Goal: Task Accomplishment & Management: Use online tool/utility

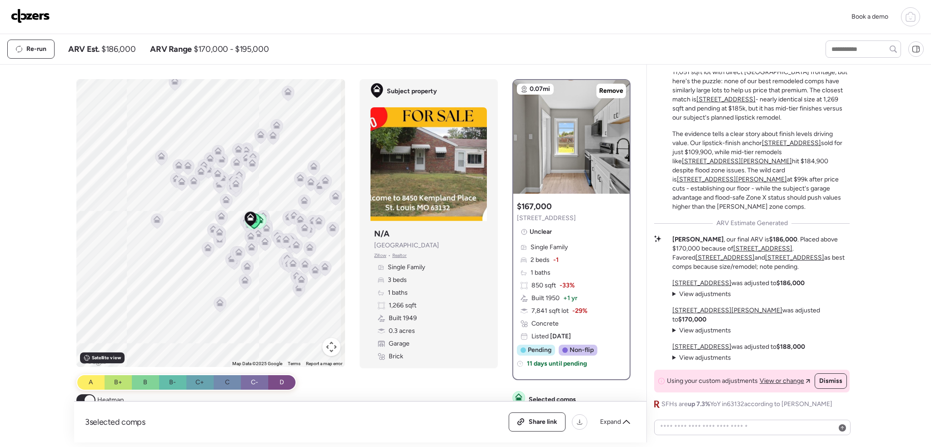
click at [87, 398] on span at bounding box center [90, 400] width 10 height 10
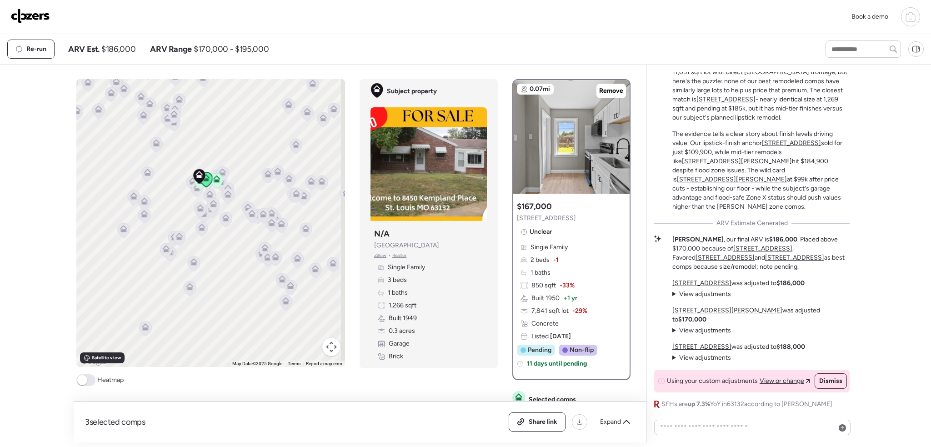
drag, startPoint x: 242, startPoint y: 301, endPoint x: 205, endPoint y: 274, distance: 45.8
click at [205, 274] on div "To activate drag with keyboard, press Alt + Enter. Once in keyboard drag state,…" at bounding box center [210, 223] width 269 height 288
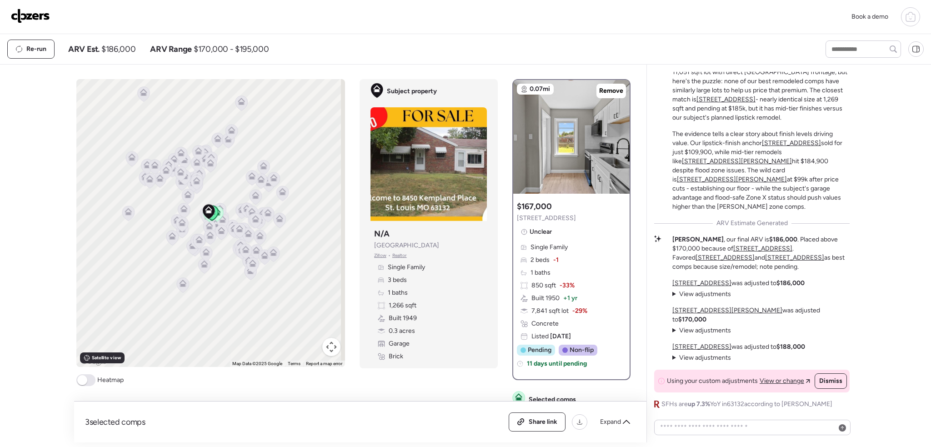
drag, startPoint x: 213, startPoint y: 250, endPoint x: 219, endPoint y: 263, distance: 14.6
click at [224, 287] on div "To activate drag with keyboard, press Alt + Enter. Once in keyboard drag state,…" at bounding box center [210, 223] width 269 height 288
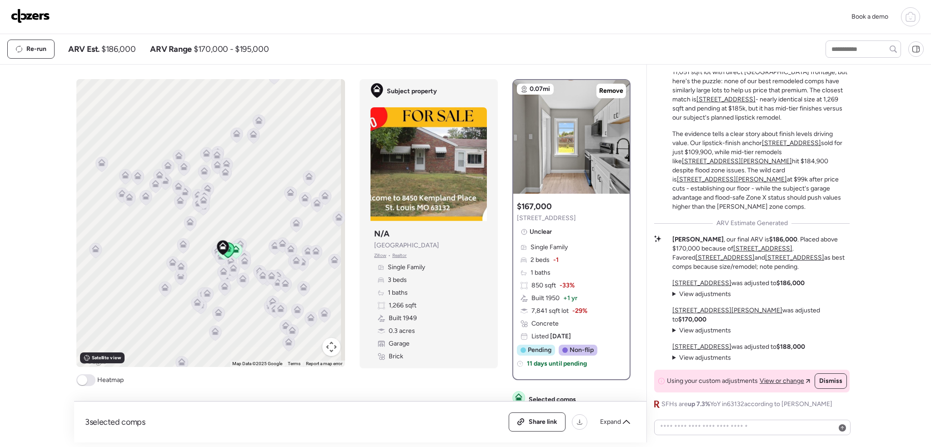
drag, startPoint x: 271, startPoint y: 284, endPoint x: 258, endPoint y: 266, distance: 22.8
click at [258, 266] on div at bounding box center [259, 273] width 13 height 17
click at [913, 13] on icon at bounding box center [910, 16] width 11 height 11
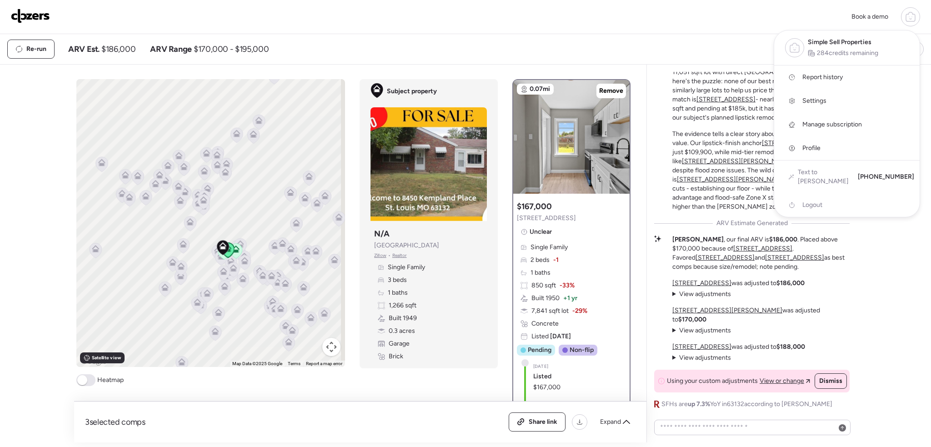
click at [842, 73] on span "Report history" at bounding box center [822, 77] width 40 height 9
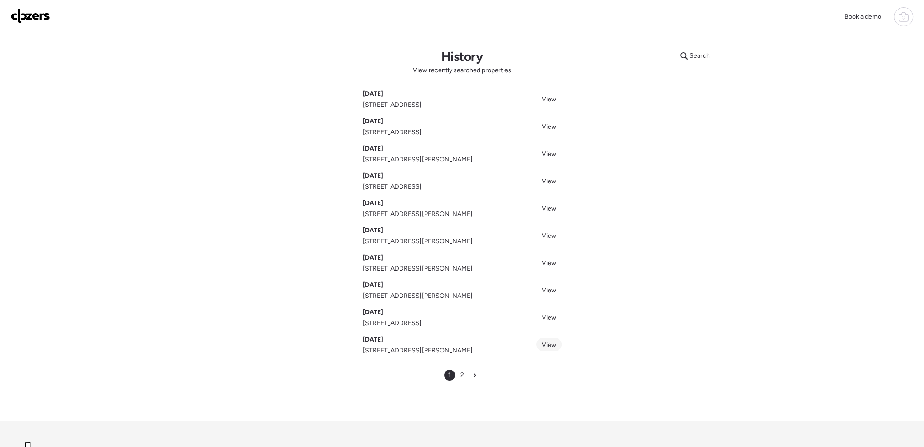
click at [545, 345] on span "View" at bounding box center [549, 345] width 15 height 8
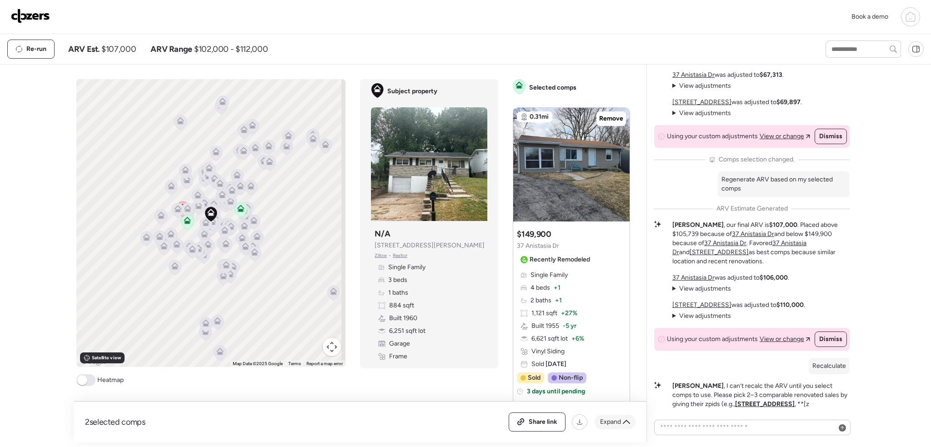
click at [621, 424] on div "Expand" at bounding box center [615, 422] width 41 height 15
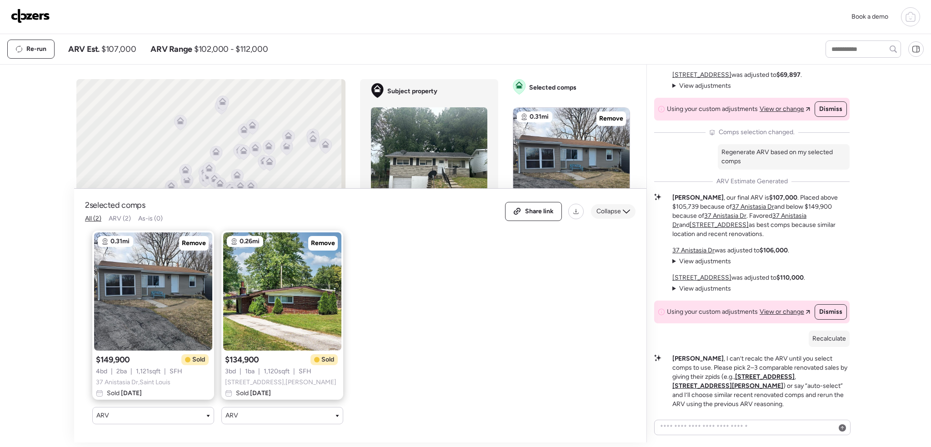
click at [611, 207] on span "Collapse" at bounding box center [609, 211] width 25 height 9
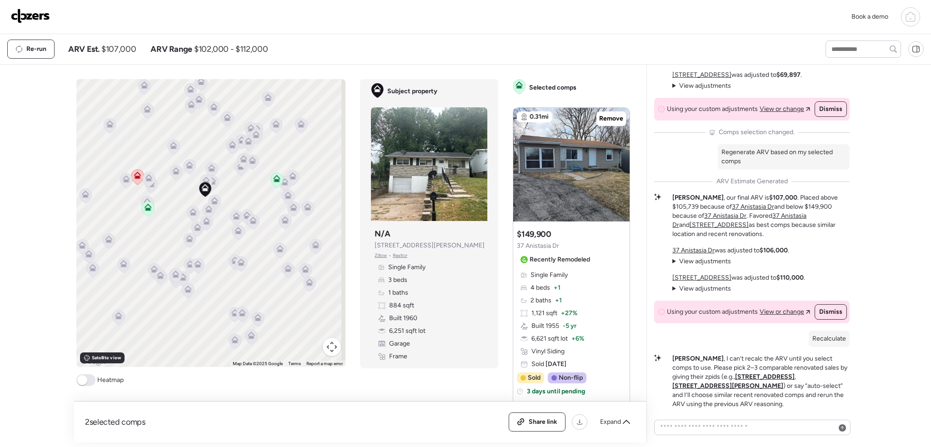
click at [94, 384] on span at bounding box center [85, 380] width 19 height 12
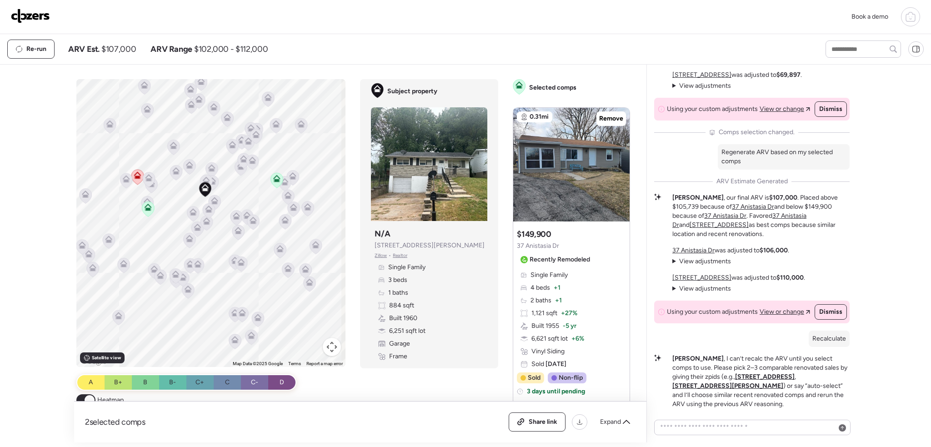
click at [211, 201] on icon at bounding box center [214, 202] width 6 height 3
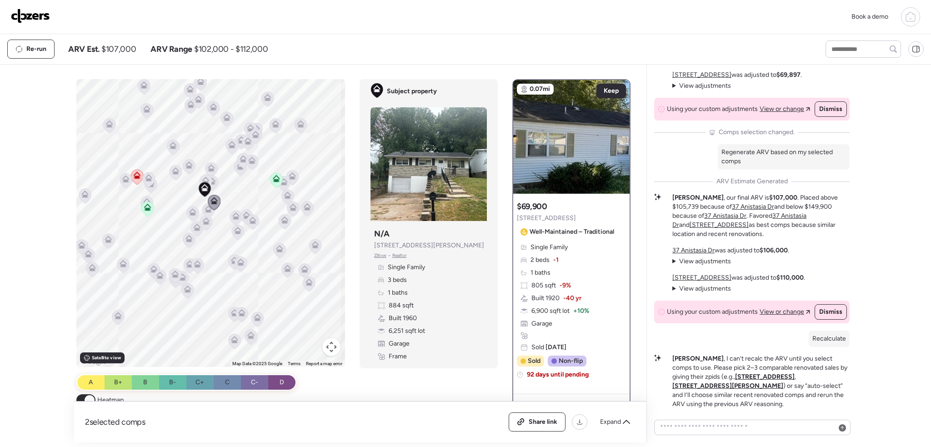
click at [214, 185] on icon at bounding box center [212, 182] width 12 height 15
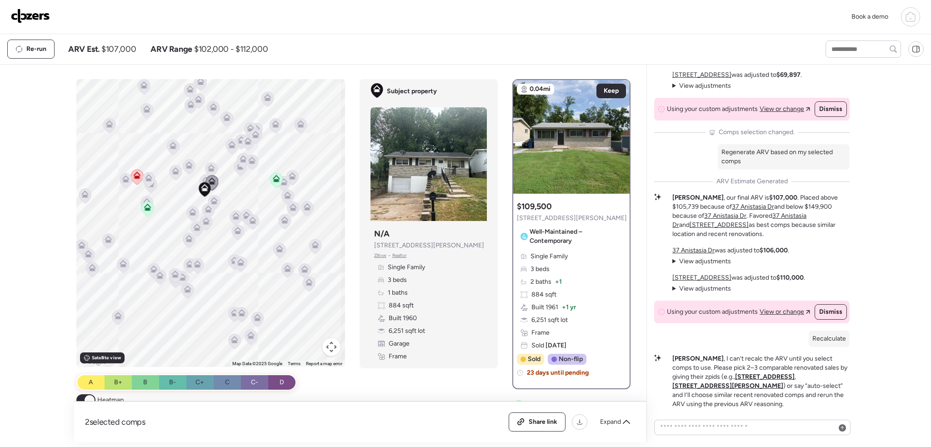
click at [200, 180] on icon at bounding box center [206, 182] width 12 height 15
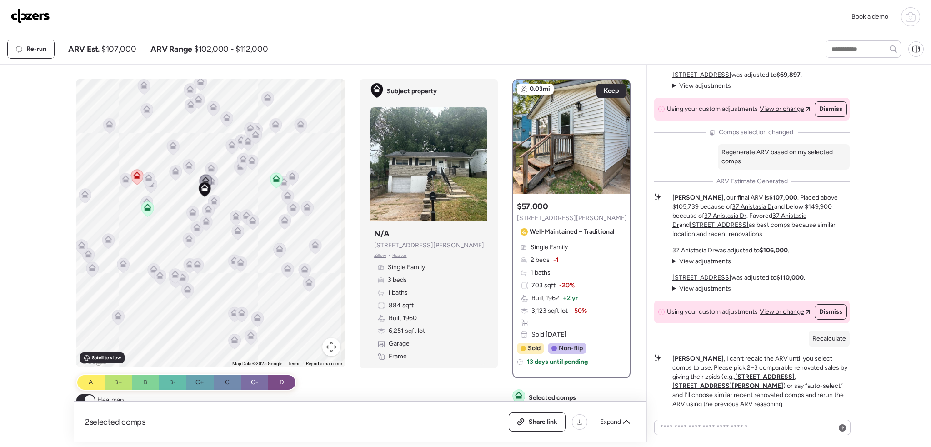
click at [189, 210] on icon at bounding box center [192, 211] width 7 height 7
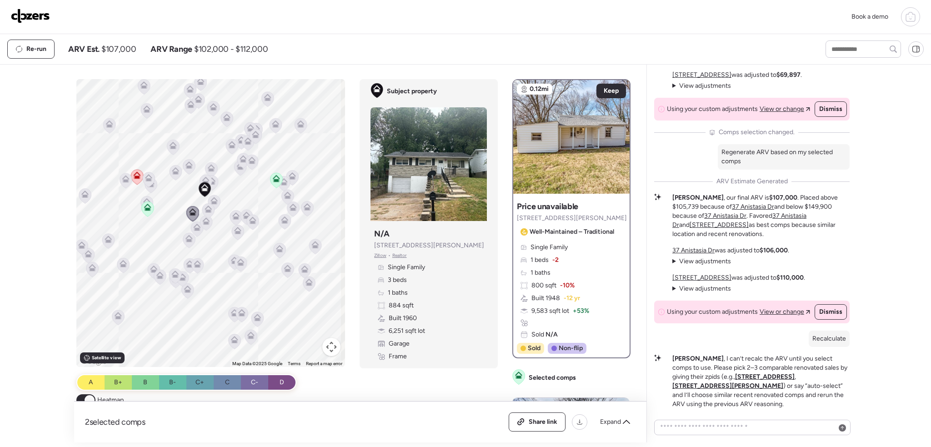
click at [208, 208] on icon at bounding box center [208, 208] width 7 height 4
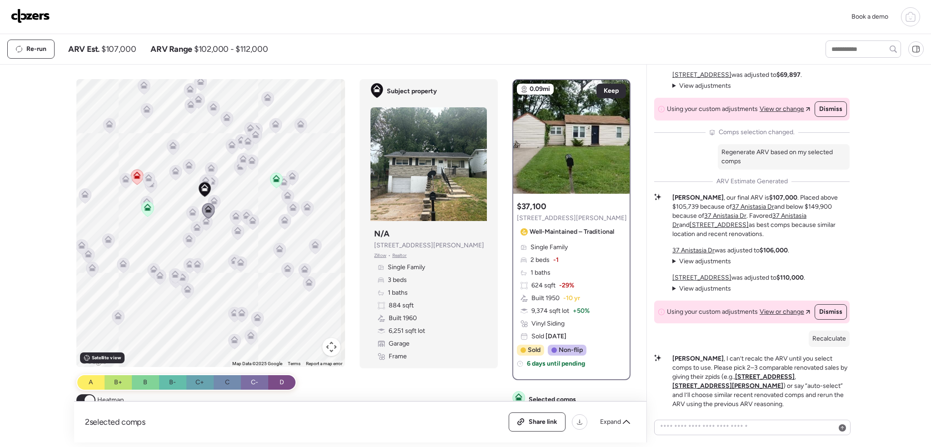
click at [203, 223] on icon at bounding box center [206, 222] width 6 height 3
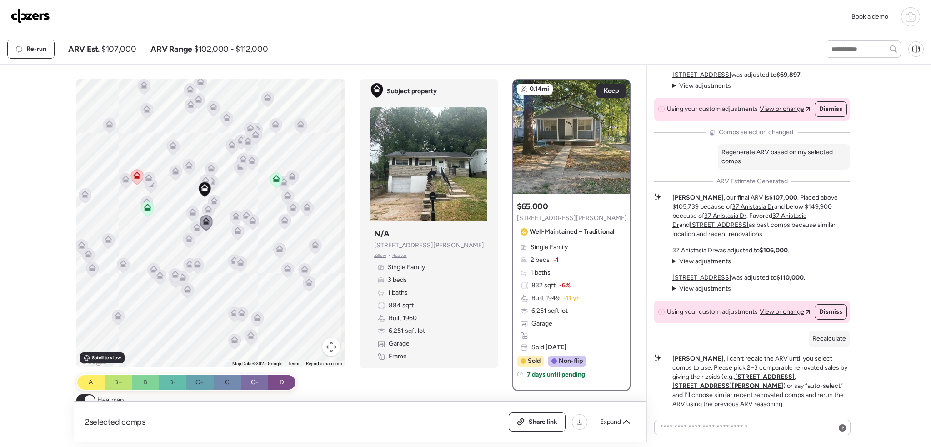
click at [195, 226] on icon at bounding box center [197, 226] width 7 height 7
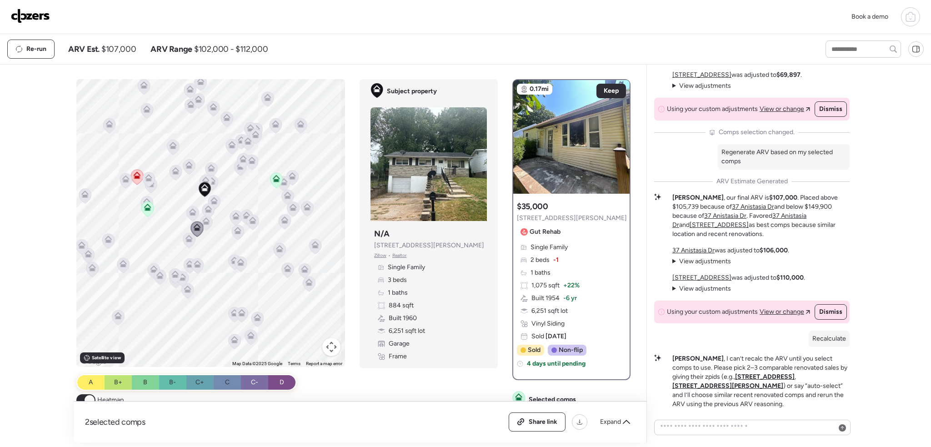
click at [188, 241] on icon at bounding box center [189, 240] width 6 height 3
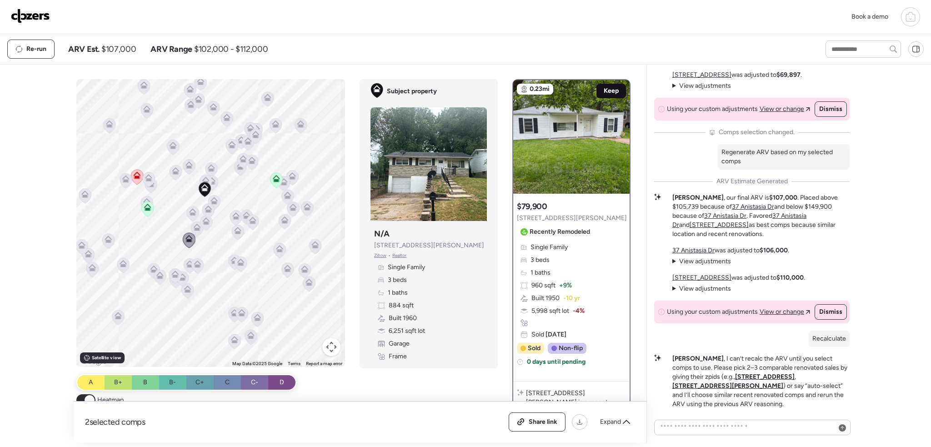
click at [606, 90] on span "Keep" at bounding box center [611, 90] width 15 height 9
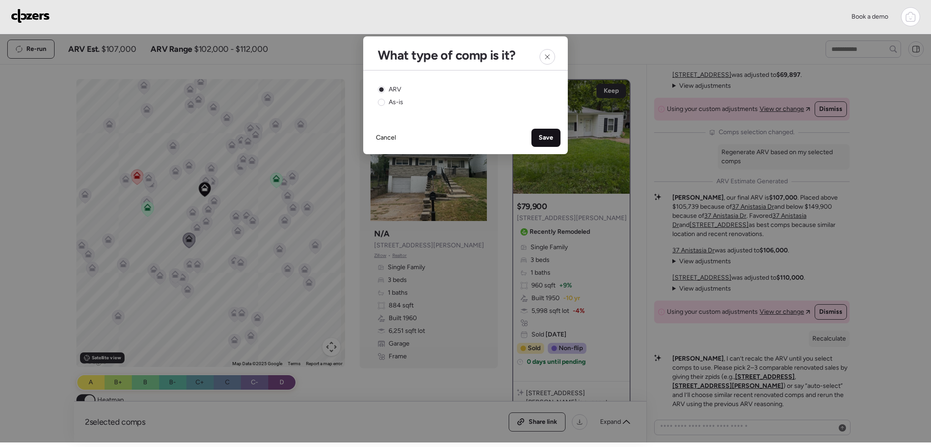
click at [542, 140] on span "Save" at bounding box center [546, 137] width 15 height 9
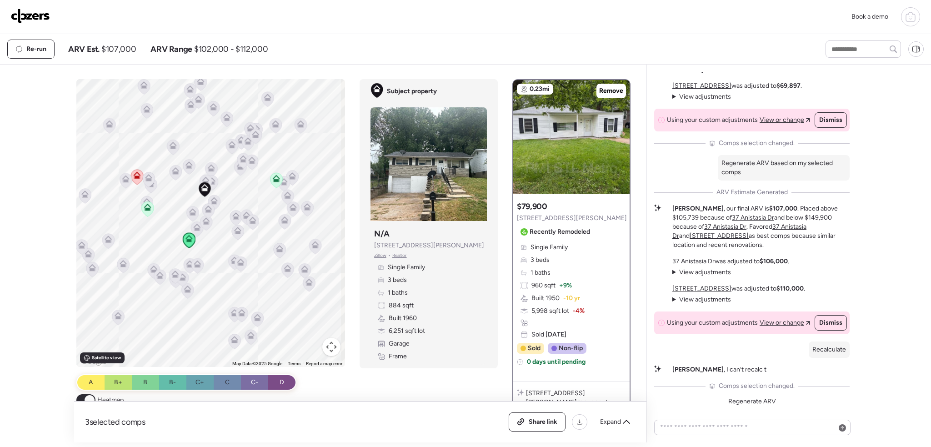
click at [134, 175] on icon at bounding box center [137, 174] width 7 height 7
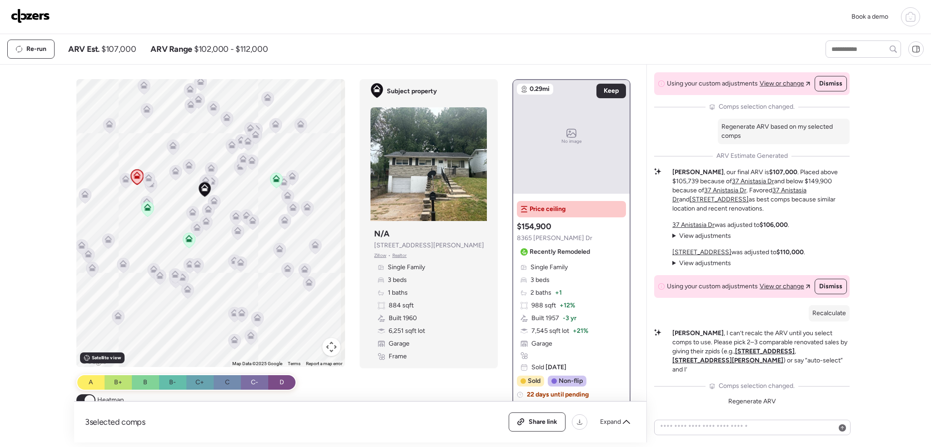
click at [146, 207] on icon at bounding box center [147, 206] width 7 height 7
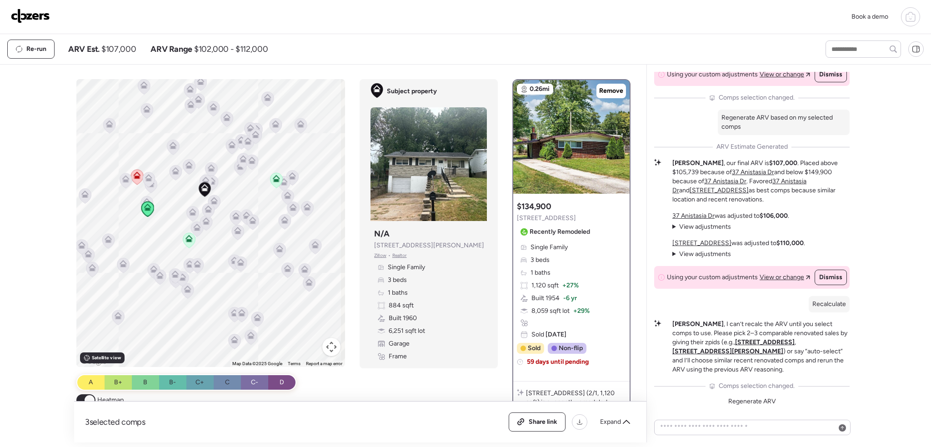
click at [273, 179] on icon at bounding box center [276, 178] width 7 height 7
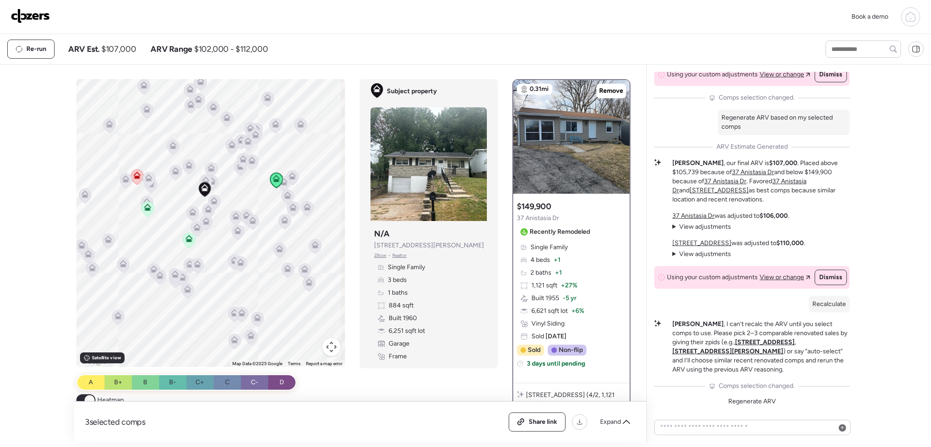
click at [211, 181] on icon at bounding box center [212, 182] width 6 height 3
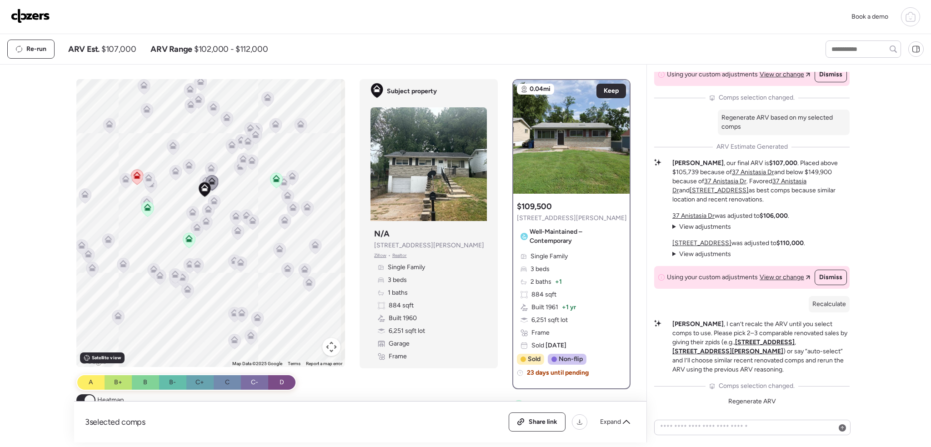
click at [202, 178] on icon at bounding box center [205, 179] width 7 height 7
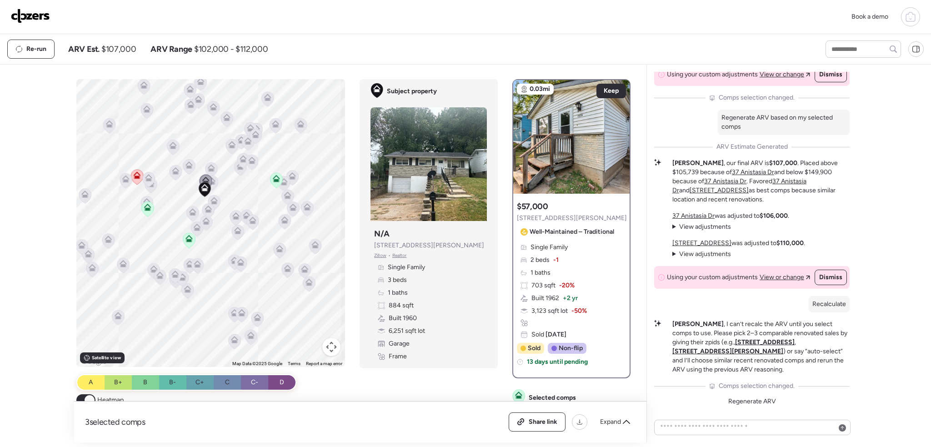
click at [208, 169] on icon at bounding box center [211, 169] width 6 height 3
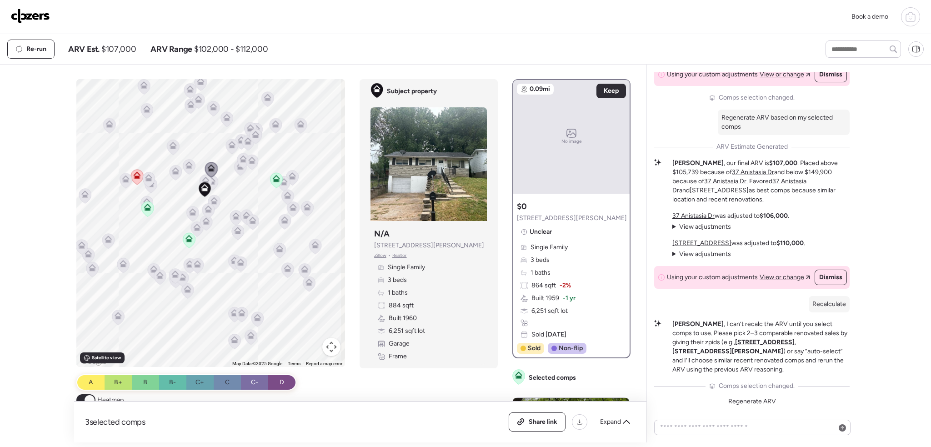
click at [188, 164] on icon at bounding box center [189, 164] width 7 height 7
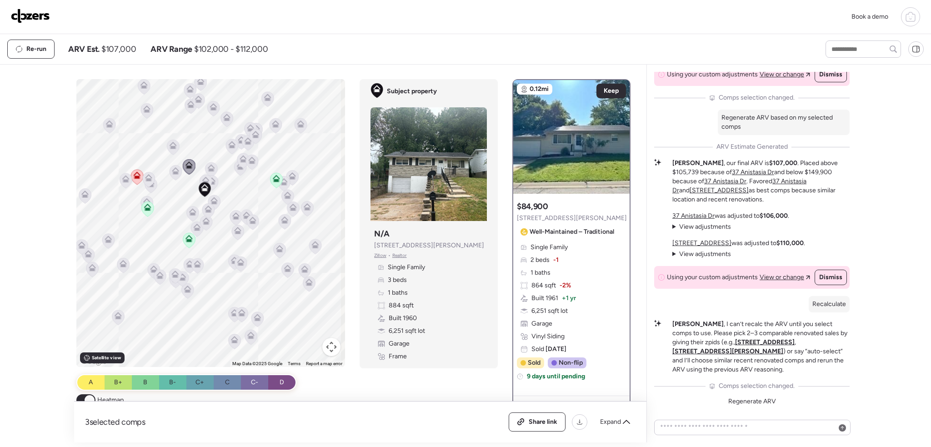
click at [174, 171] on icon at bounding box center [176, 172] width 6 height 3
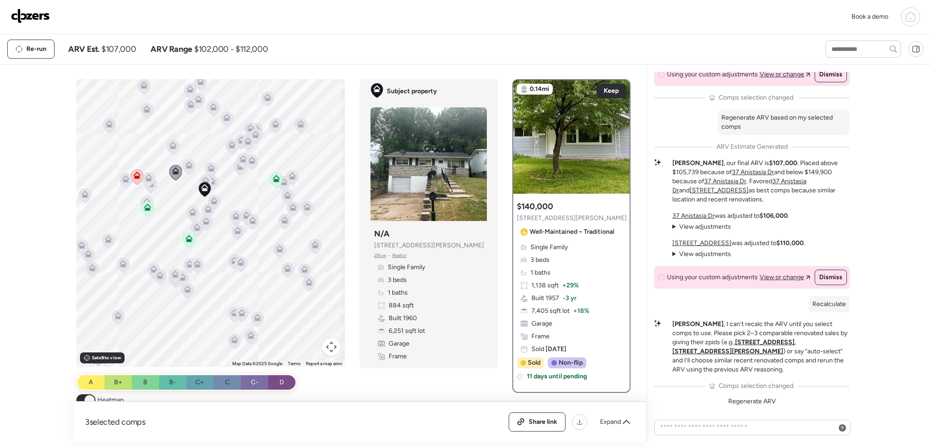
click at [151, 183] on icon at bounding box center [148, 179] width 13 height 15
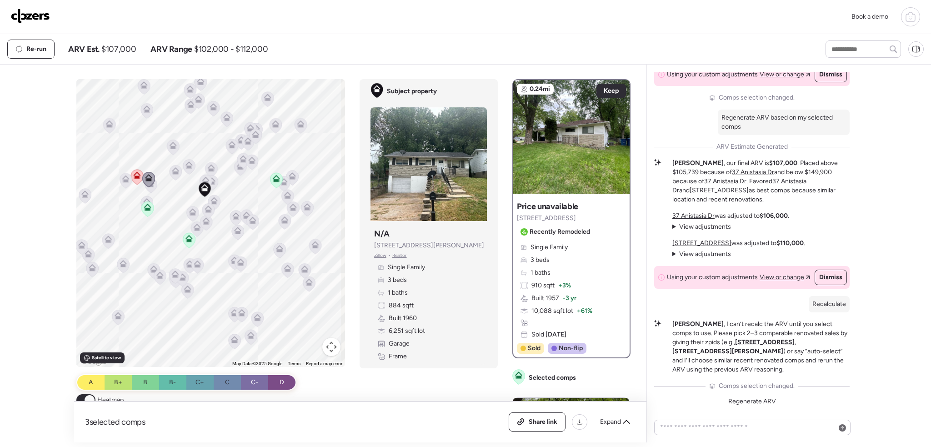
click at [149, 178] on icon at bounding box center [148, 176] width 7 height 4
click at [145, 196] on icon at bounding box center [147, 203] width 12 height 15
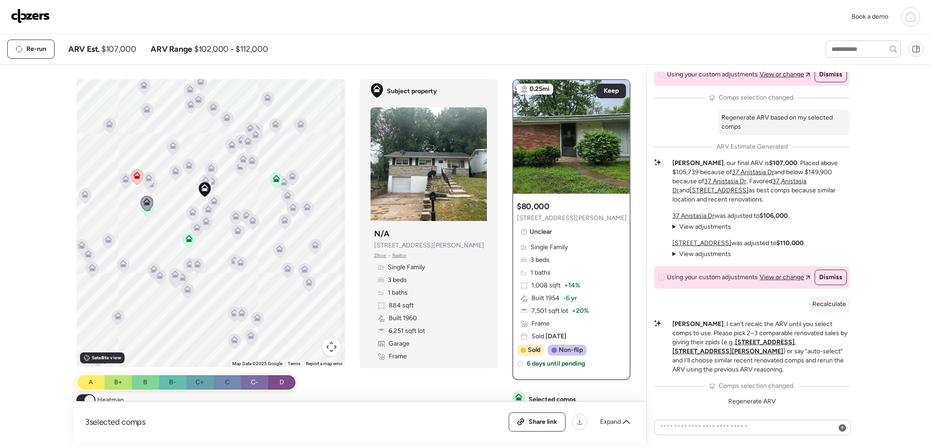
click at [277, 179] on icon at bounding box center [276, 178] width 7 height 7
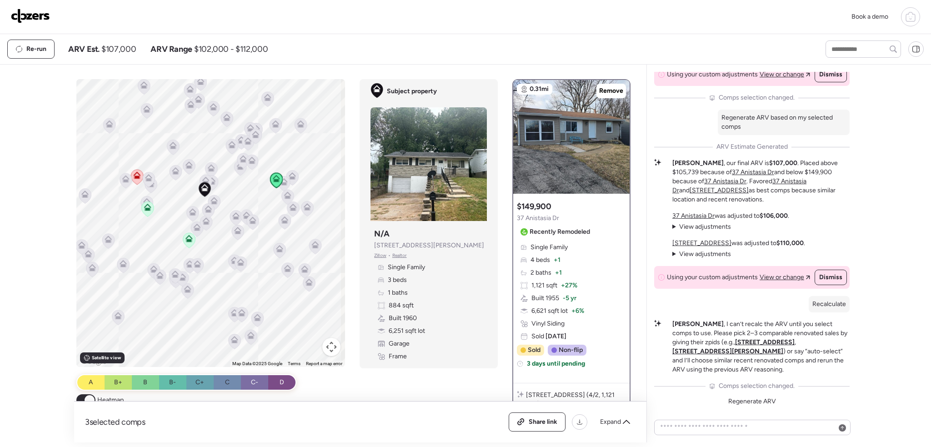
click at [253, 166] on icon at bounding box center [252, 162] width 12 height 15
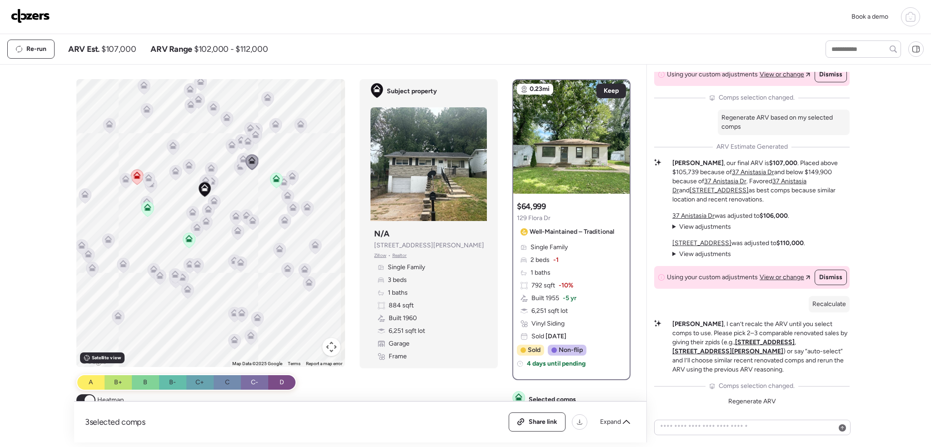
click at [237, 159] on icon at bounding box center [243, 160] width 12 height 15
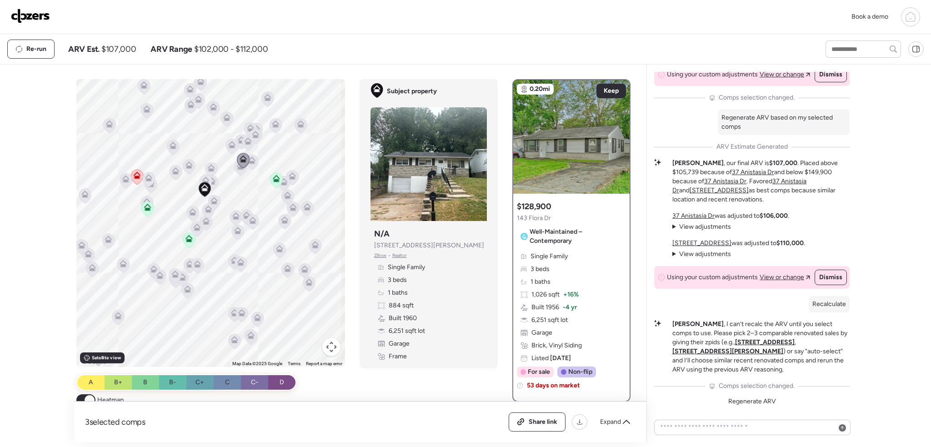
click at [234, 172] on icon at bounding box center [240, 167] width 13 height 15
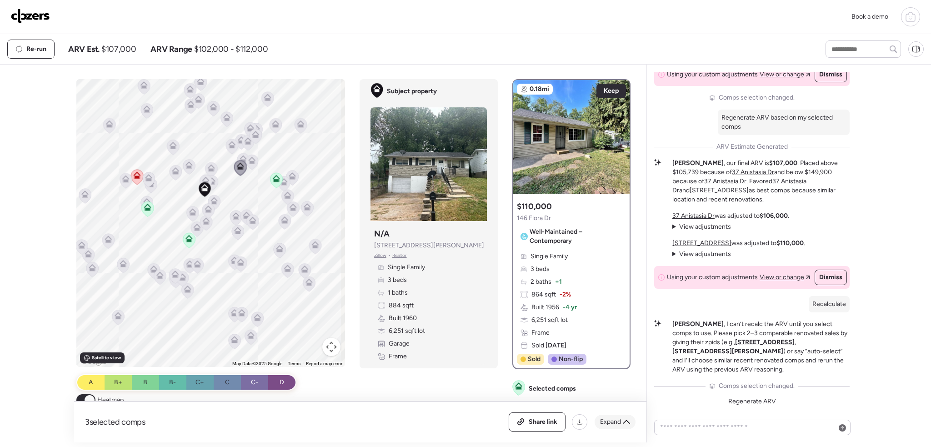
click at [612, 424] on span "Expand" at bounding box center [610, 421] width 21 height 9
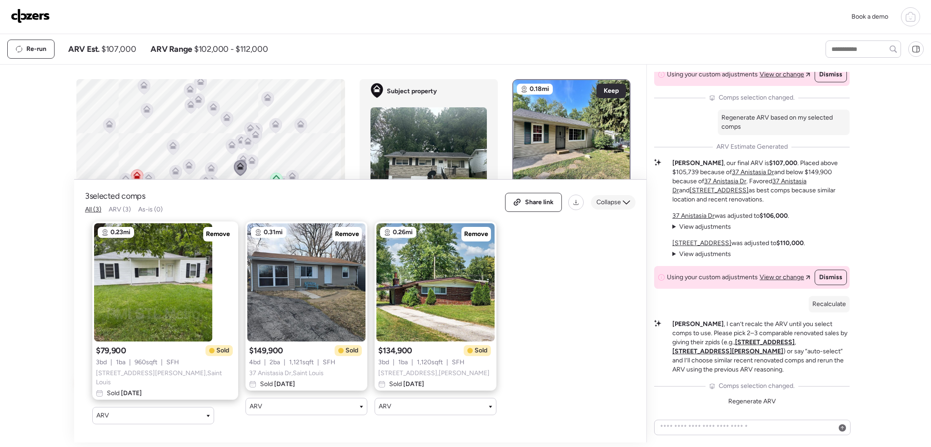
click at [609, 201] on span "Collapse" at bounding box center [609, 202] width 25 height 9
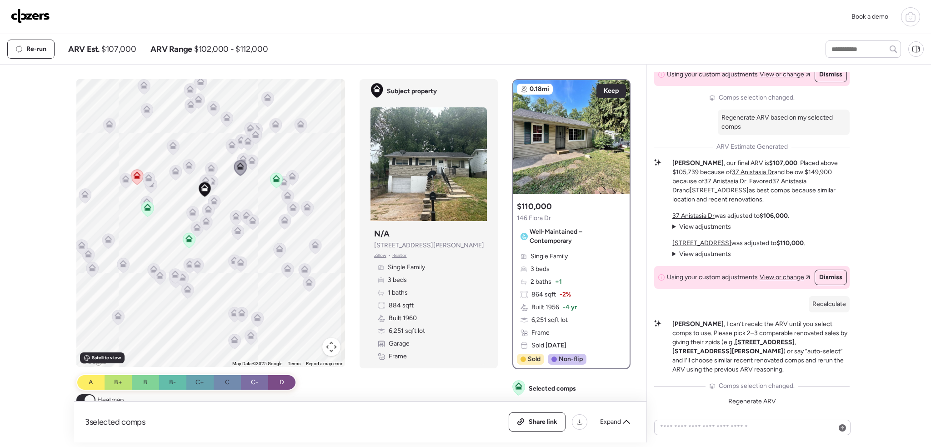
click at [273, 180] on icon at bounding box center [276, 180] width 6 height 3
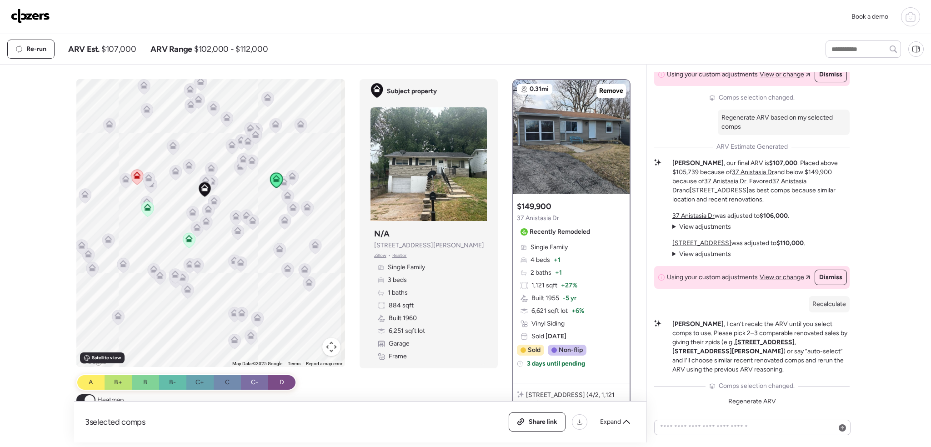
click at [186, 238] on icon at bounding box center [189, 237] width 7 height 4
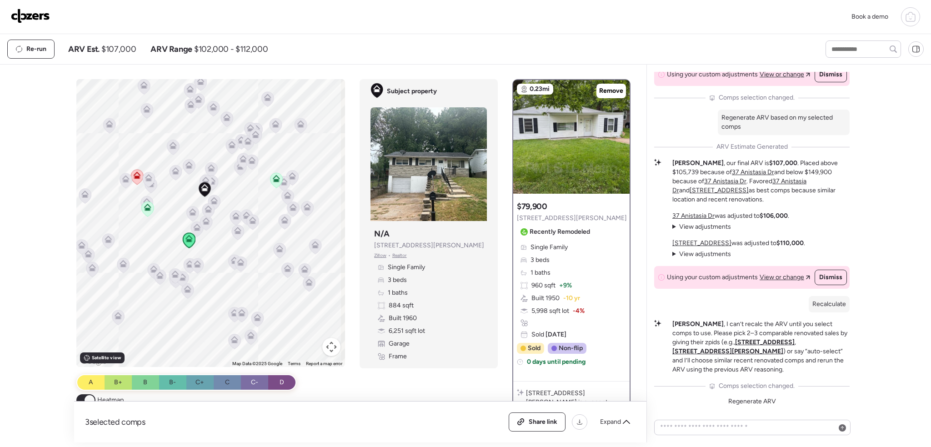
click at [145, 209] on icon at bounding box center [148, 208] width 6 height 3
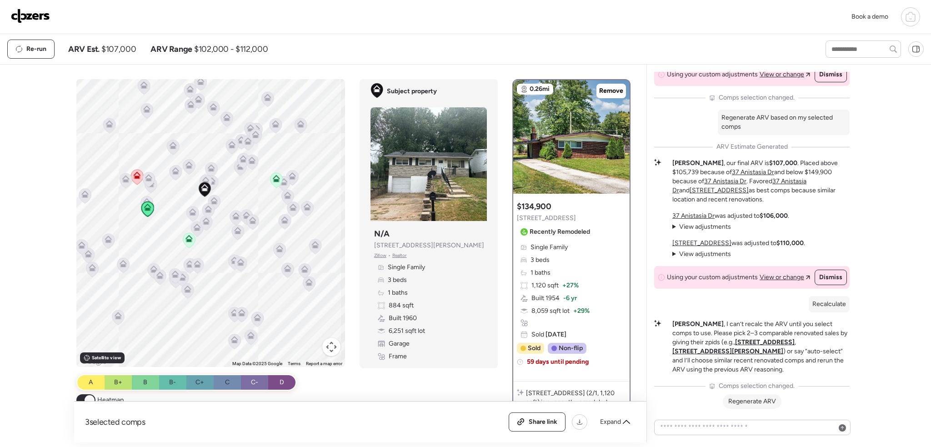
click at [755, 400] on span "Regenerate ARV" at bounding box center [752, 401] width 48 height 8
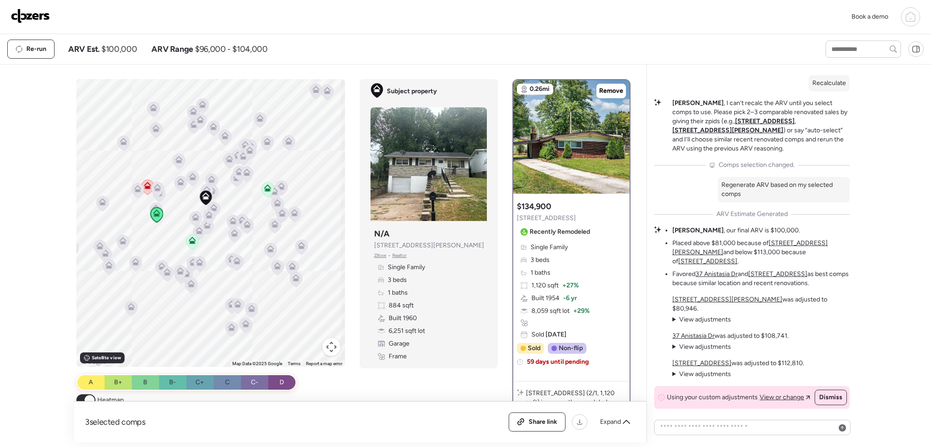
click at [40, 12] on img at bounding box center [30, 16] width 39 height 15
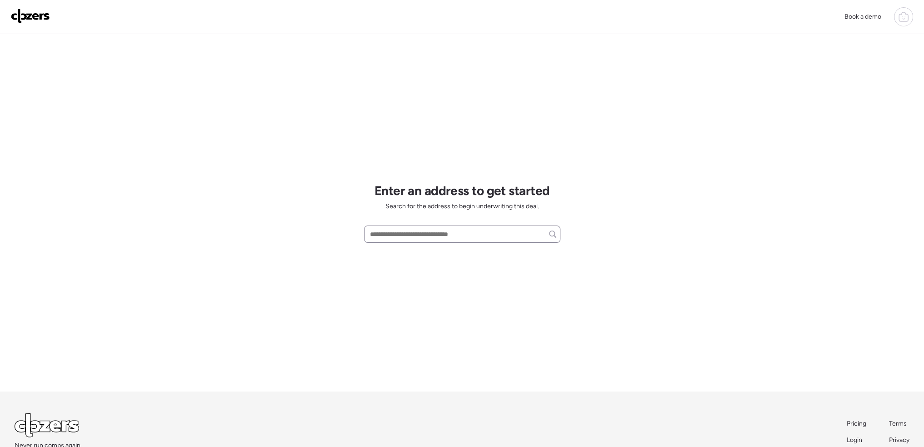
click at [416, 241] on div at bounding box center [462, 234] width 196 height 17
click at [416, 232] on input "text" at bounding box center [462, 234] width 188 height 13
paste input "**********"
click at [430, 257] on div "[STREET_ADDRESS]" at bounding box center [462, 251] width 196 height 16
type input "**********"
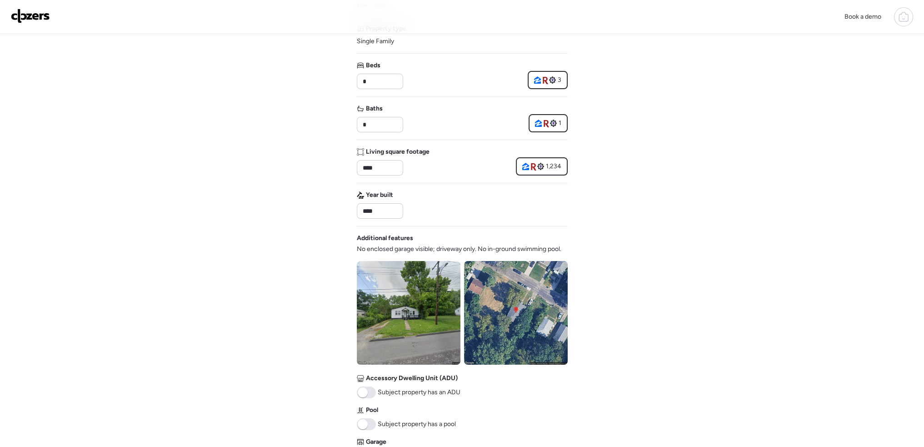
scroll to position [182, 0]
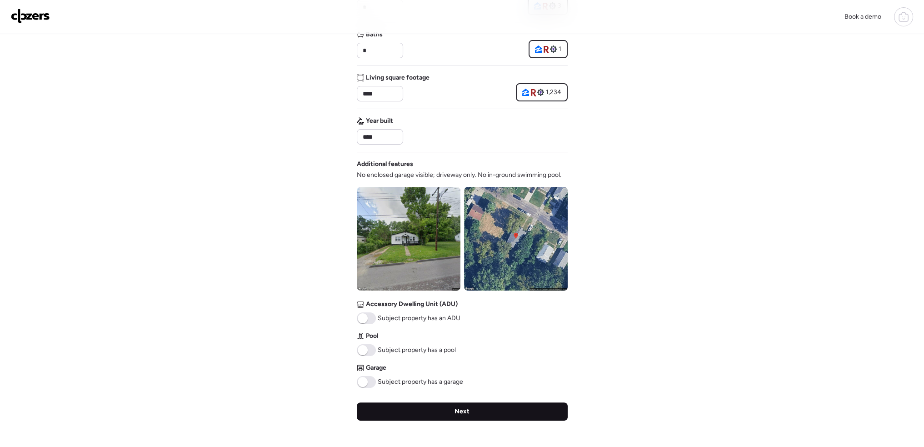
click at [482, 407] on div "Next" at bounding box center [462, 411] width 211 height 18
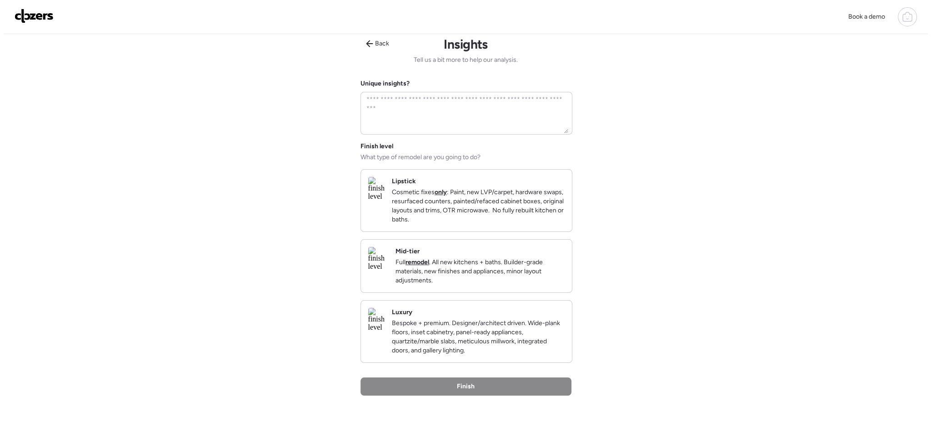
scroll to position [0, 0]
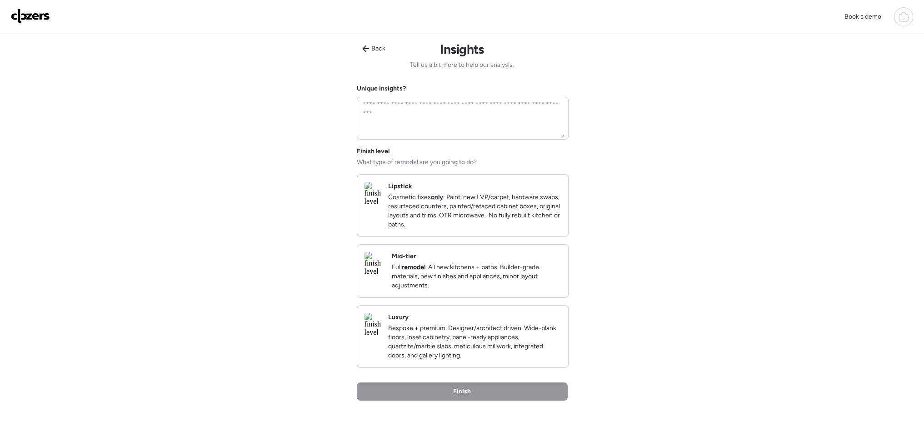
click at [451, 227] on p "Cosmetic fixes only : Paint, new LVP/carpet, hardware swaps, resurfaced counter…" at bounding box center [474, 211] width 173 height 36
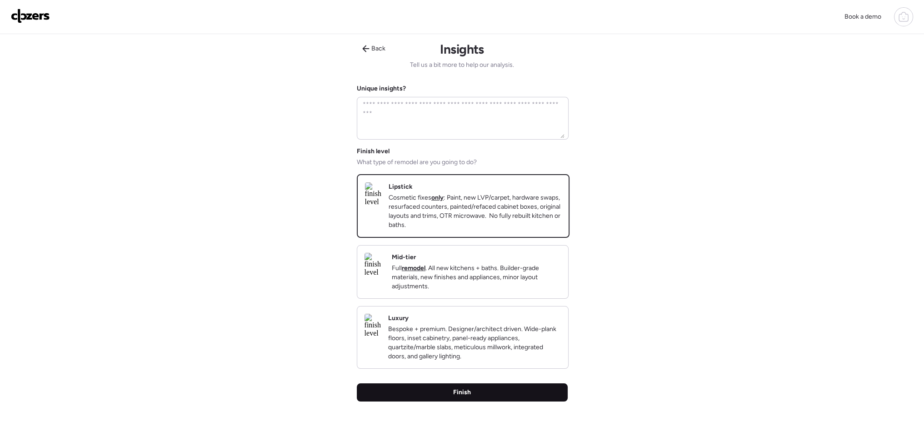
click at [488, 401] on div "Finish" at bounding box center [462, 392] width 211 height 18
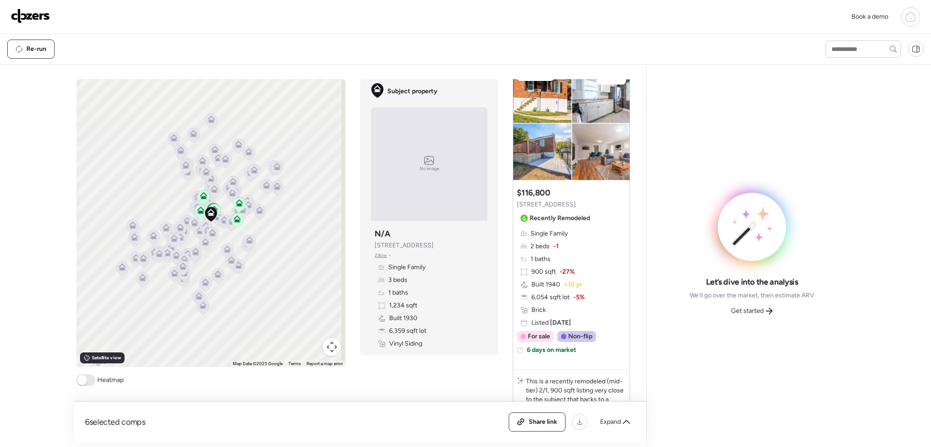
scroll to position [91, 0]
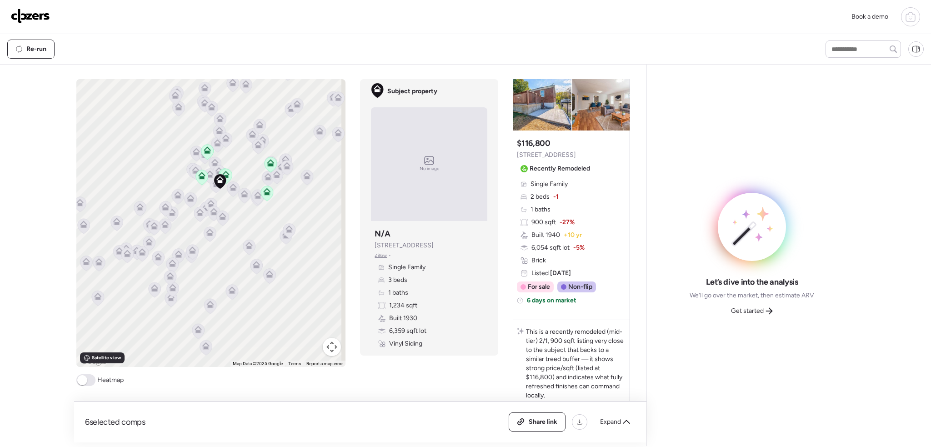
drag, startPoint x: 242, startPoint y: 228, endPoint x: 225, endPoint y: 289, distance: 63.9
click at [225, 290] on div "To activate drag with keyboard, press Alt + Enter. Once in keyboard drag state,…" at bounding box center [211, 223] width 270 height 288
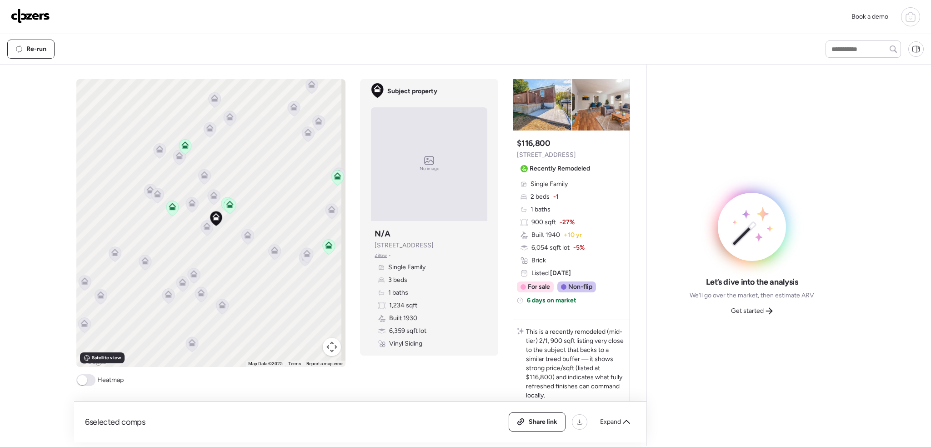
drag, startPoint x: 233, startPoint y: 287, endPoint x: 122, endPoint y: 377, distance: 142.9
click at [234, 290] on div "To activate drag with keyboard, press Alt + Enter. Once in keyboard drag state,…" at bounding box center [211, 223] width 270 height 288
click at [84, 385] on span at bounding box center [85, 380] width 19 height 12
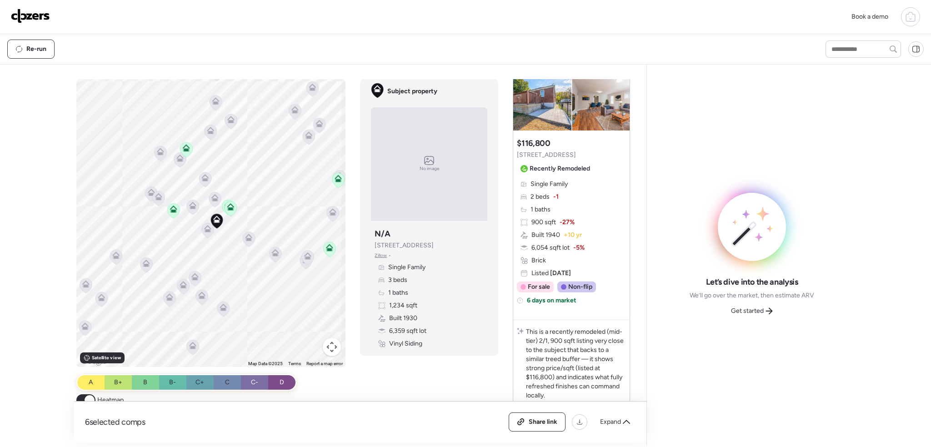
click at [189, 205] on icon at bounding box center [192, 204] width 7 height 7
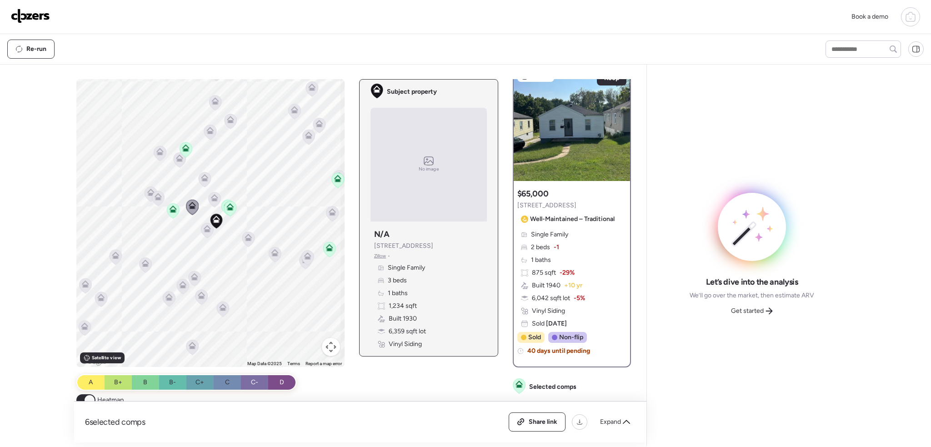
scroll to position [0, 0]
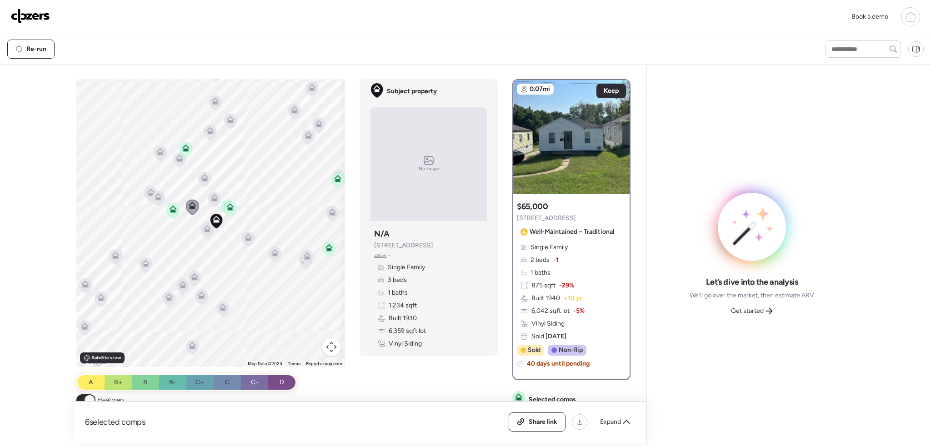
click at [206, 231] on icon at bounding box center [207, 230] width 6 height 3
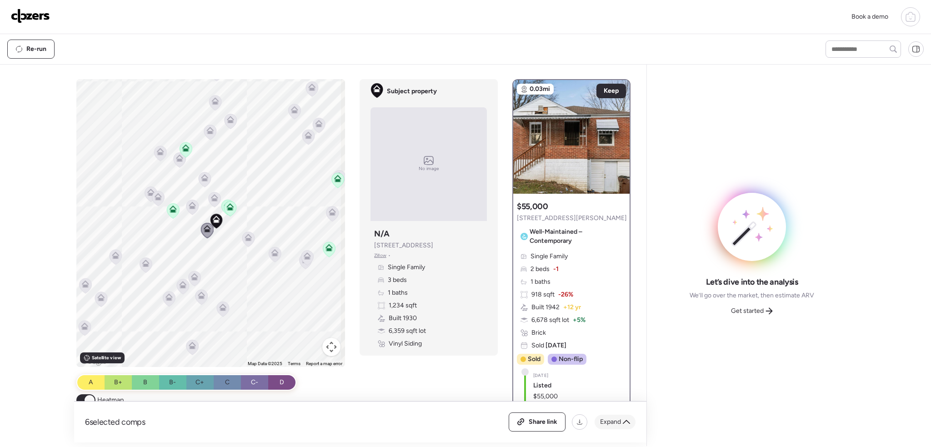
click at [610, 421] on span "Expand" at bounding box center [610, 421] width 21 height 9
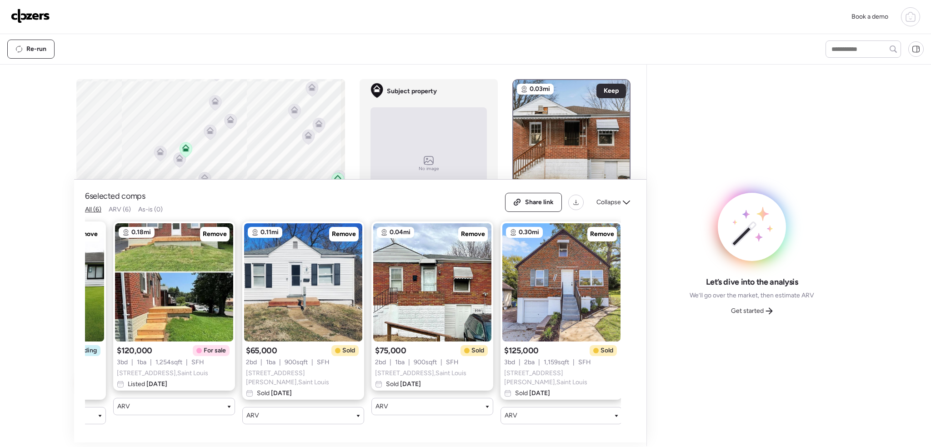
scroll to position [0, 246]
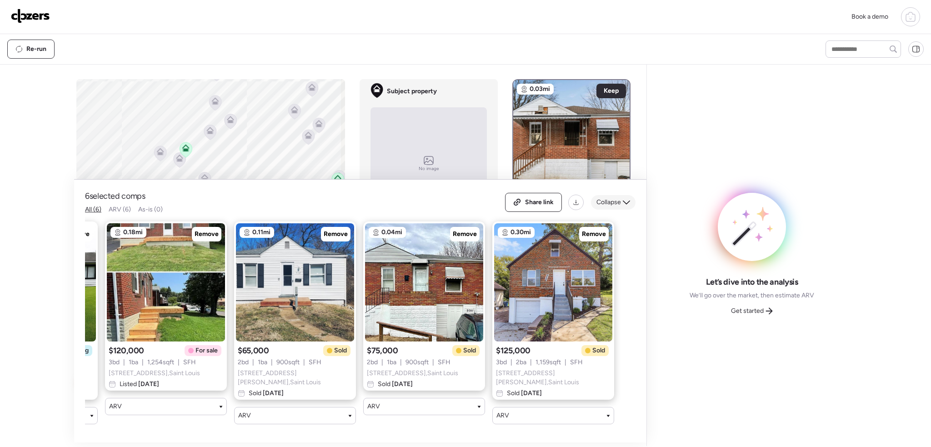
click at [615, 209] on div "Collapse" at bounding box center [613, 202] width 45 height 15
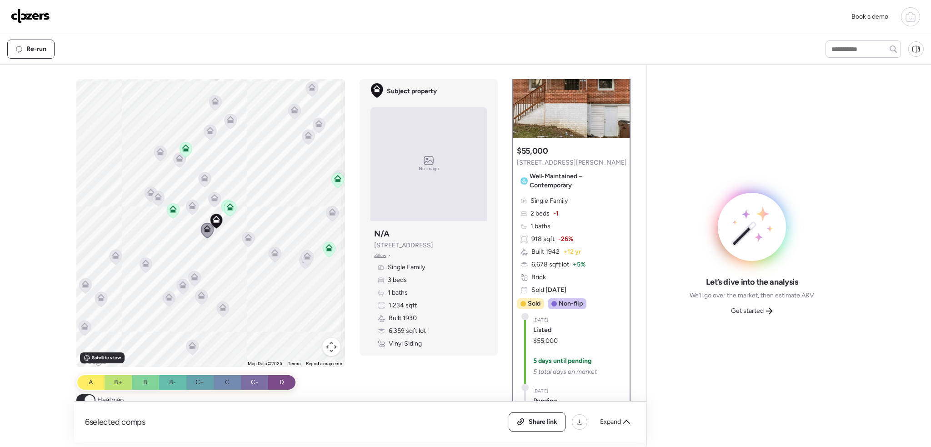
scroll to position [91, 0]
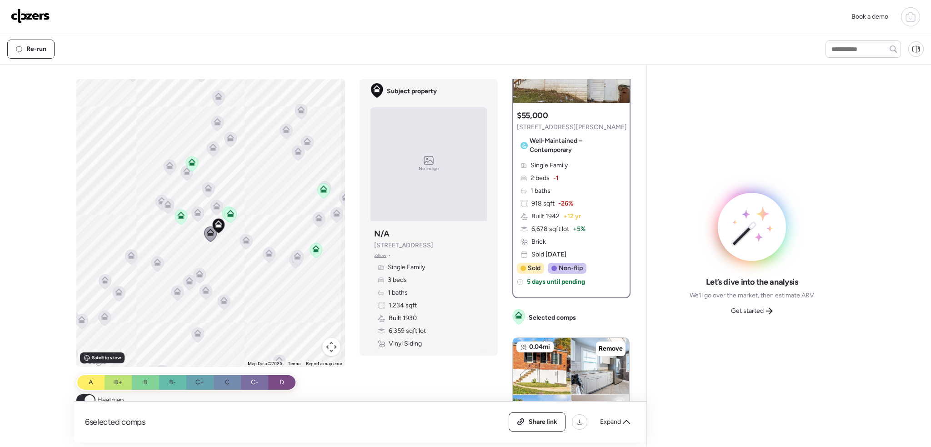
click at [228, 216] on icon at bounding box center [231, 215] width 6 height 3
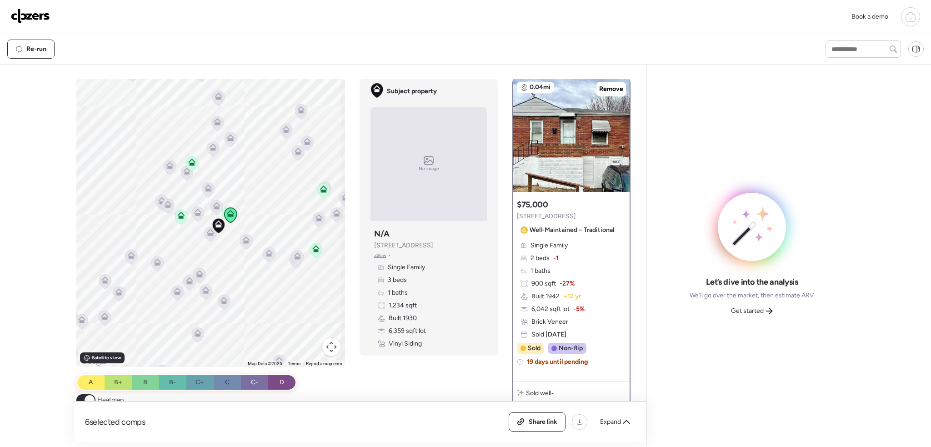
scroll to position [0, 0]
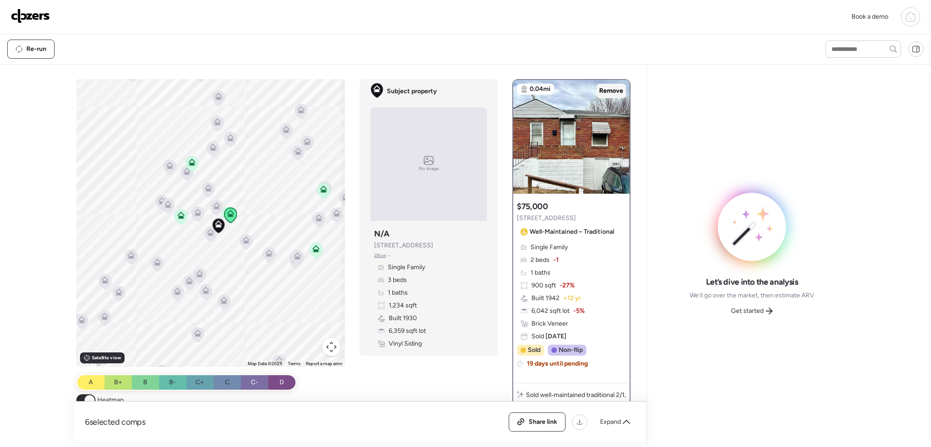
click at [602, 90] on span "Remove" at bounding box center [611, 90] width 24 height 9
click at [222, 209] on icon at bounding box center [228, 213] width 13 height 15
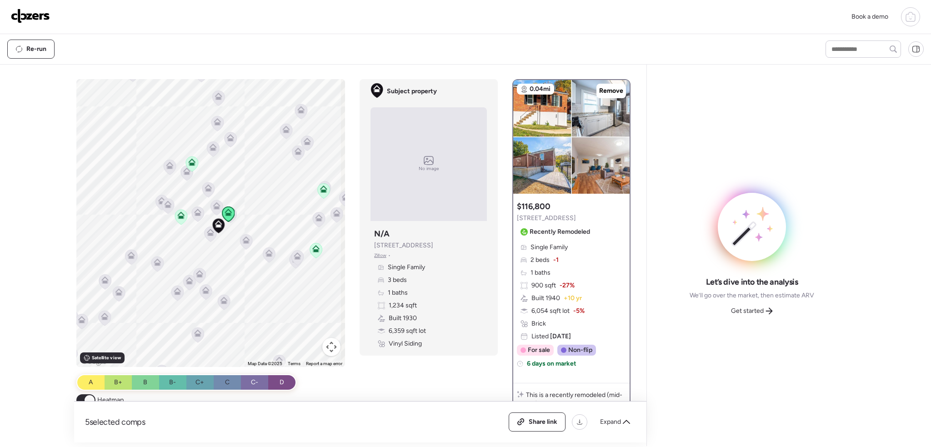
click at [178, 216] on icon at bounding box center [181, 217] width 6 height 3
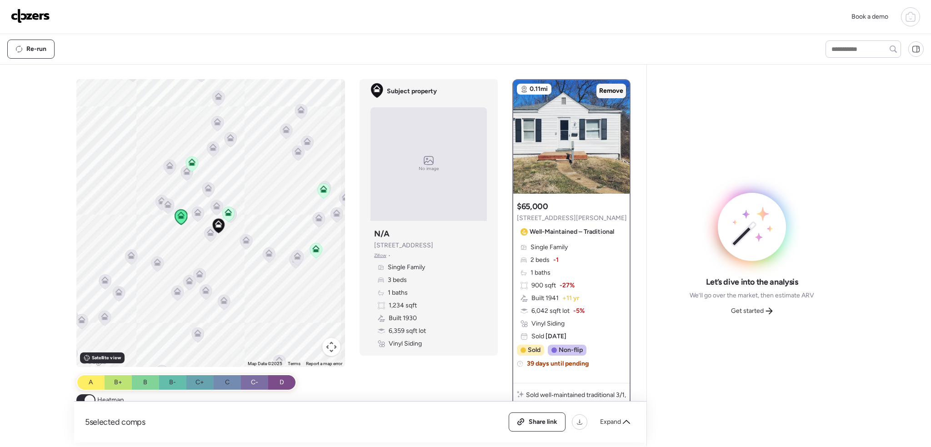
click at [615, 87] on span "Remove" at bounding box center [611, 90] width 24 height 9
drag, startPoint x: 195, startPoint y: 161, endPoint x: 199, endPoint y: 163, distance: 4.9
click at [195, 161] on icon at bounding box center [192, 163] width 12 height 15
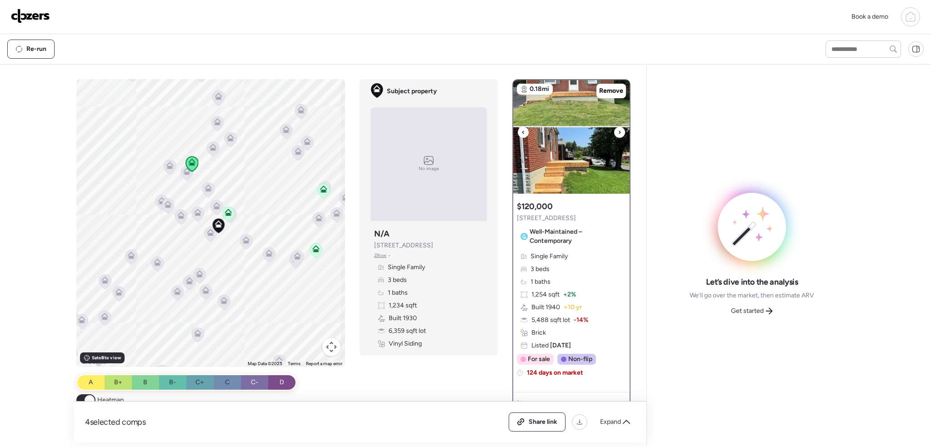
click at [618, 130] on icon at bounding box center [620, 132] width 4 height 11
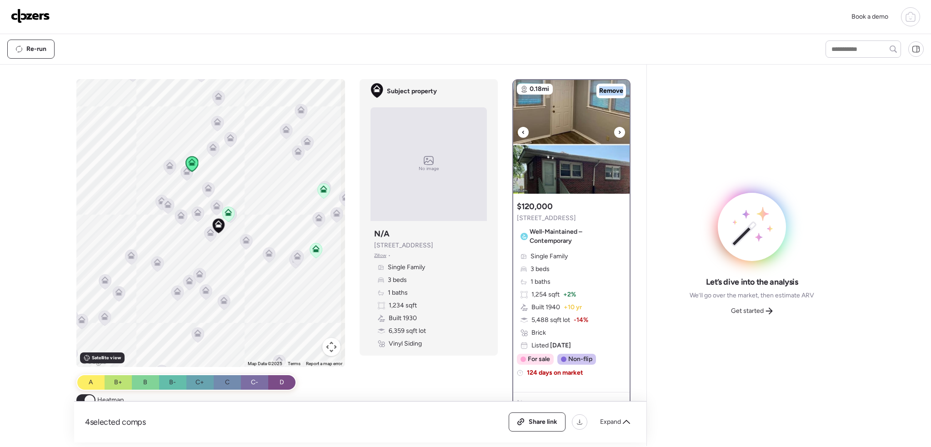
click at [618, 130] on icon at bounding box center [620, 132] width 4 height 11
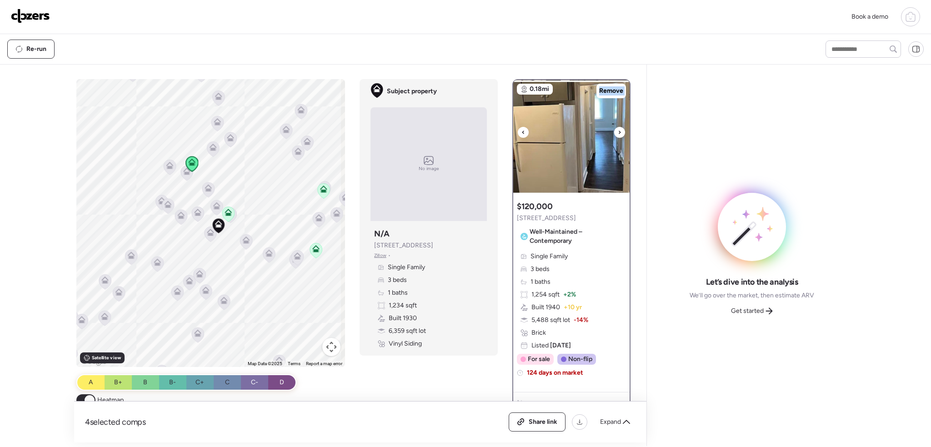
click at [618, 130] on icon at bounding box center [620, 132] width 4 height 11
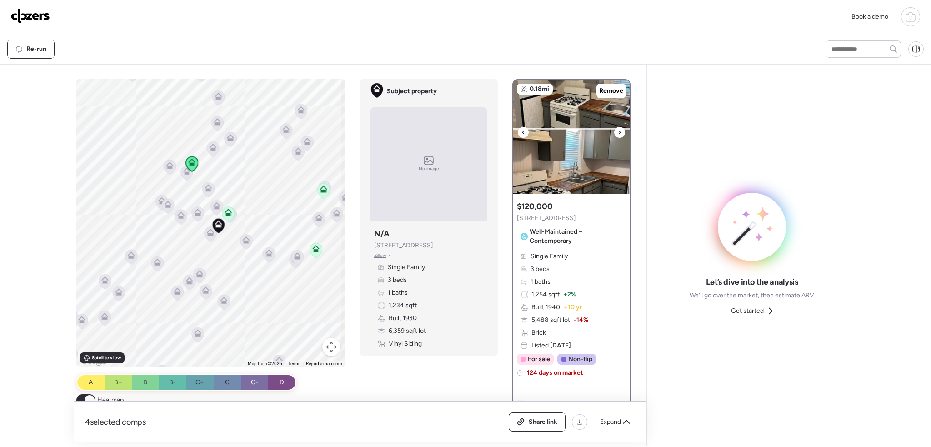
click at [618, 130] on icon at bounding box center [620, 132] width 4 height 11
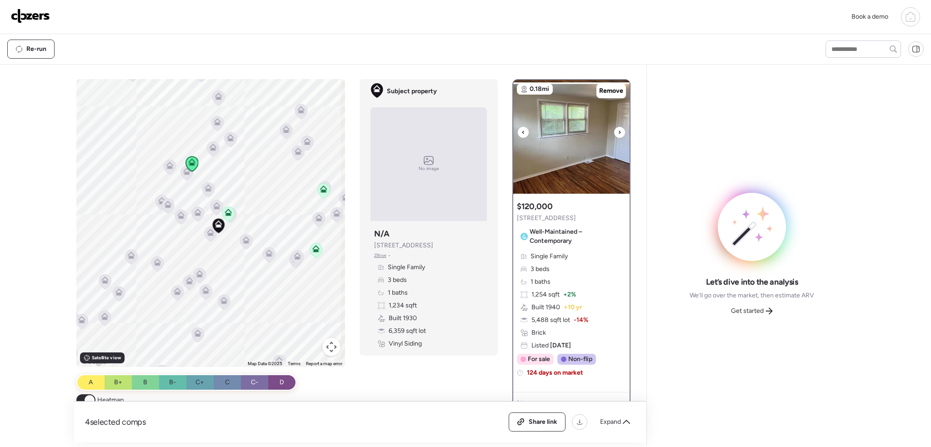
click at [618, 130] on icon at bounding box center [620, 132] width 4 height 11
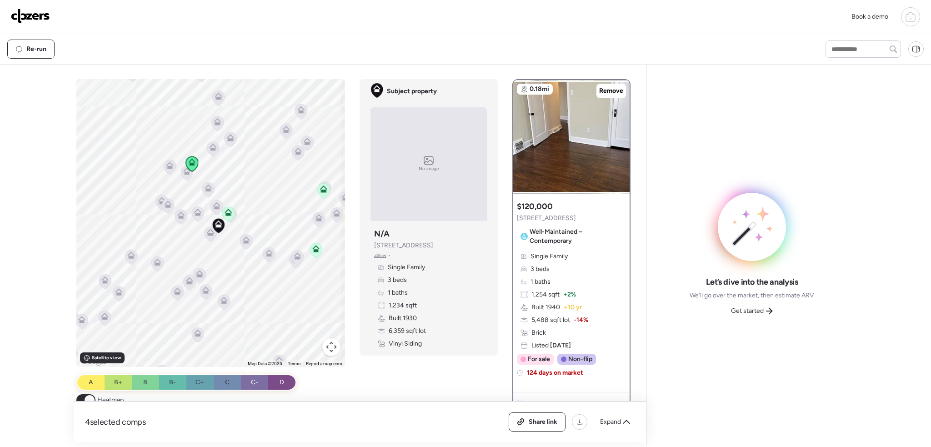
click at [317, 247] on icon at bounding box center [315, 248] width 7 height 7
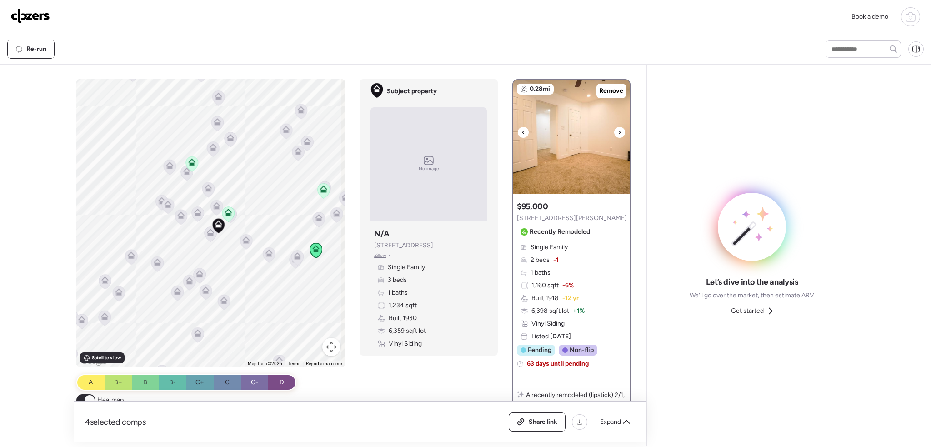
click at [617, 131] on div at bounding box center [619, 132] width 11 height 11
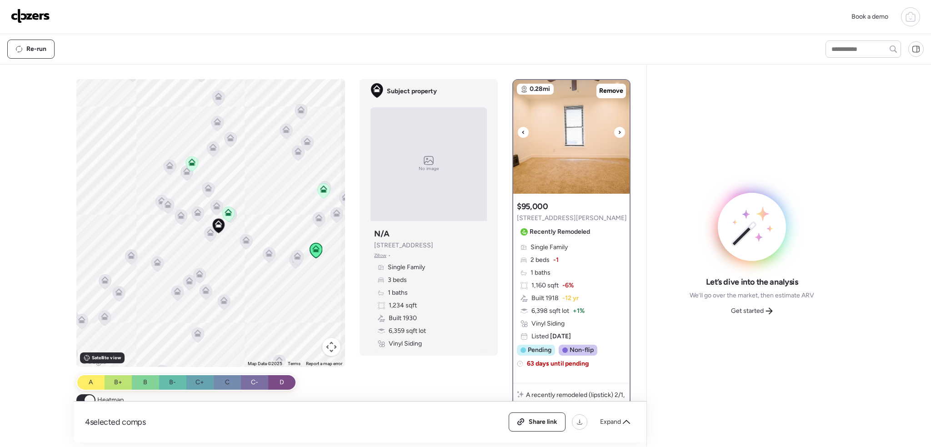
click at [617, 131] on div at bounding box center [619, 132] width 11 height 11
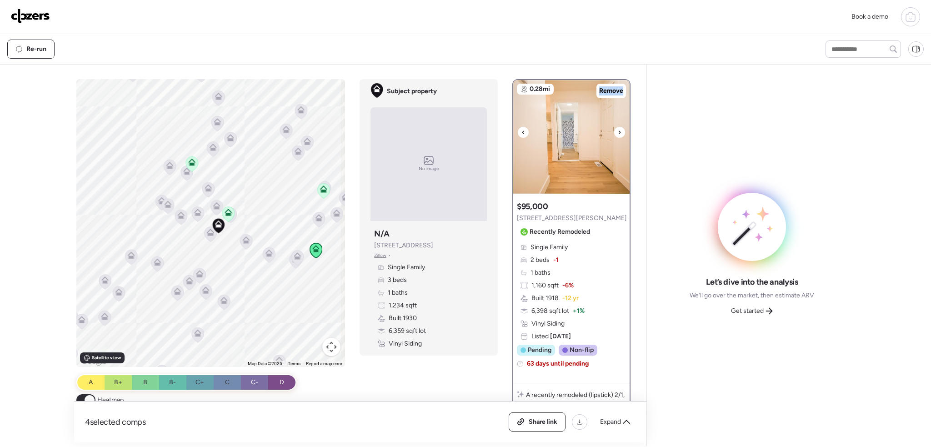
click at [617, 131] on div at bounding box center [619, 132] width 11 height 11
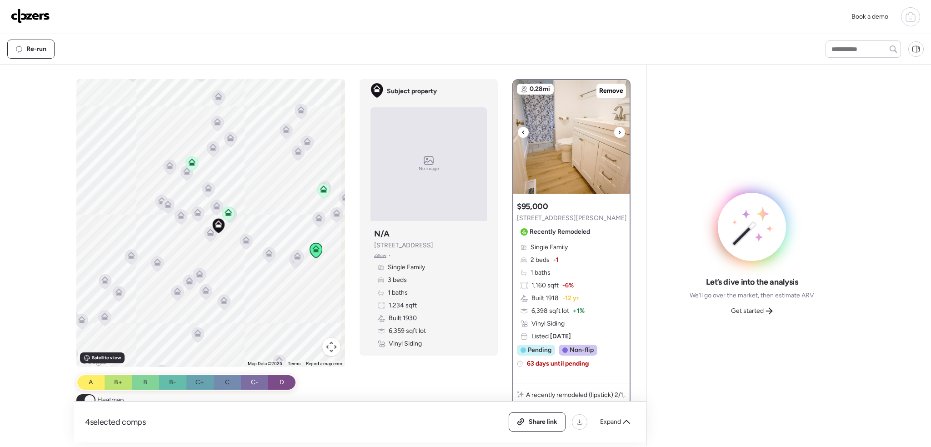
click at [617, 131] on div at bounding box center [619, 132] width 11 height 11
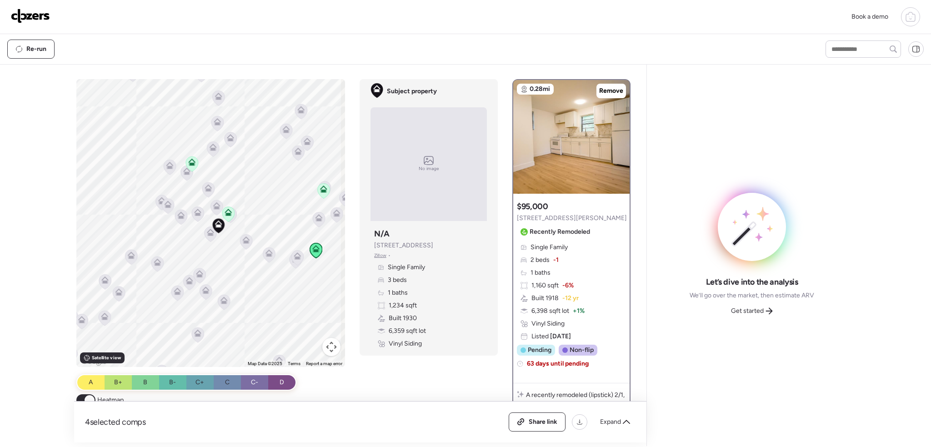
click at [322, 187] on icon at bounding box center [323, 188] width 7 height 7
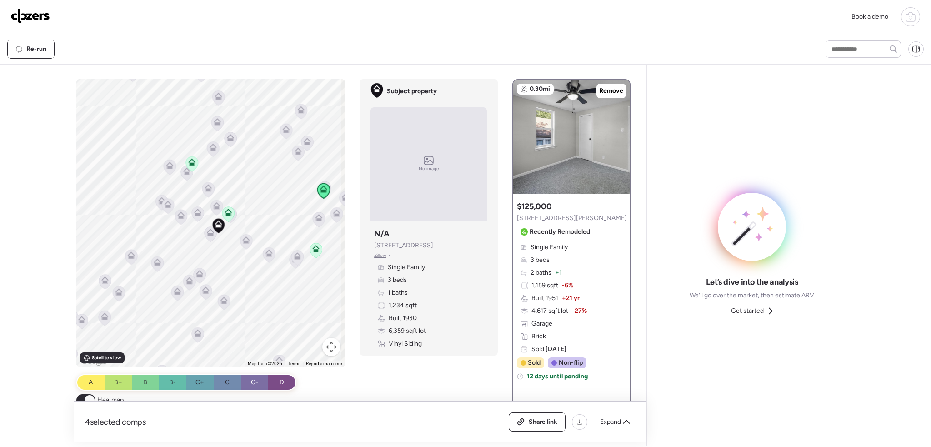
click at [226, 213] on icon at bounding box center [229, 214] width 6 height 3
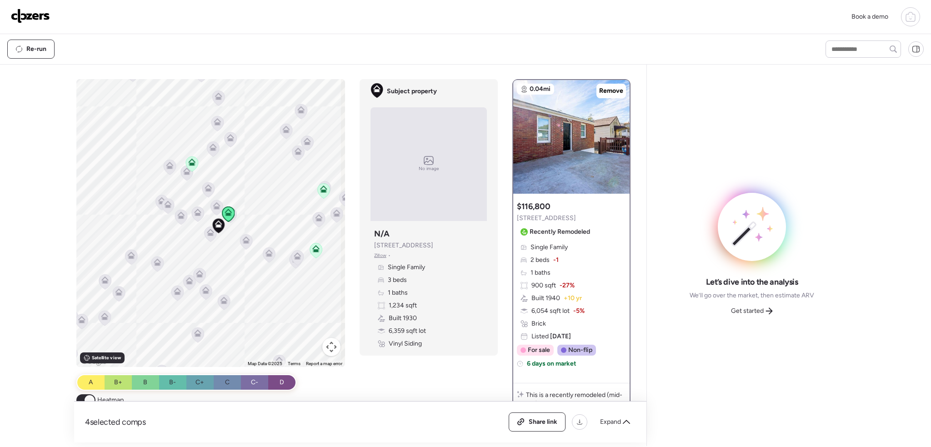
click at [189, 160] on icon at bounding box center [192, 161] width 7 height 4
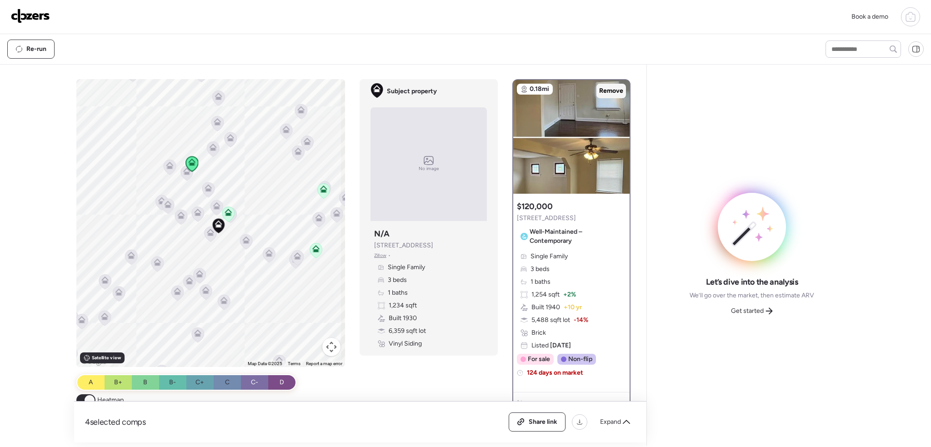
click at [612, 89] on span "Remove" at bounding box center [611, 90] width 24 height 9
click at [312, 251] on icon at bounding box center [315, 248] width 7 height 7
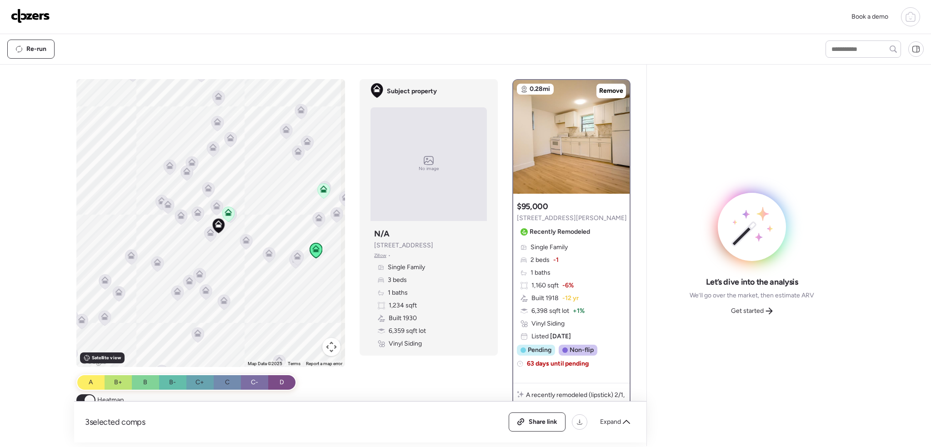
click at [321, 191] on icon at bounding box center [324, 190] width 6 height 3
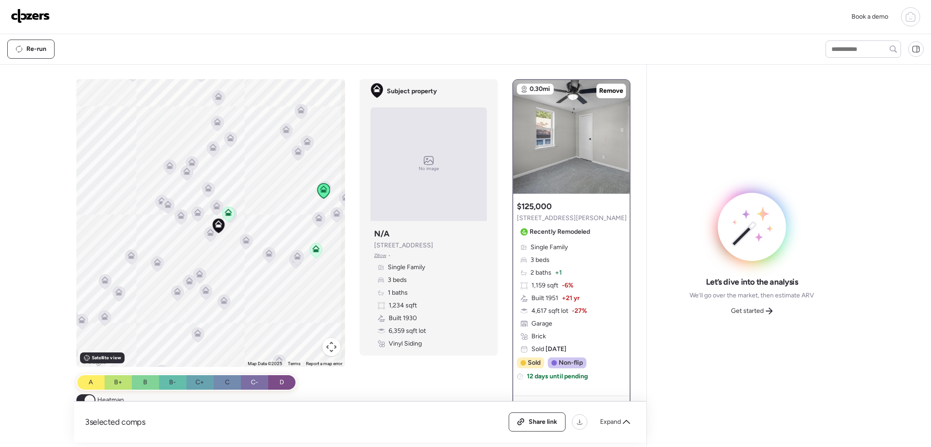
click at [313, 246] on icon at bounding box center [316, 247] width 7 height 4
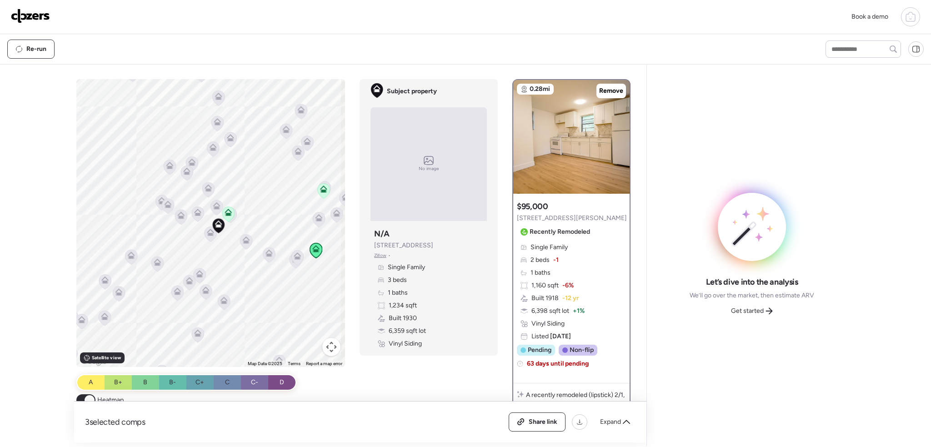
click at [321, 191] on icon at bounding box center [324, 190] width 6 height 3
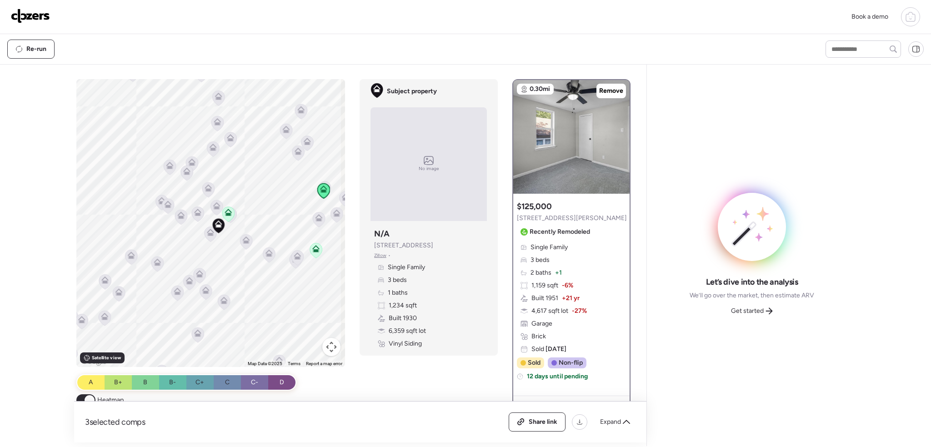
click at [291, 254] on icon at bounding box center [297, 257] width 12 height 15
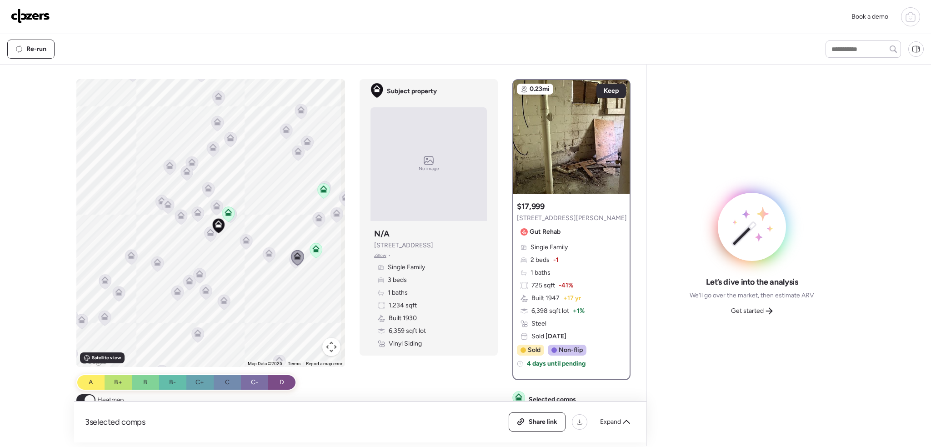
click at [291, 264] on icon at bounding box center [297, 257] width 13 height 15
click at [291, 261] on icon at bounding box center [297, 257] width 13 height 15
click at [291, 264] on icon at bounding box center [297, 257] width 13 height 15
click at [266, 255] on icon at bounding box center [269, 254] width 6 height 3
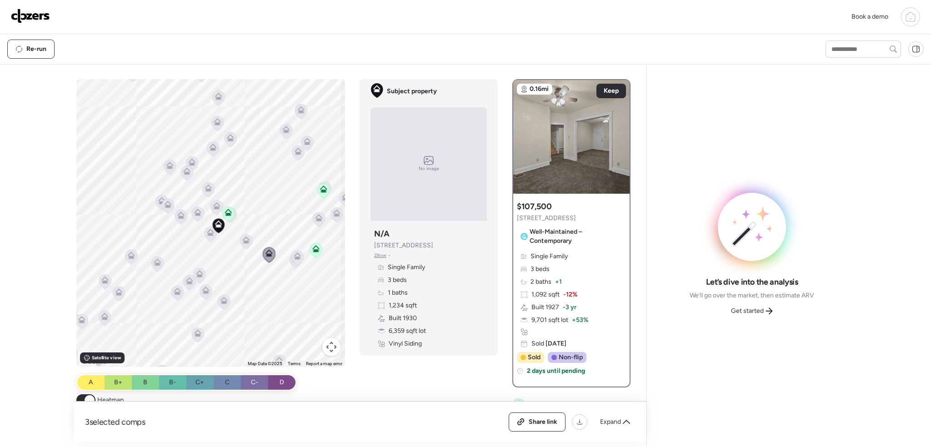
click at [243, 241] on icon at bounding box center [246, 241] width 6 height 3
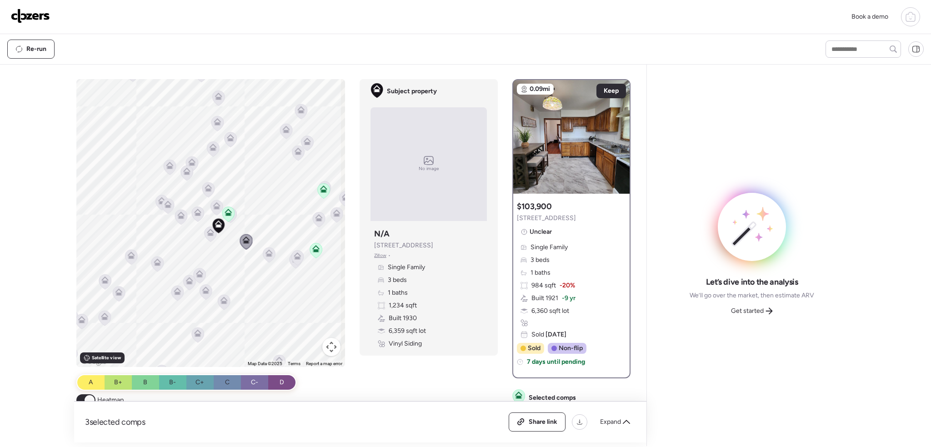
click at [211, 236] on icon at bounding box center [211, 233] width 12 height 15
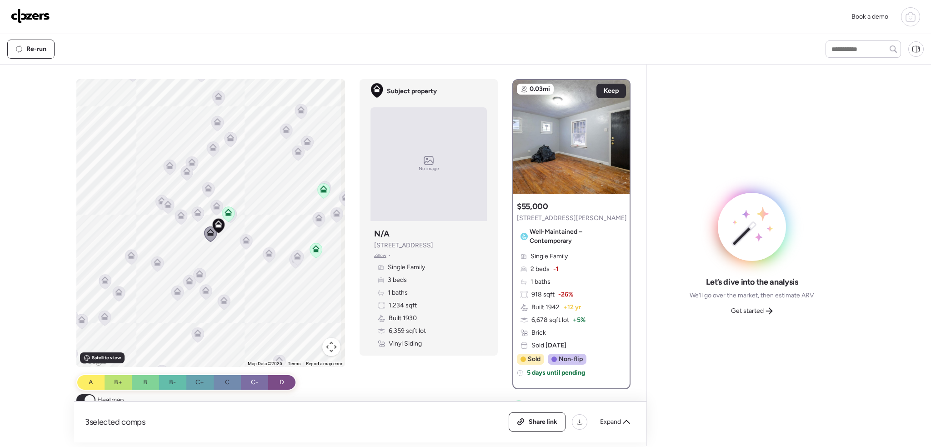
click at [232, 216] on icon at bounding box center [228, 213] width 13 height 15
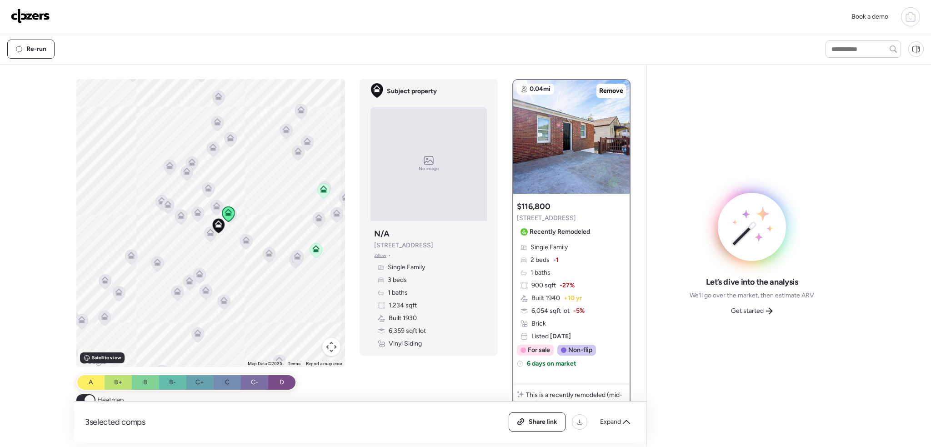
click at [234, 214] on icon at bounding box center [231, 215] width 12 height 15
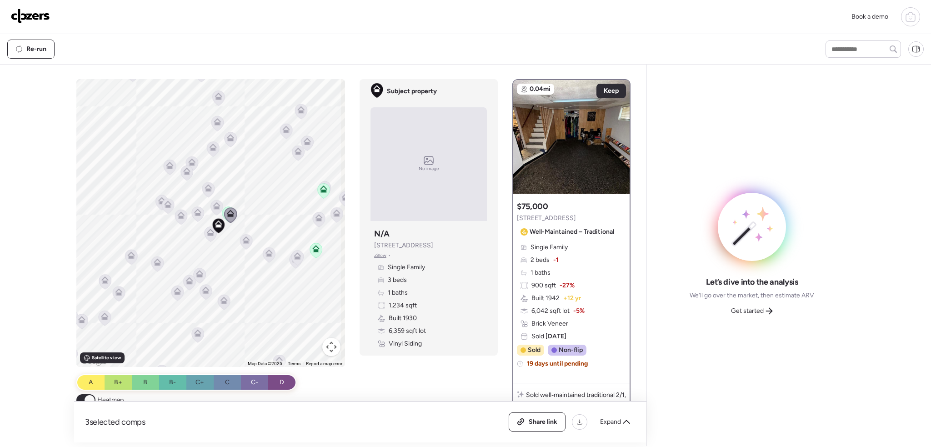
click at [219, 205] on icon at bounding box center [217, 207] width 12 height 15
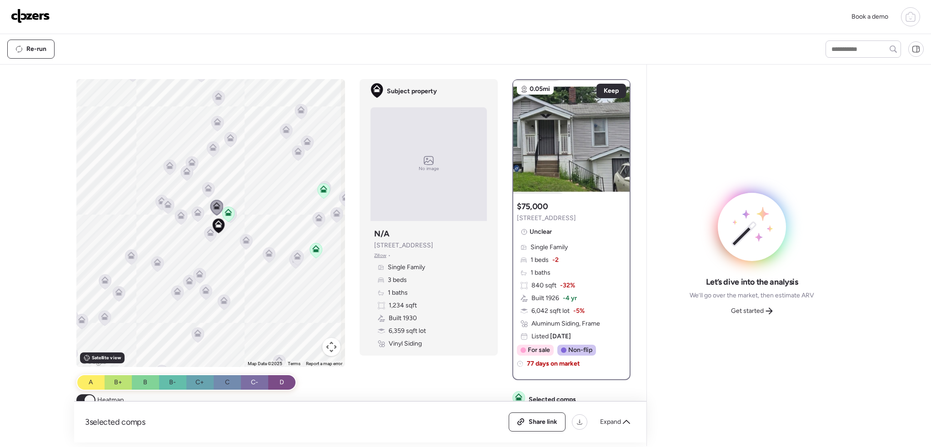
click at [209, 186] on icon at bounding box center [208, 187] width 7 height 7
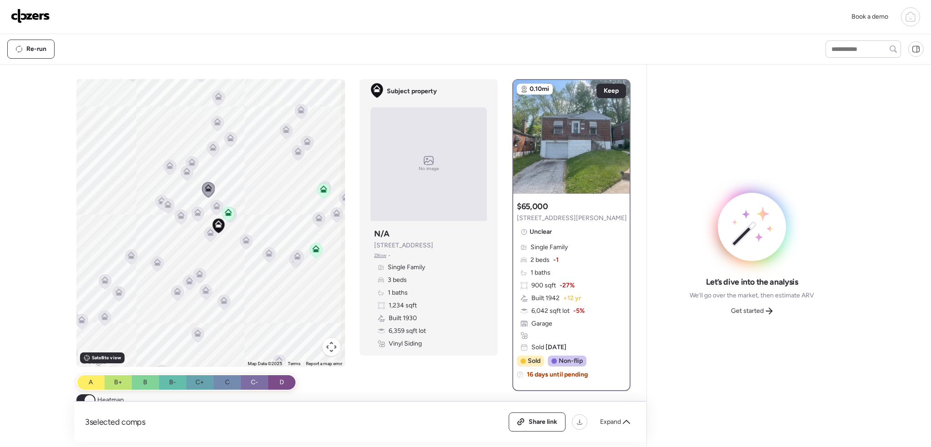
click at [194, 212] on icon at bounding box center [197, 212] width 7 height 7
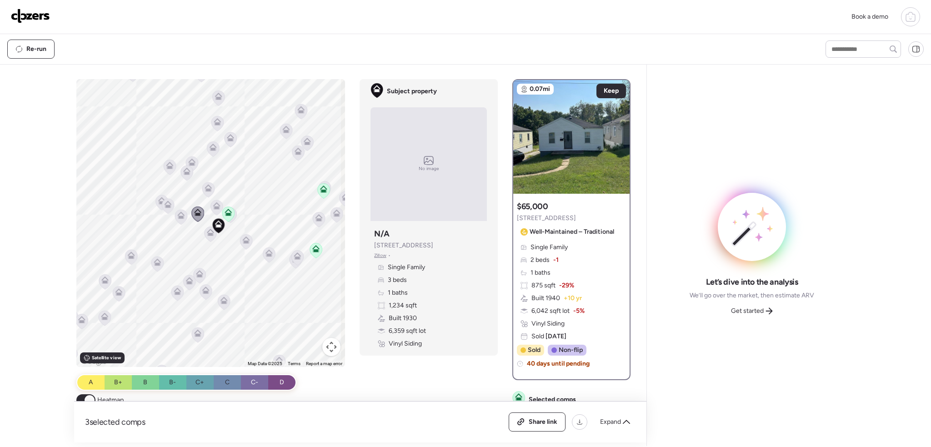
click at [178, 216] on icon at bounding box center [181, 217] width 6 height 3
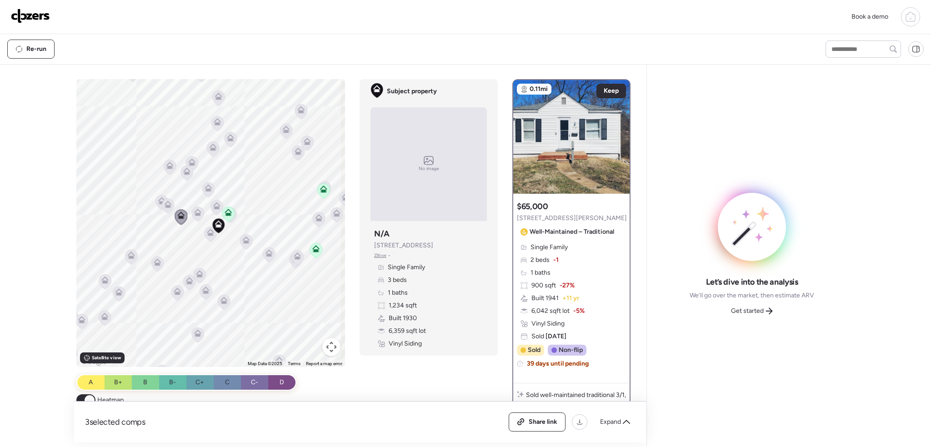
click at [169, 207] on icon at bounding box center [168, 206] width 6 height 3
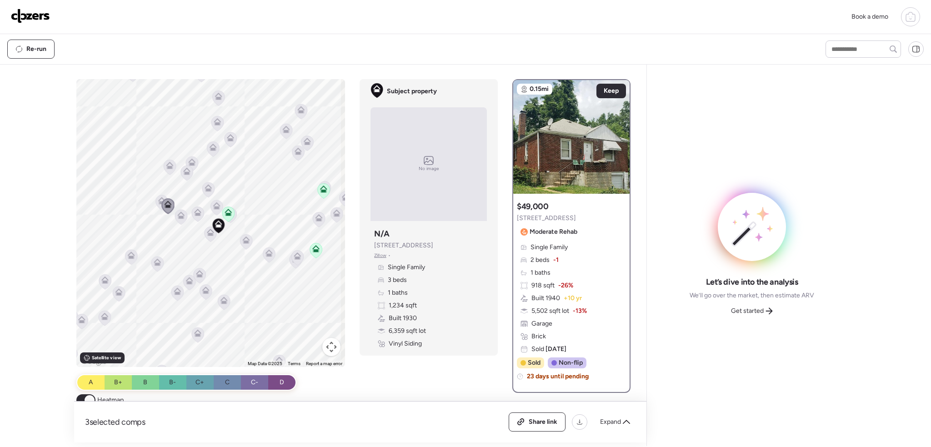
click at [162, 201] on icon at bounding box center [168, 205] width 13 height 15
click at [158, 201] on icon at bounding box center [161, 200] width 7 height 7
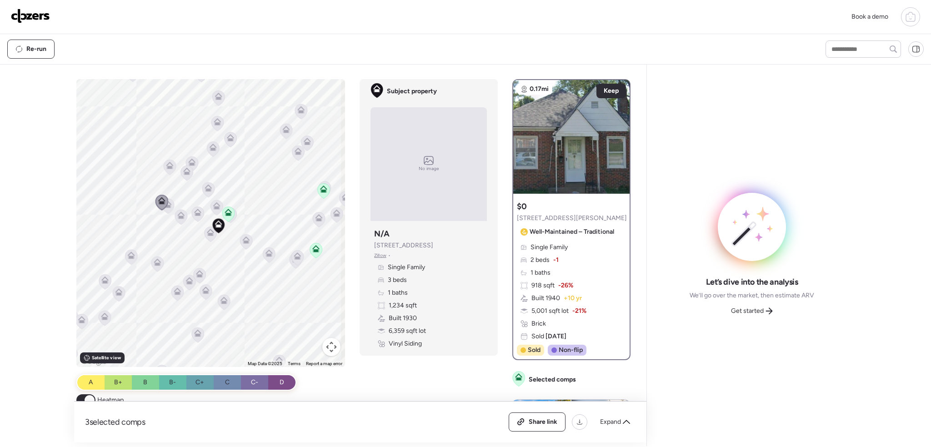
click at [185, 171] on icon at bounding box center [187, 172] width 6 height 3
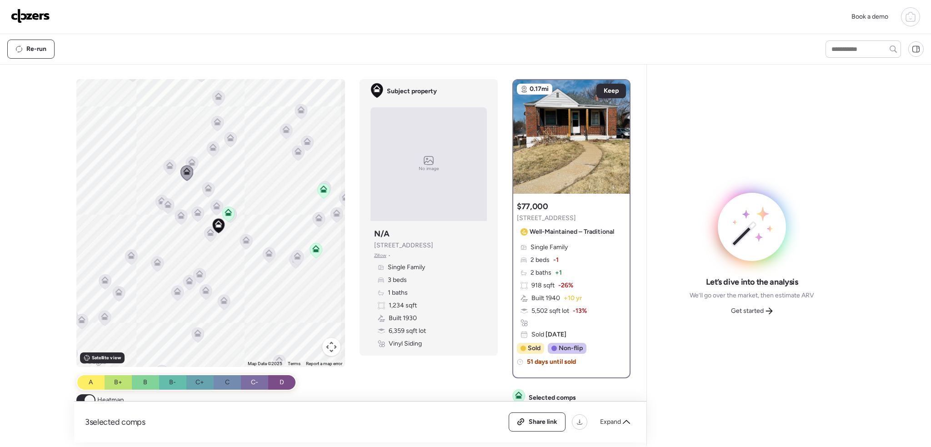
click at [191, 159] on icon at bounding box center [192, 161] width 7 height 4
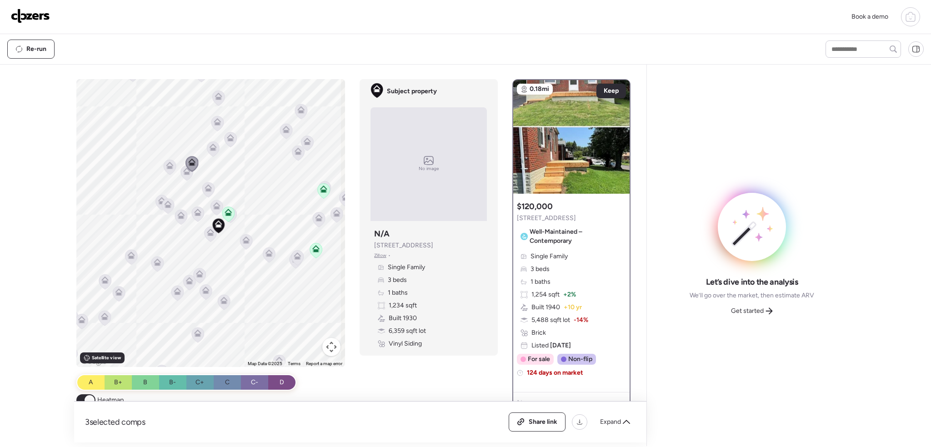
click at [170, 166] on icon at bounding box center [169, 164] width 7 height 7
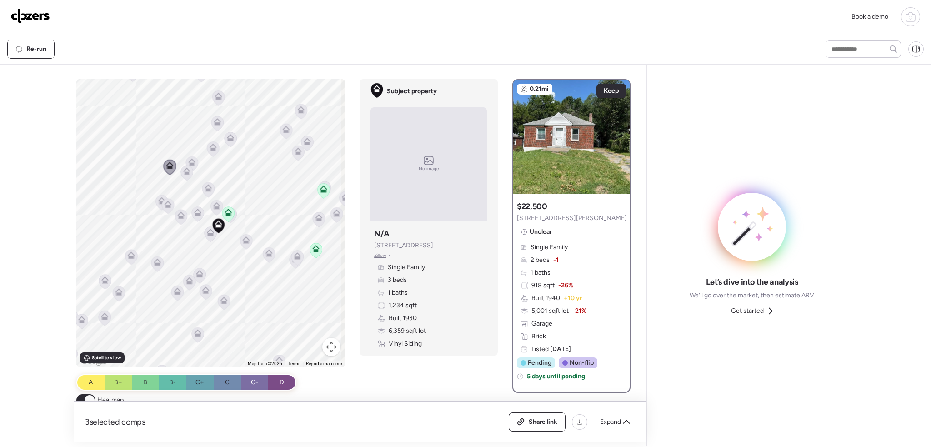
click at [269, 254] on icon at bounding box center [269, 252] width 7 height 7
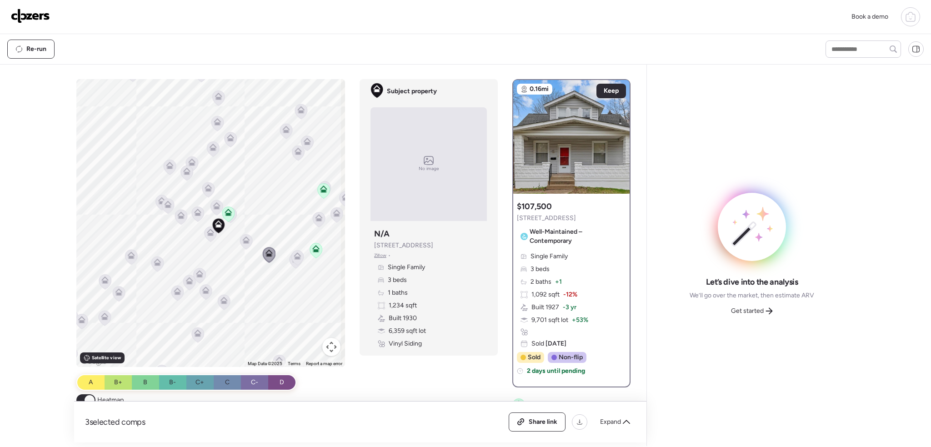
click at [245, 241] on icon at bounding box center [246, 241] width 6 height 3
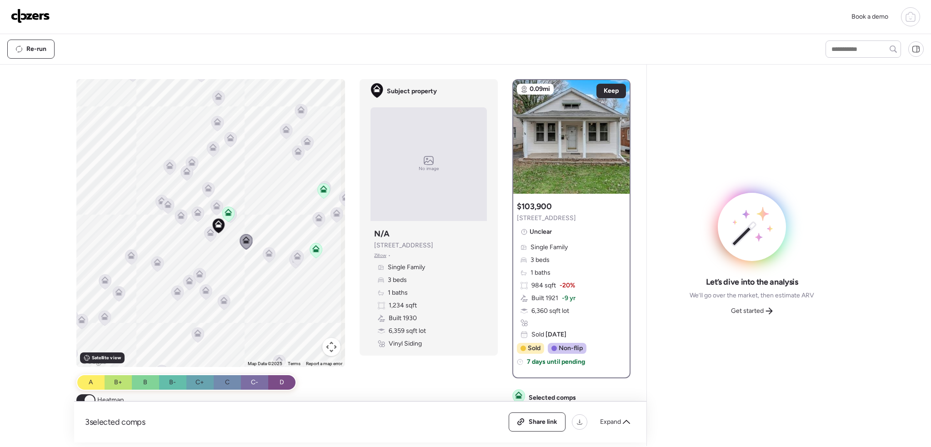
click at [315, 251] on icon at bounding box center [316, 250] width 6 height 3
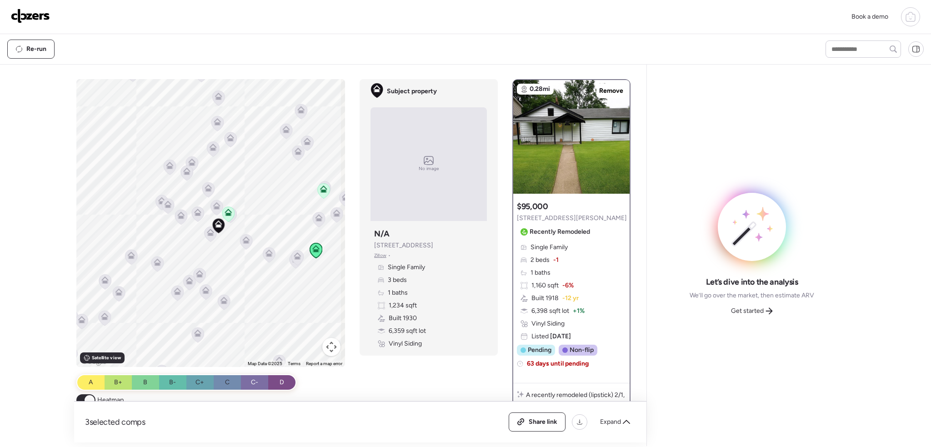
click at [324, 193] on icon at bounding box center [324, 190] width 12 height 15
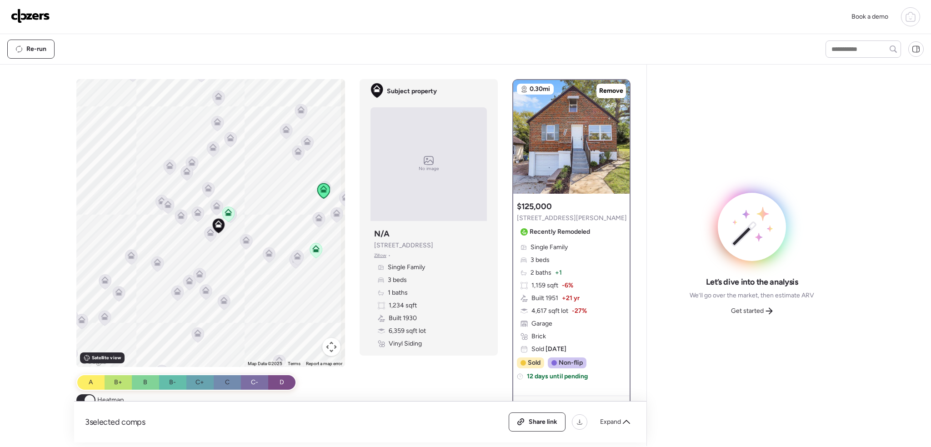
click at [227, 211] on icon at bounding box center [228, 212] width 7 height 7
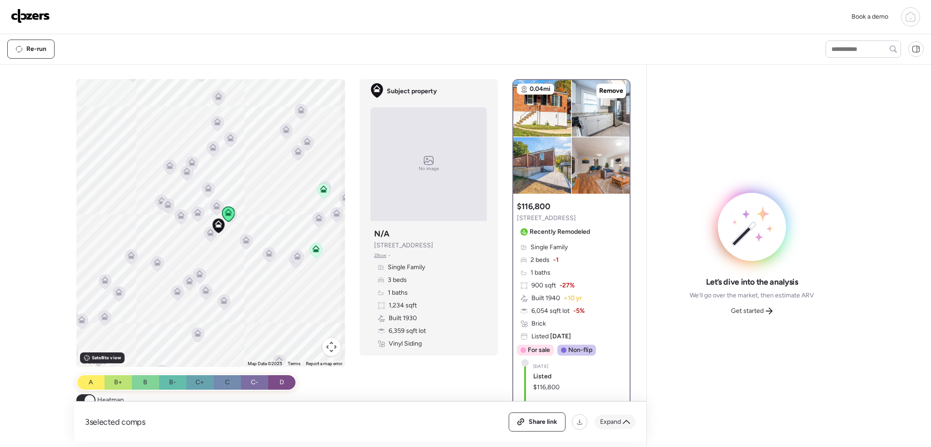
click at [611, 421] on span "Expand" at bounding box center [610, 421] width 21 height 9
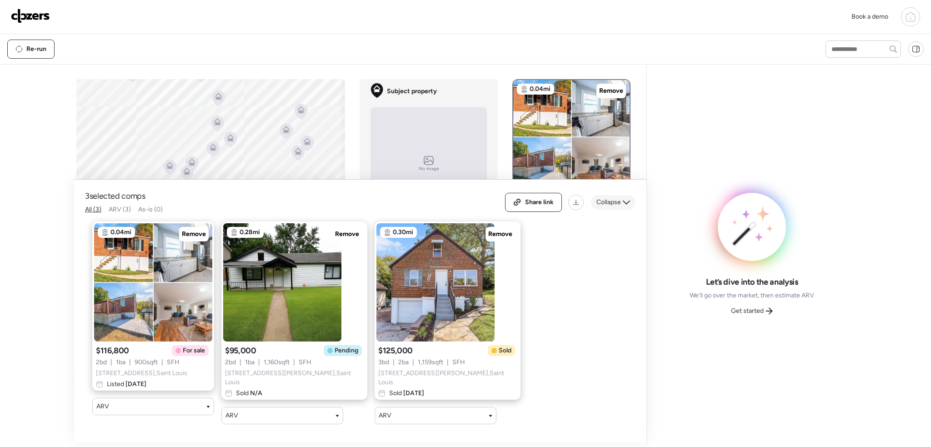
click at [602, 204] on span "Collapse" at bounding box center [609, 202] width 25 height 9
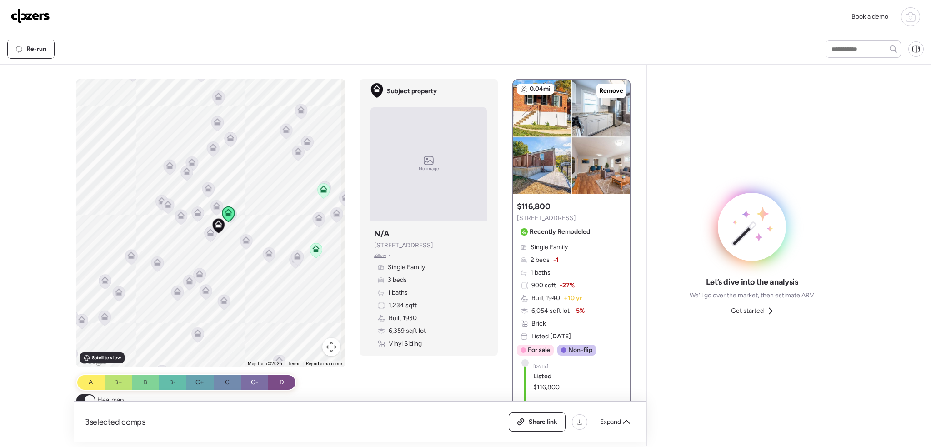
click at [155, 263] on icon at bounding box center [158, 263] width 6 height 3
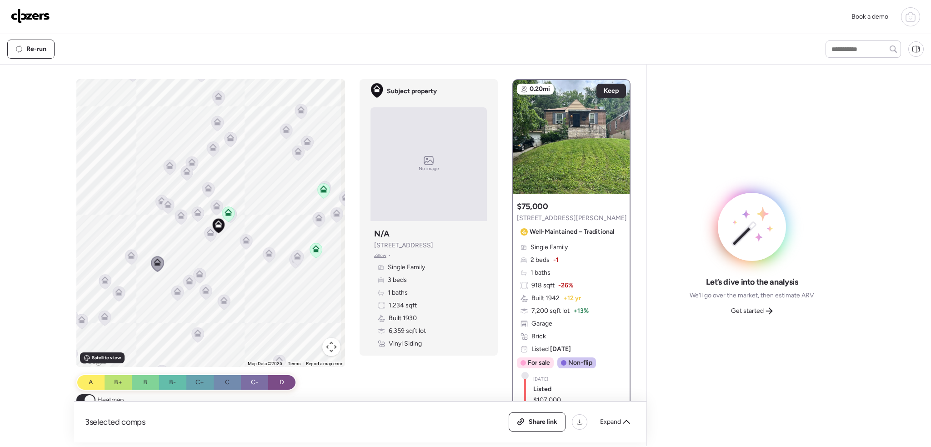
click at [125, 254] on icon at bounding box center [131, 256] width 13 height 15
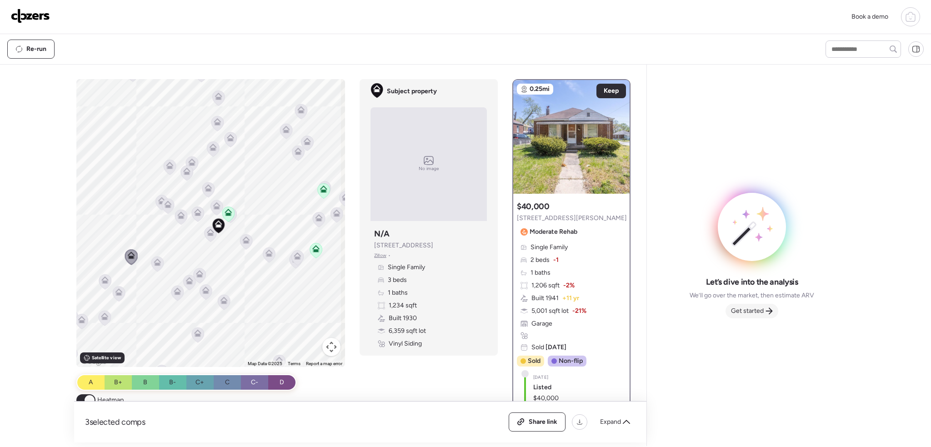
click at [756, 309] on span "Get started" at bounding box center [747, 310] width 33 height 9
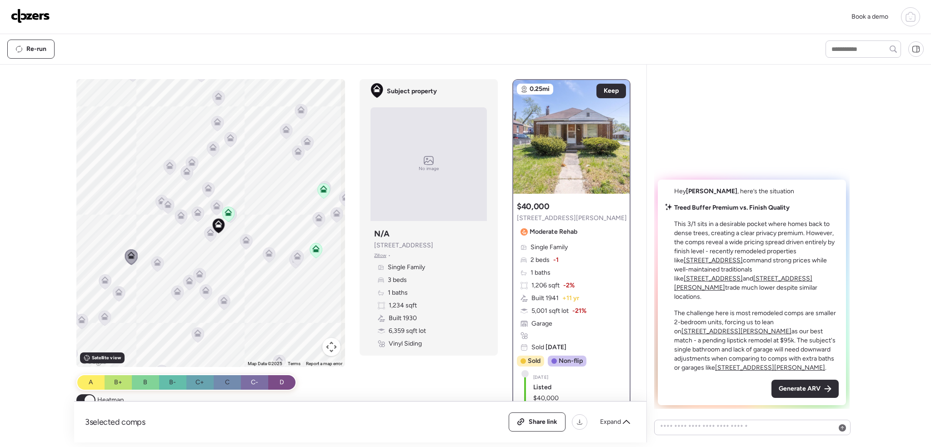
click at [792, 386] on span "Generate ARV" at bounding box center [800, 388] width 42 height 9
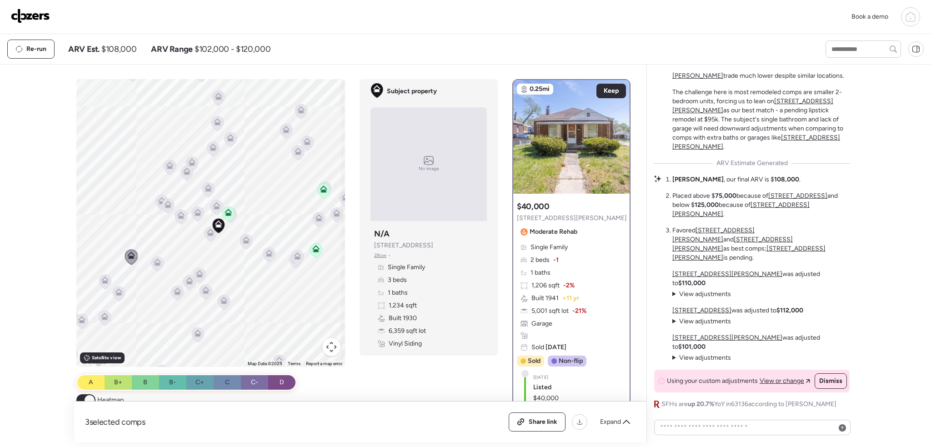
click at [35, 14] on img at bounding box center [30, 16] width 39 height 15
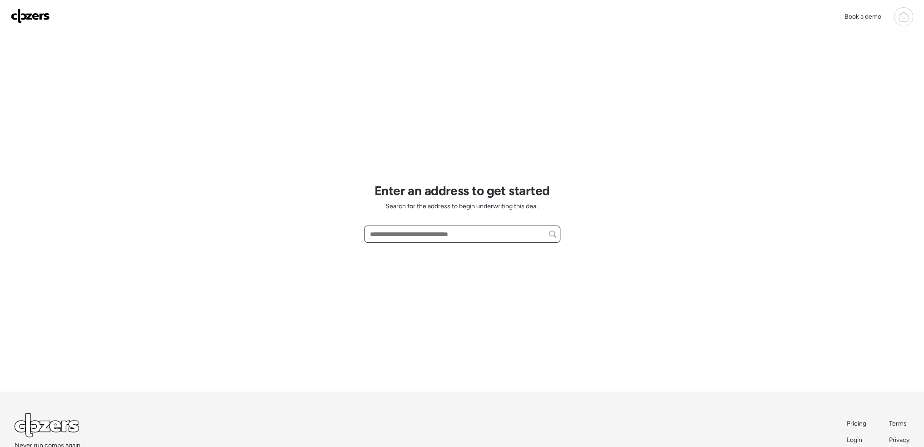
click at [380, 232] on input "text" at bounding box center [462, 234] width 188 height 13
paste input "**********"
click at [415, 247] on span "[STREET_ADDRESS]" at bounding box center [397, 250] width 59 height 9
type input "**********"
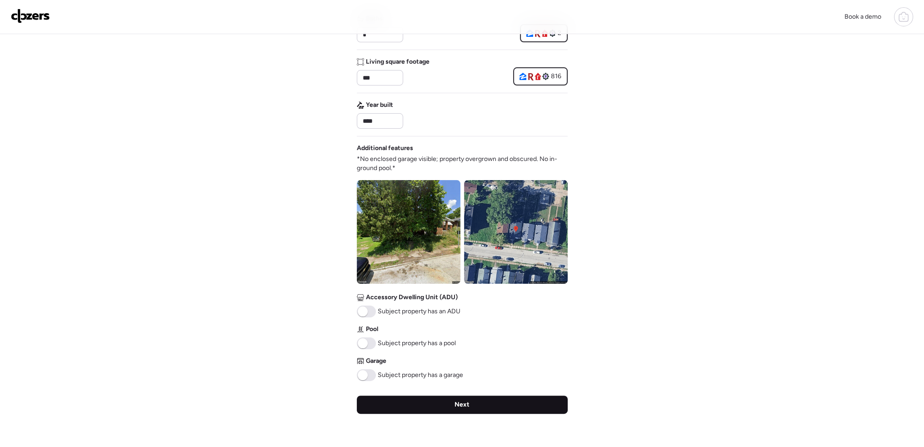
scroll to position [273, 0]
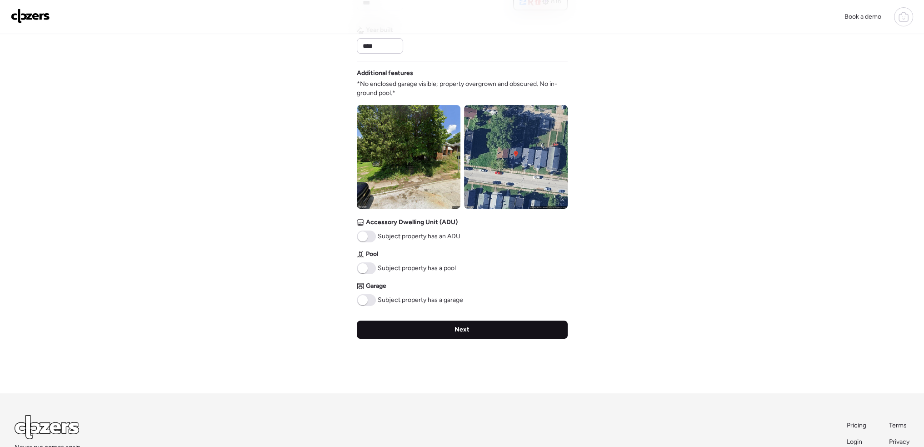
click at [481, 330] on div "Next" at bounding box center [462, 330] width 211 height 18
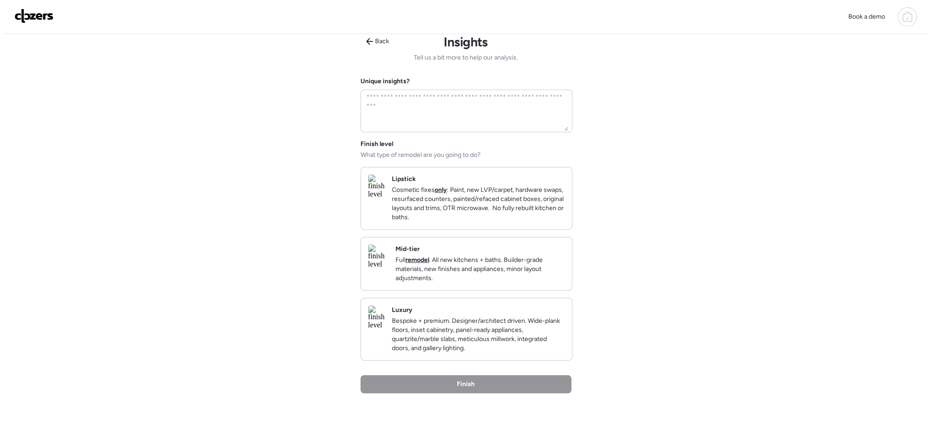
scroll to position [0, 0]
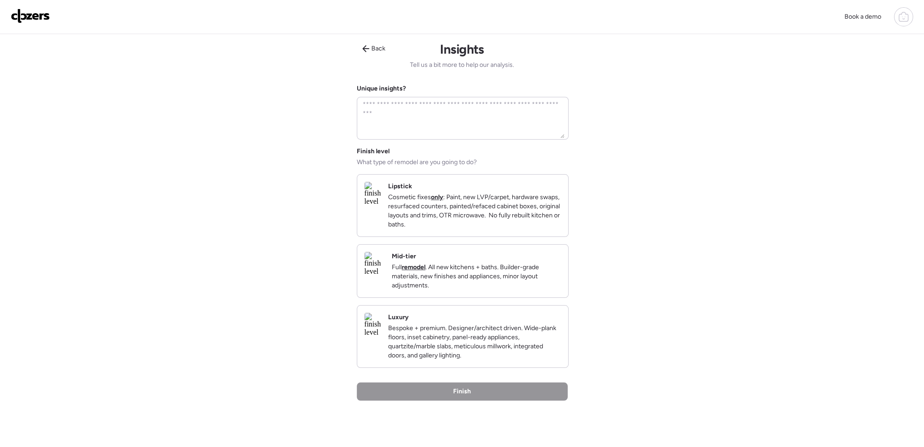
click at [462, 200] on p "Cosmetic fixes only : Paint, new LVP/carpet, hardware swaps, resurfaced counter…" at bounding box center [474, 211] width 173 height 36
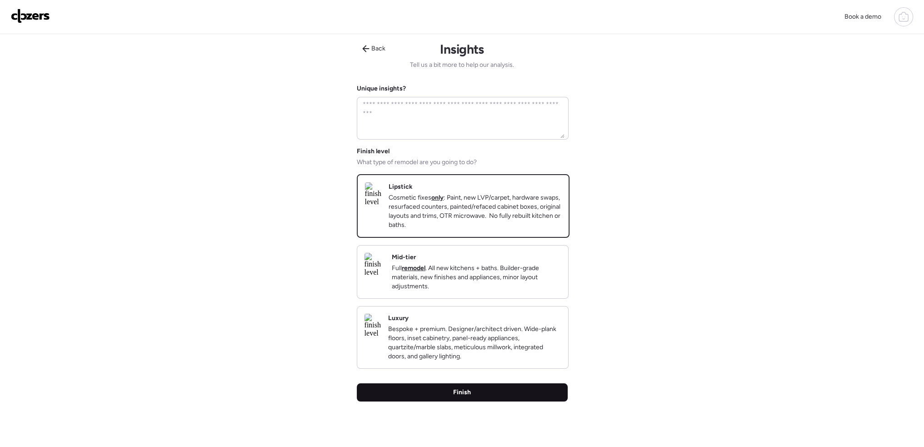
click at [487, 401] on div "Finish" at bounding box center [462, 392] width 211 height 18
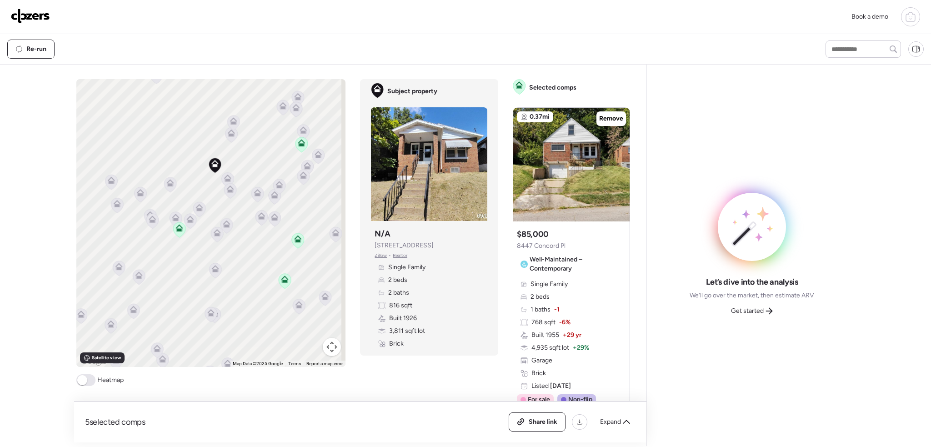
drag, startPoint x: 251, startPoint y: 207, endPoint x: 243, endPoint y: 283, distance: 76.9
click at [243, 283] on div "To activate drag with keyboard, press Alt + Enter. Once in keyboard drag state,…" at bounding box center [211, 223] width 270 height 288
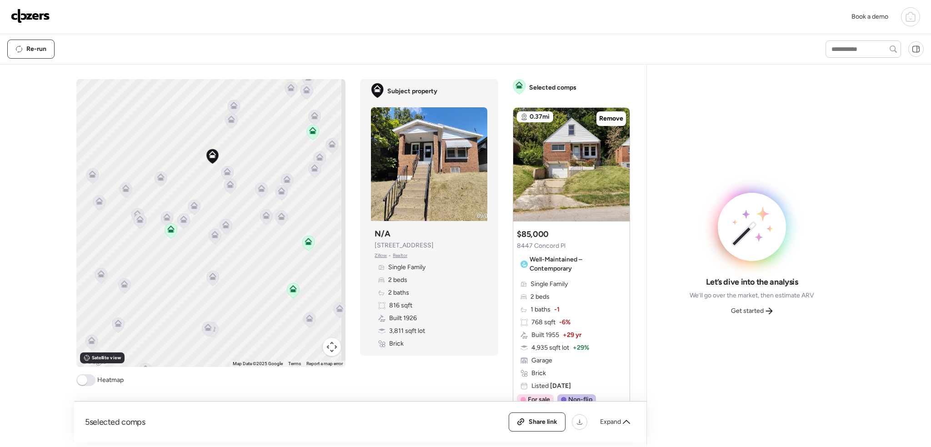
click at [171, 232] on icon at bounding box center [171, 230] width 6 height 3
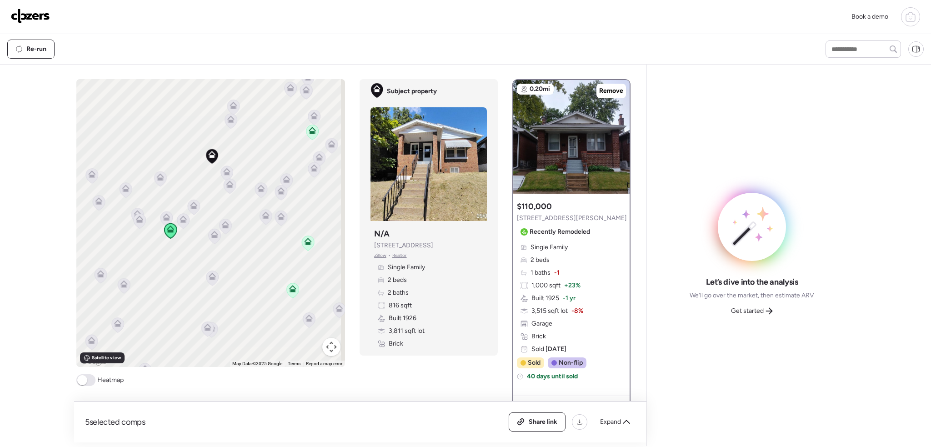
click at [308, 245] on icon at bounding box center [308, 243] width 12 height 15
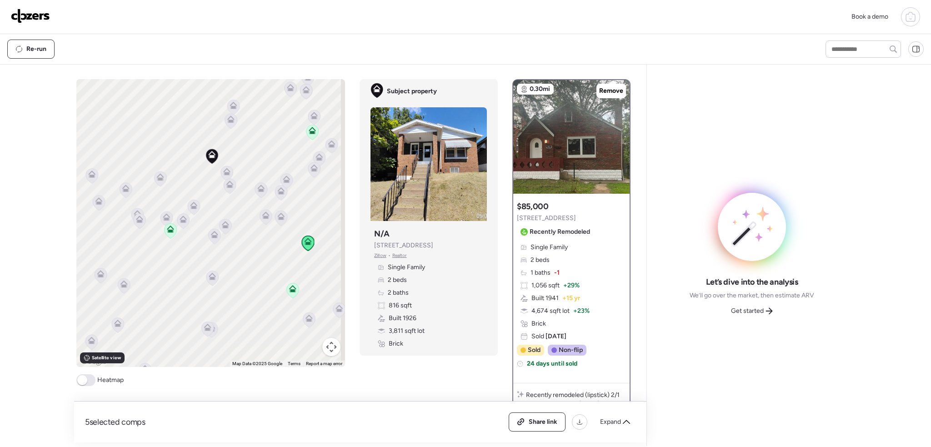
click at [292, 291] on icon at bounding box center [293, 290] width 6 height 3
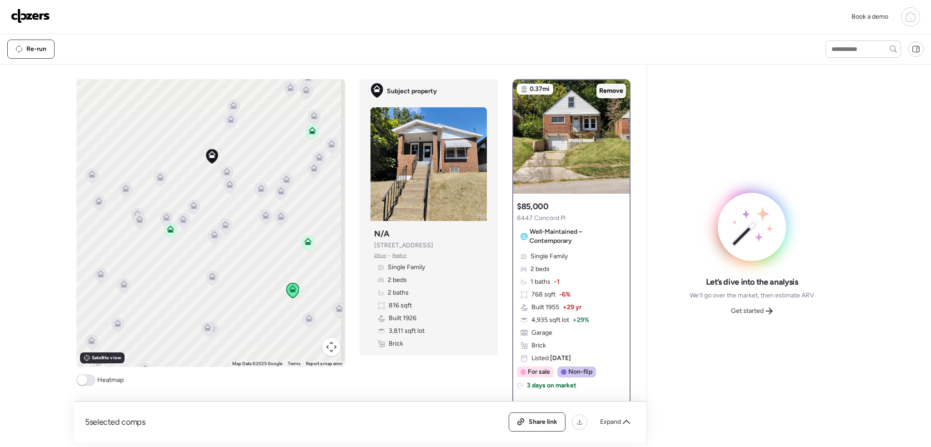
click at [612, 87] on span "Remove" at bounding box center [611, 90] width 24 height 9
click at [226, 173] on icon at bounding box center [227, 173] width 6 height 3
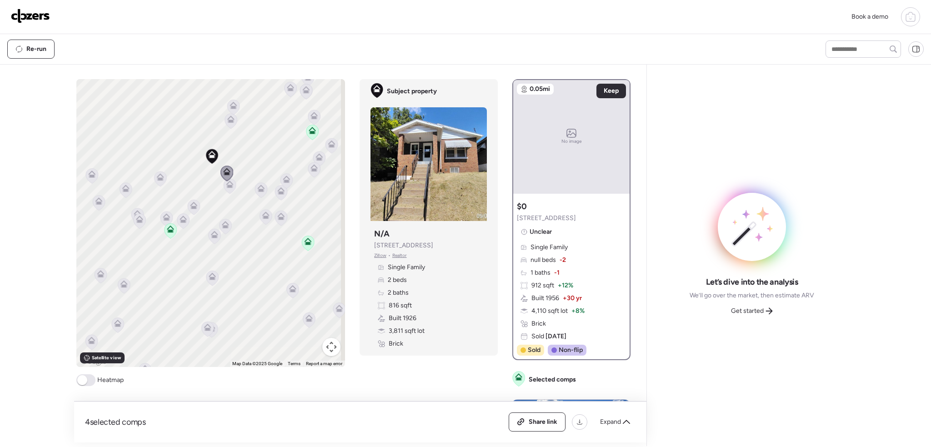
click at [227, 186] on icon at bounding box center [230, 186] width 6 height 3
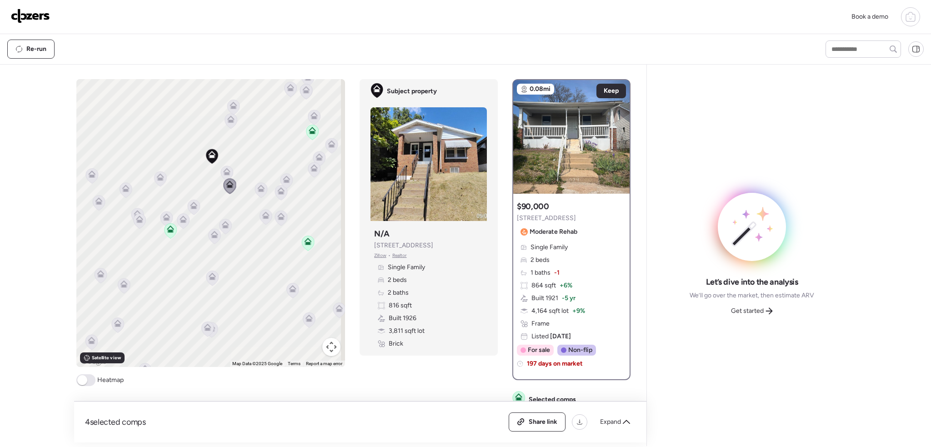
click at [196, 208] on icon at bounding box center [194, 207] width 12 height 15
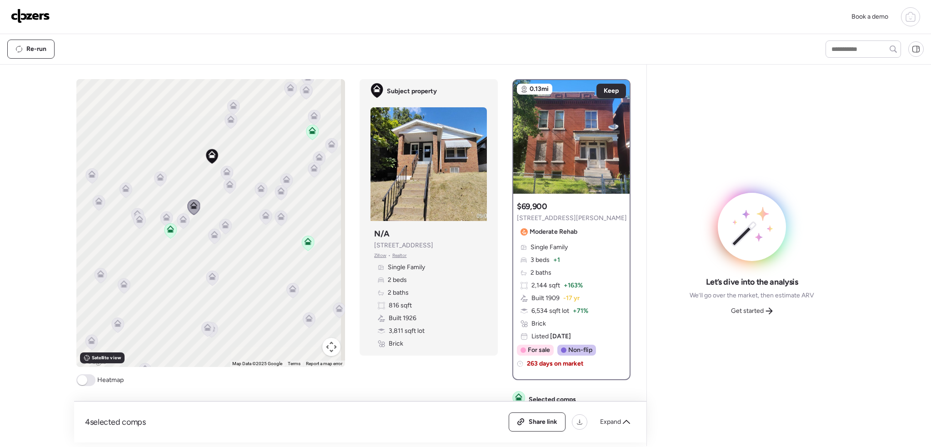
click at [181, 217] on icon at bounding box center [183, 219] width 7 height 7
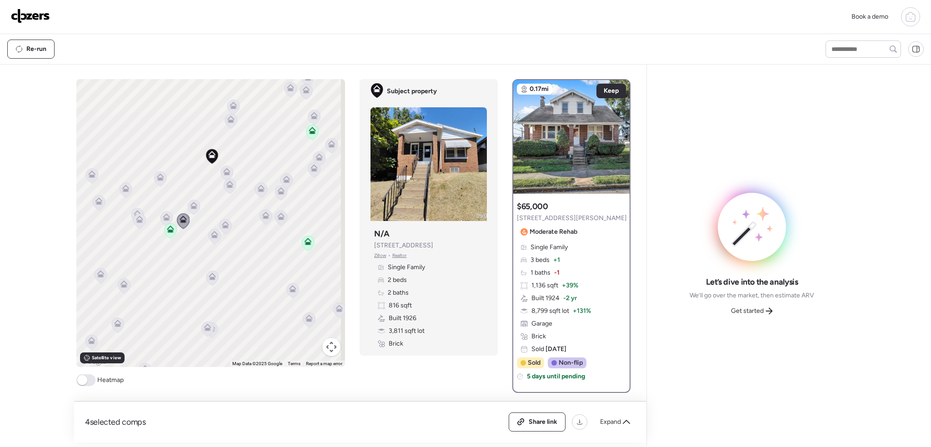
click at [160, 219] on icon at bounding box center [166, 218] width 12 height 15
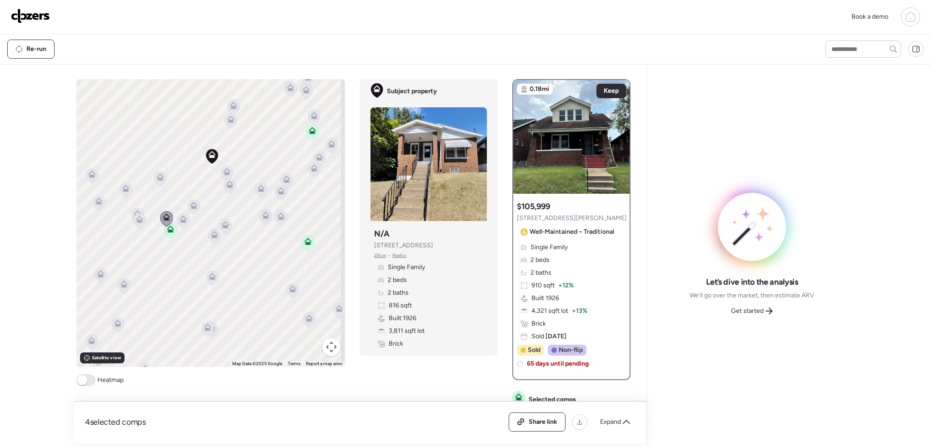
click at [158, 181] on icon at bounding box center [161, 178] width 12 height 15
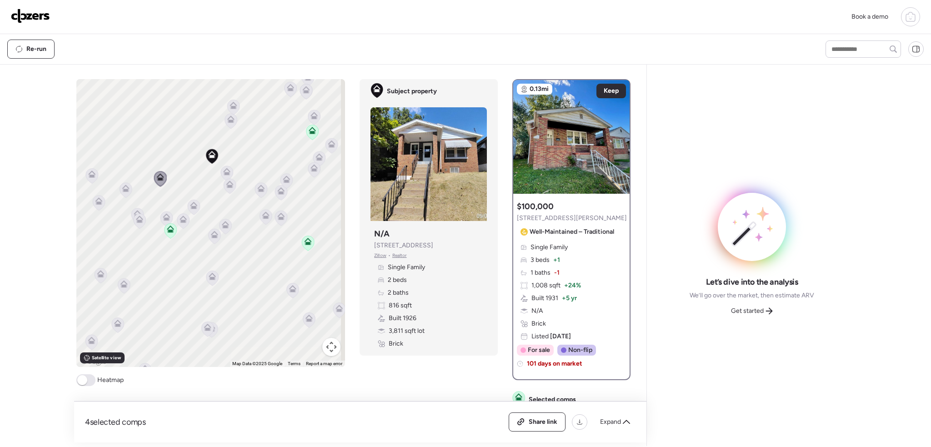
click at [229, 123] on icon at bounding box center [231, 120] width 12 height 15
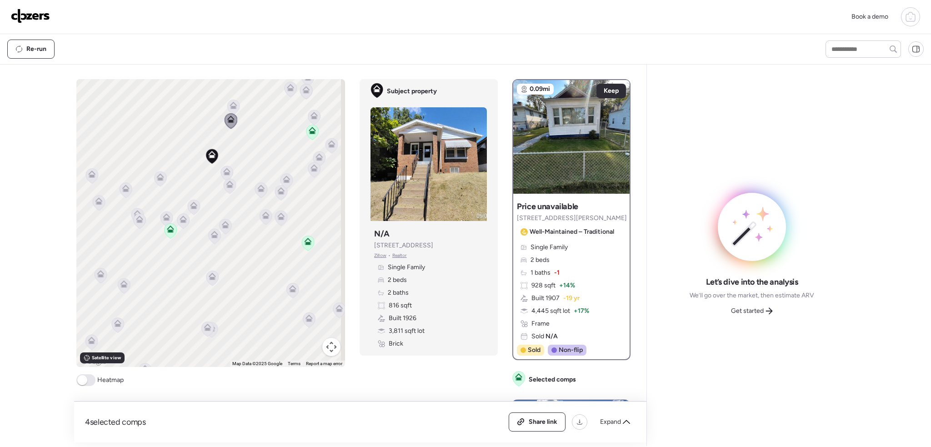
click at [232, 105] on icon at bounding box center [234, 106] width 6 height 3
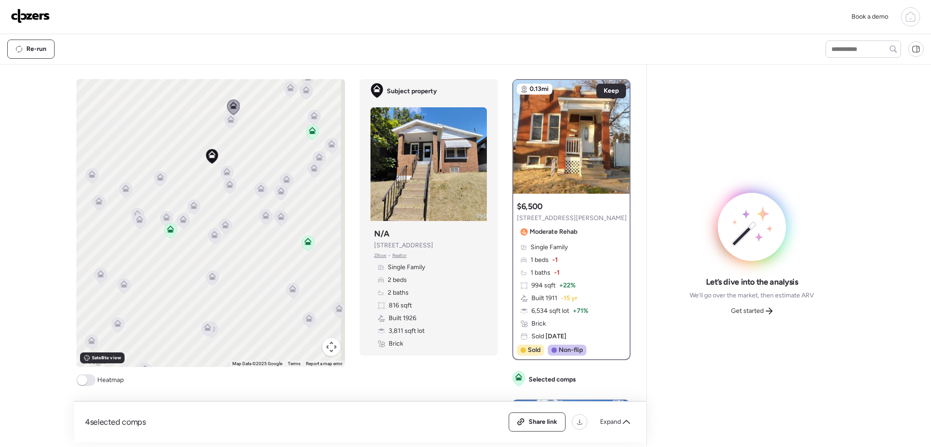
click at [227, 172] on icon at bounding box center [226, 171] width 7 height 7
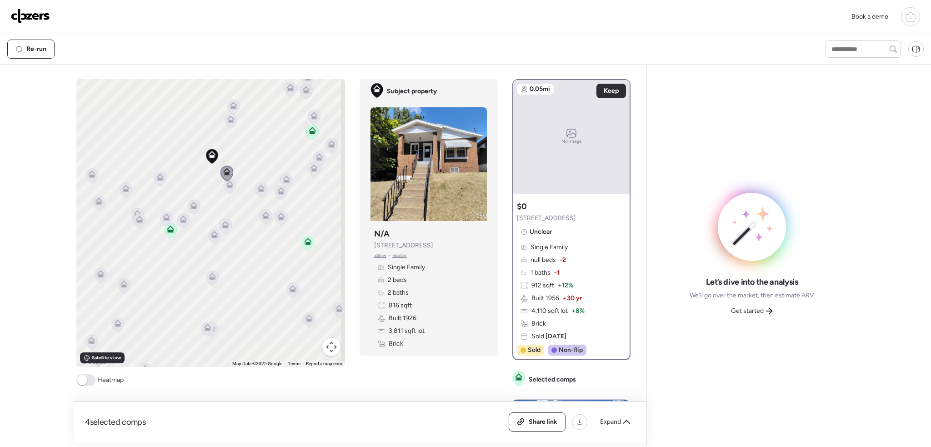
click at [228, 189] on icon at bounding box center [230, 186] width 12 height 15
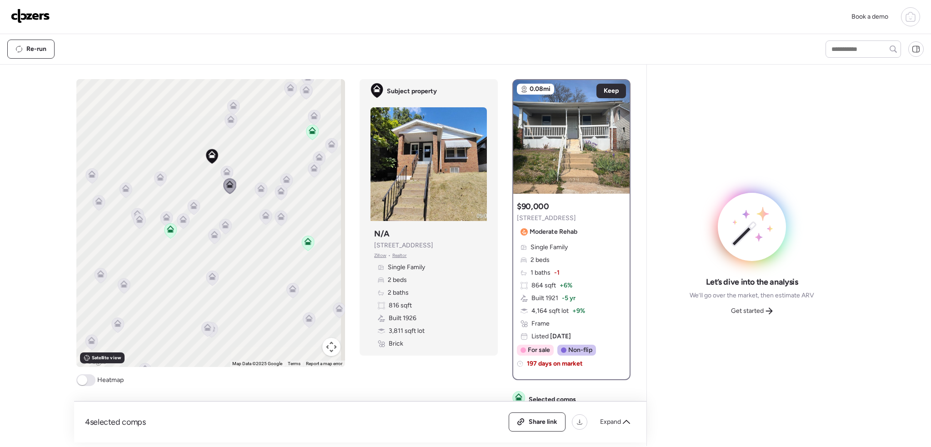
click at [262, 193] on icon at bounding box center [261, 189] width 12 height 15
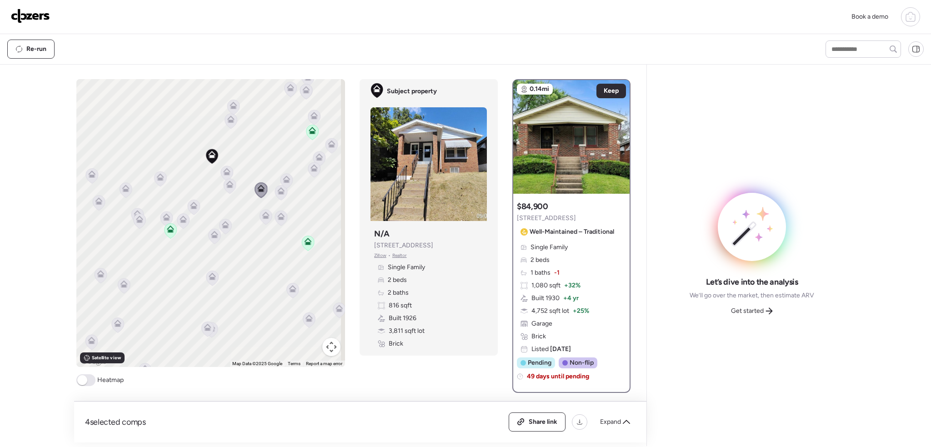
click at [279, 192] on icon at bounding box center [281, 192] width 6 height 3
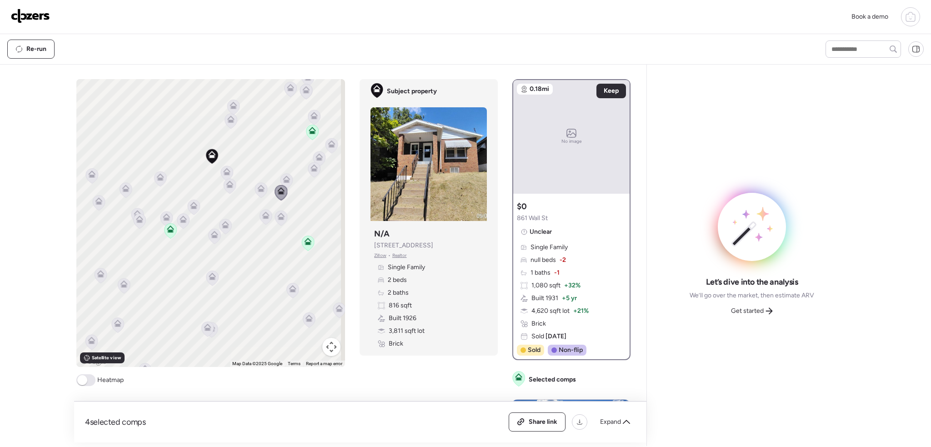
click at [286, 180] on icon at bounding box center [287, 181] width 6 height 3
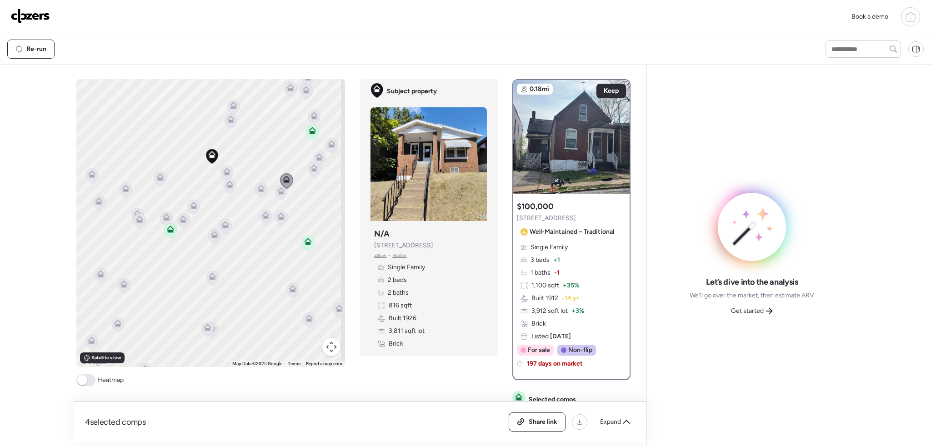
drag, startPoint x: 262, startPoint y: 216, endPoint x: 269, endPoint y: 216, distance: 7.3
click at [263, 216] on icon at bounding box center [266, 217] width 6 height 3
click at [89, 379] on span at bounding box center [85, 380] width 19 height 12
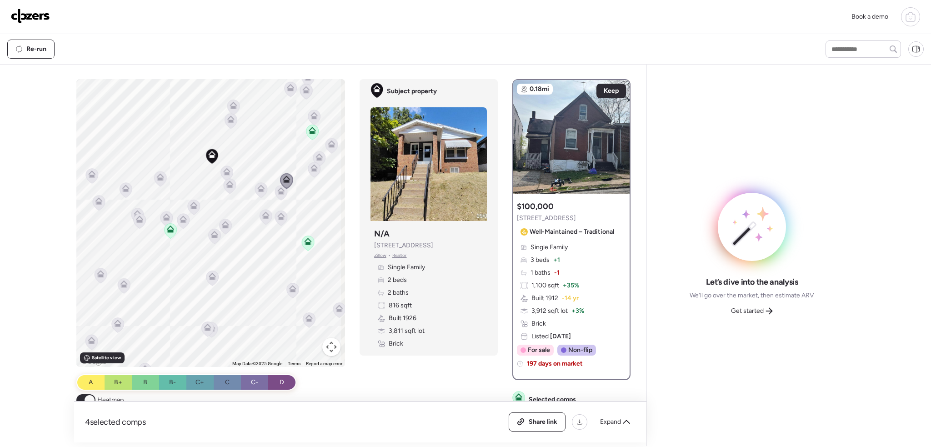
click at [278, 195] on icon at bounding box center [281, 192] width 12 height 15
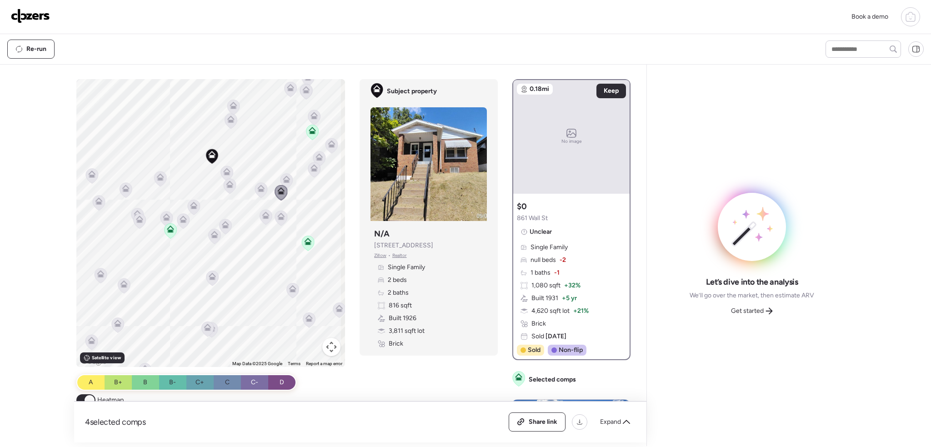
click at [279, 214] on icon at bounding box center [281, 215] width 7 height 7
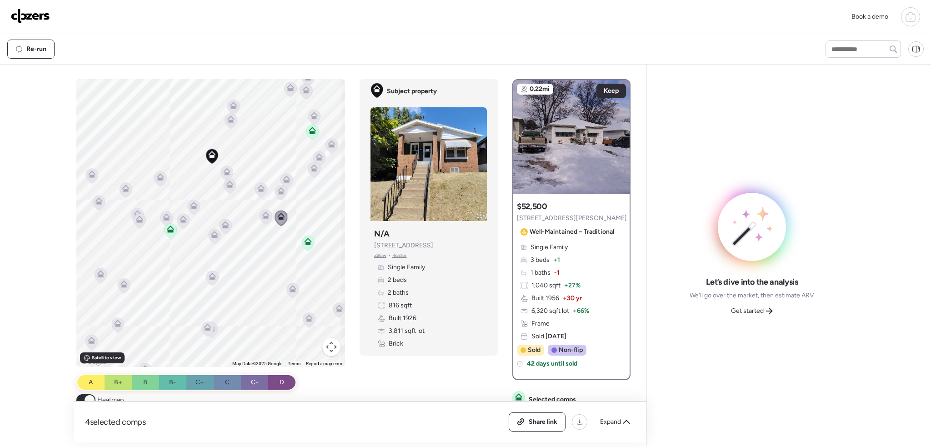
click at [266, 217] on icon at bounding box center [266, 217] width 6 height 3
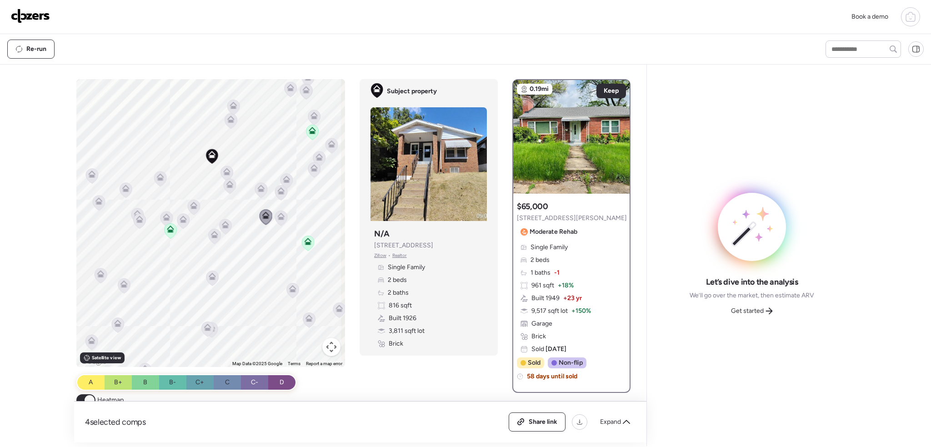
click at [308, 242] on icon at bounding box center [308, 241] width 7 height 7
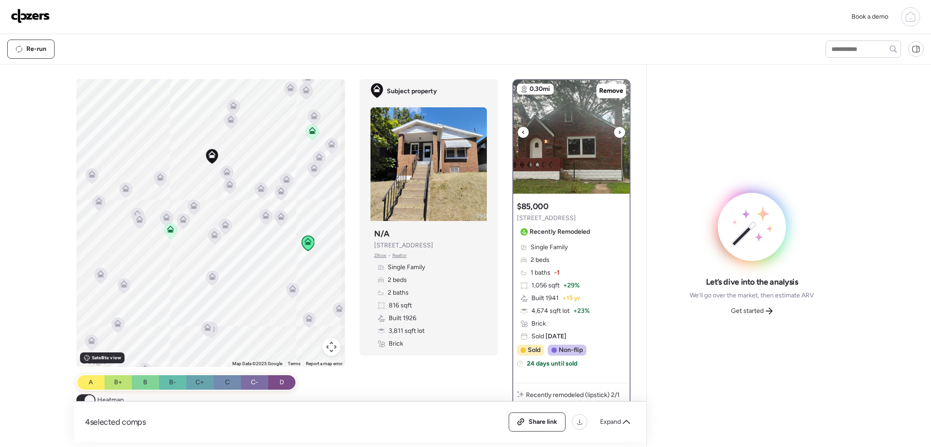
click at [618, 130] on icon at bounding box center [620, 132] width 4 height 11
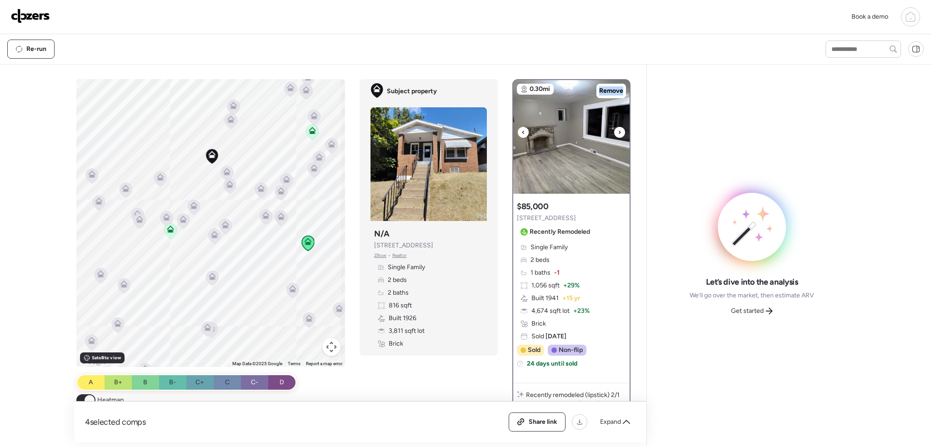
click at [618, 130] on icon at bounding box center [620, 132] width 4 height 11
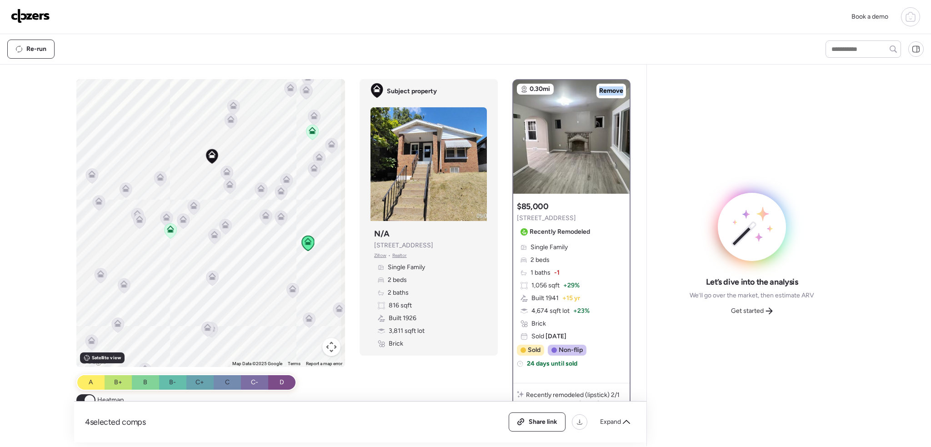
click at [169, 235] on icon at bounding box center [171, 230] width 12 height 15
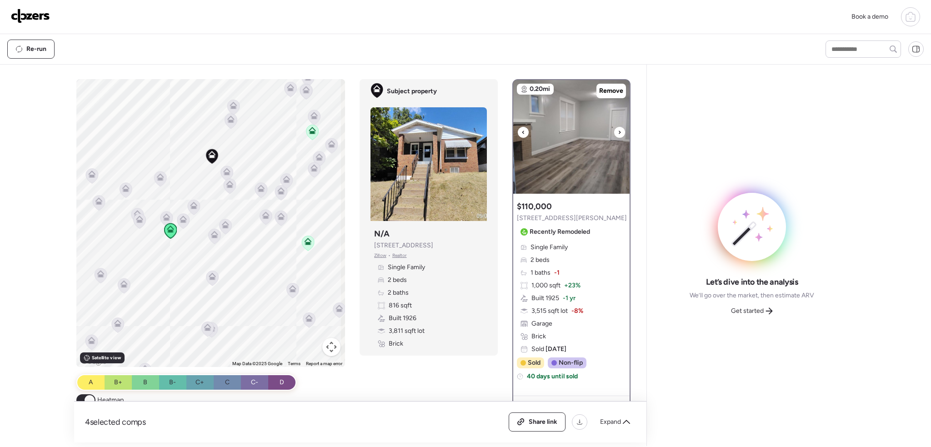
click at [619, 131] on icon at bounding box center [620, 131] width 2 height 3
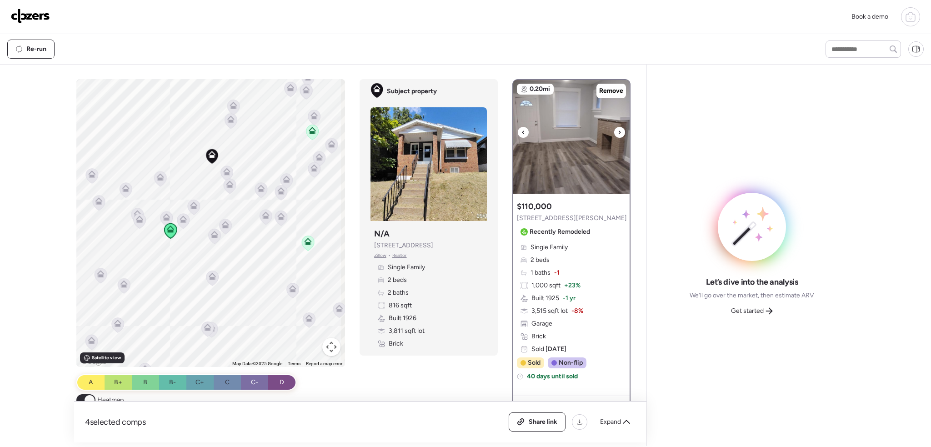
click at [619, 131] on icon at bounding box center [620, 131] width 2 height 3
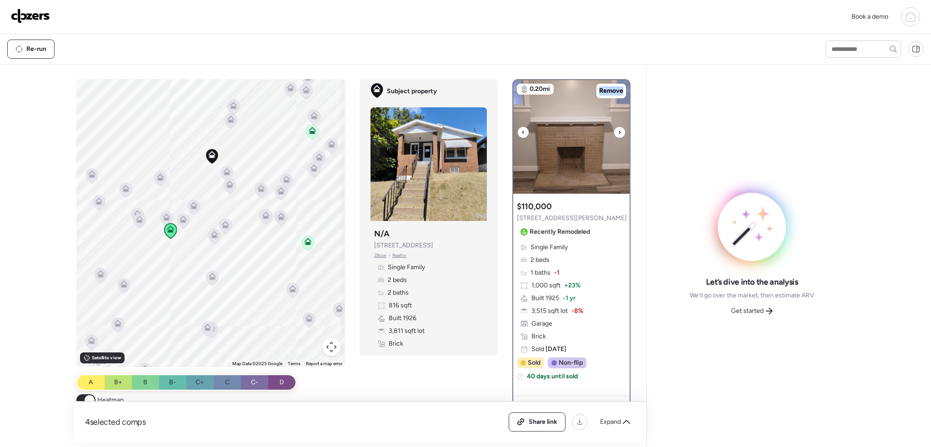
click at [619, 131] on icon at bounding box center [620, 131] width 2 height 3
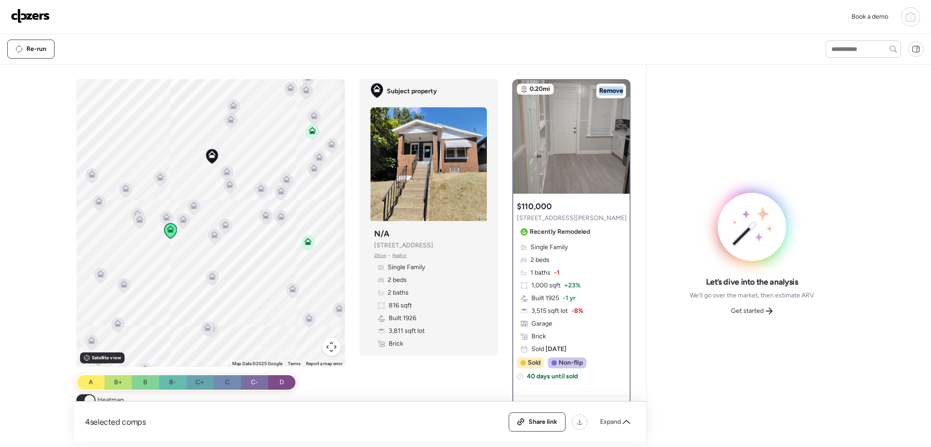
click at [91, 175] on icon at bounding box center [92, 176] width 6 height 3
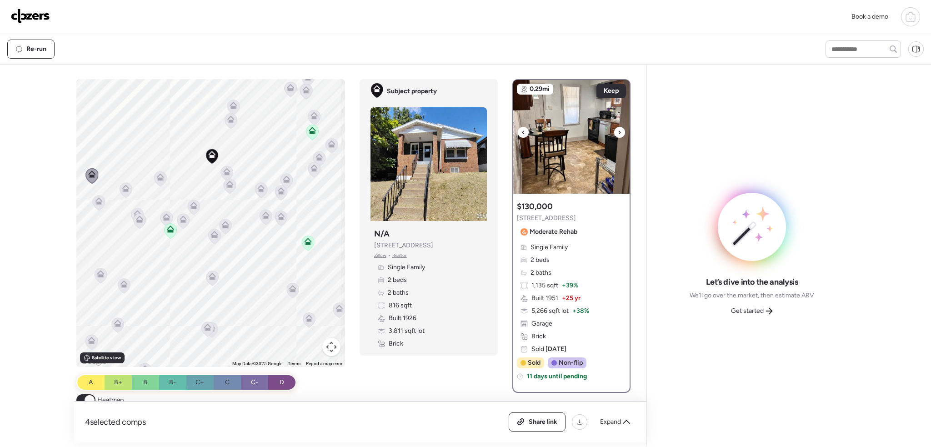
click at [617, 133] on div at bounding box center [619, 132] width 11 height 11
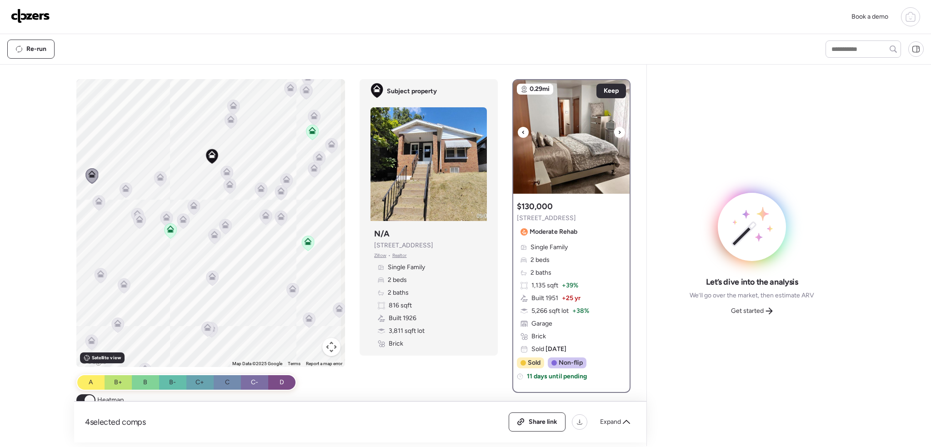
click at [617, 133] on div at bounding box center [619, 132] width 11 height 11
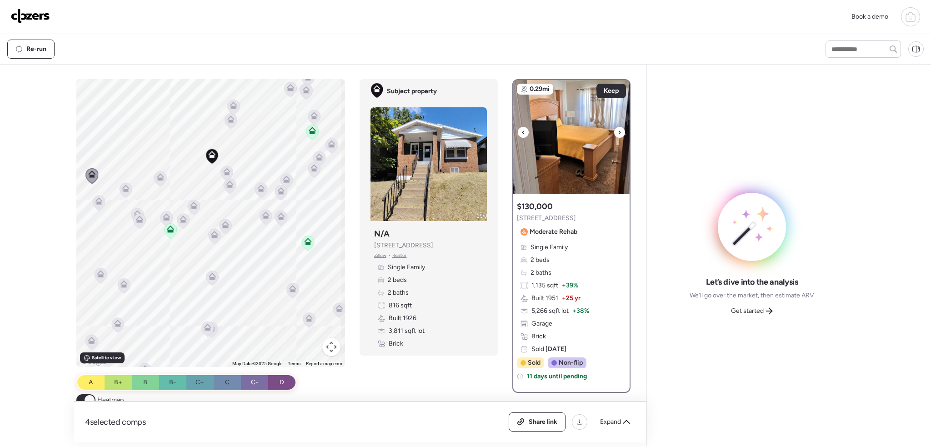
click at [617, 133] on div at bounding box center [619, 132] width 11 height 11
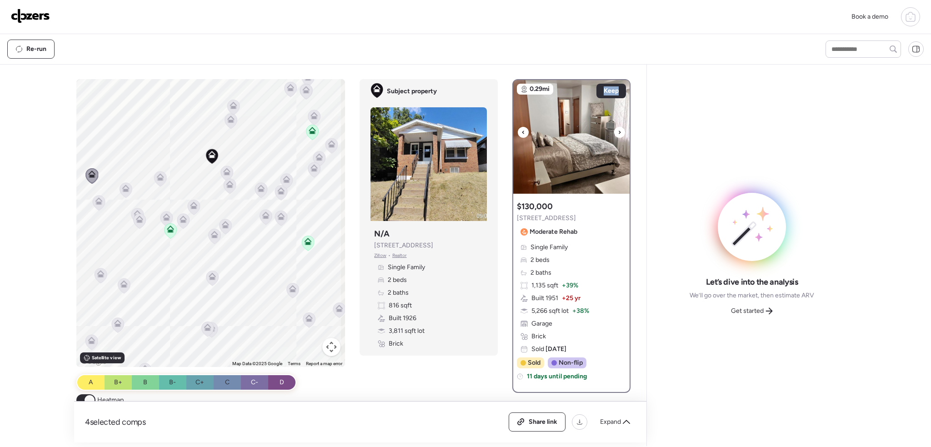
click at [617, 133] on div at bounding box center [619, 132] width 11 height 11
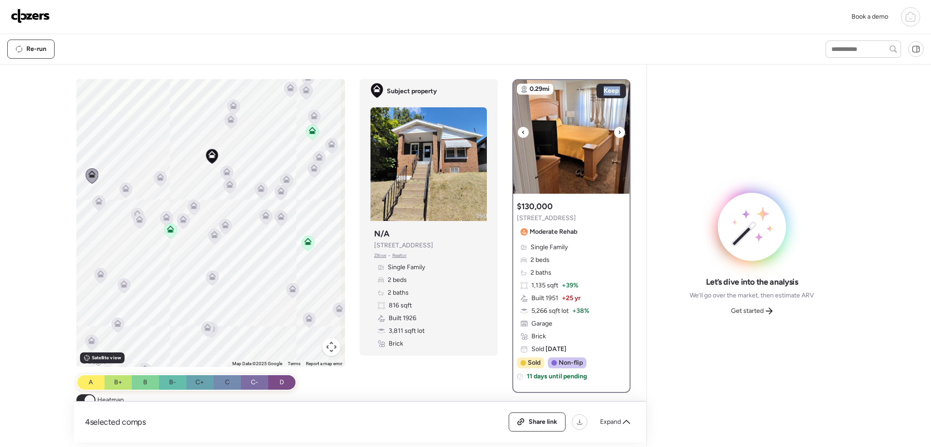
click at [617, 133] on div at bounding box center [619, 132] width 11 height 11
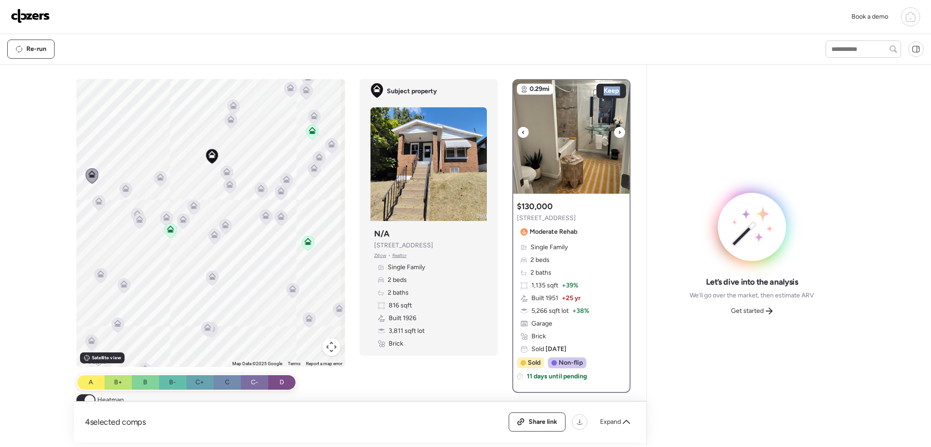
click at [617, 133] on div at bounding box center [619, 132] width 11 height 11
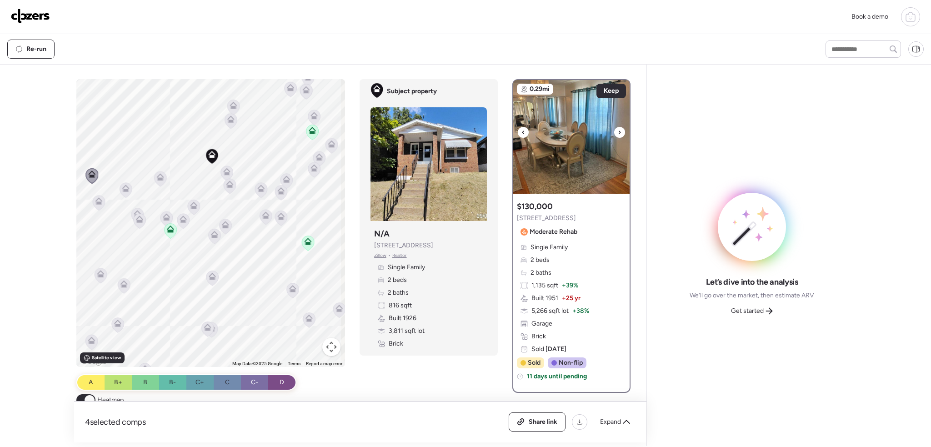
click at [617, 133] on div at bounding box center [619, 132] width 11 height 11
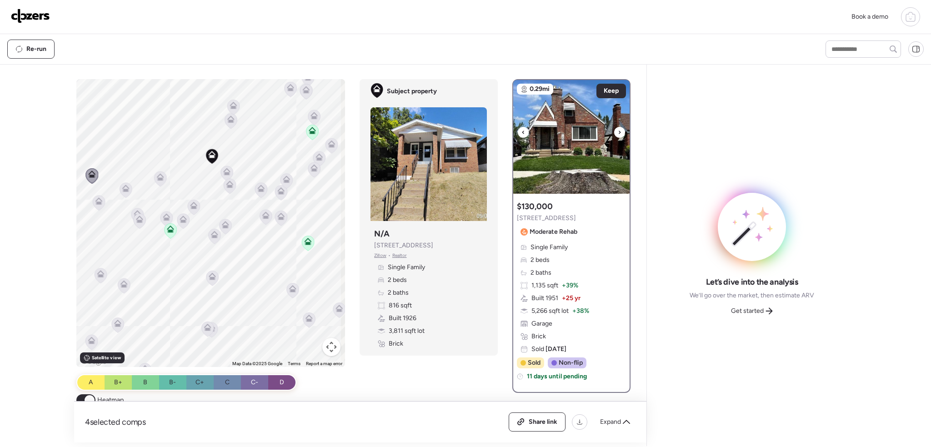
click at [617, 133] on div at bounding box center [619, 132] width 11 height 11
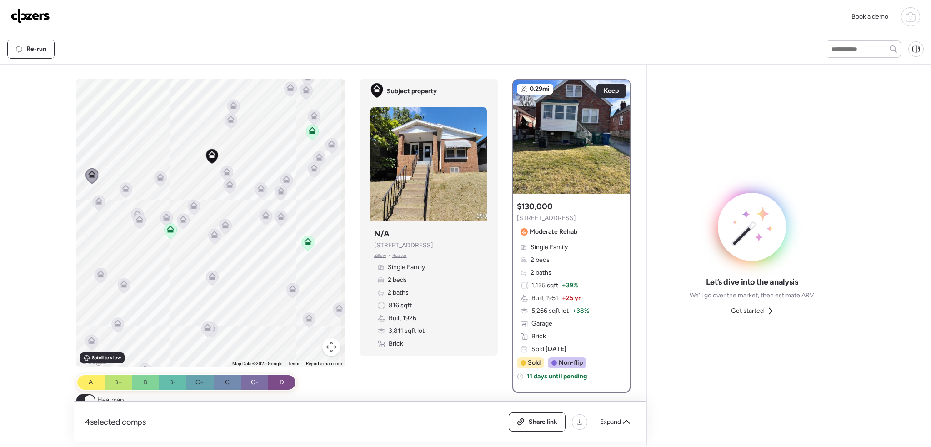
drag, startPoint x: 95, startPoint y: 205, endPoint x: 116, endPoint y: 191, distance: 26.0
click at [96, 205] on icon at bounding box center [99, 202] width 12 height 15
click at [99, 203] on icon at bounding box center [99, 202] width 6 height 3
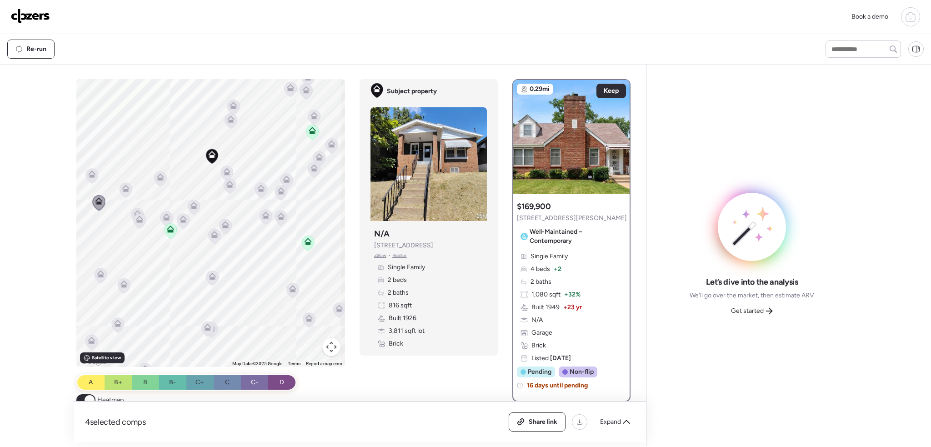
click at [124, 186] on icon at bounding box center [125, 188] width 7 height 7
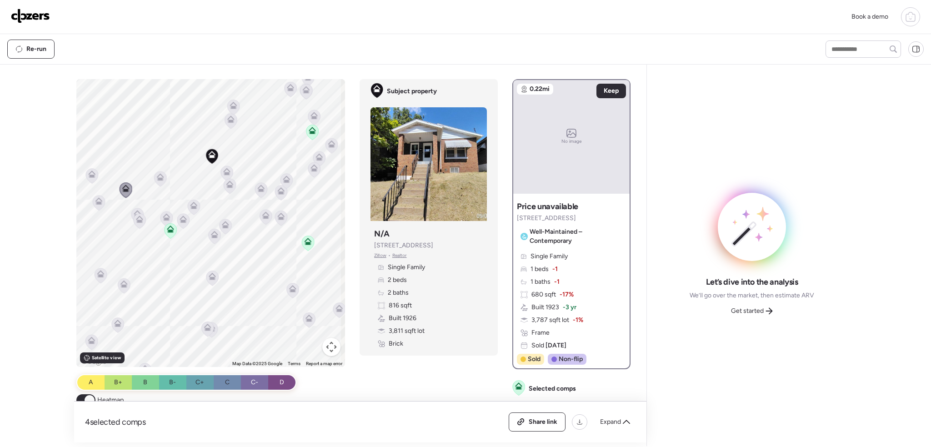
click at [159, 180] on icon at bounding box center [160, 178] width 6 height 3
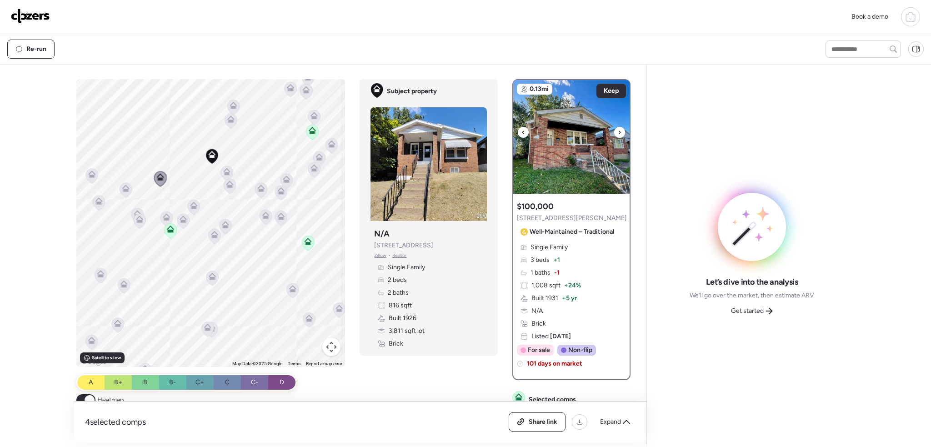
click at [614, 132] on div at bounding box center [619, 132] width 11 height 11
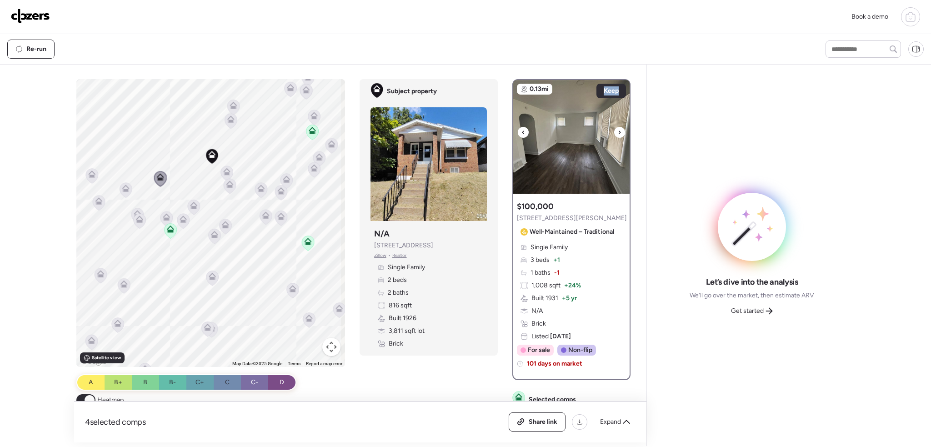
click at [614, 132] on div at bounding box center [619, 132] width 11 height 11
click at [619, 132] on icon at bounding box center [620, 131] width 2 height 3
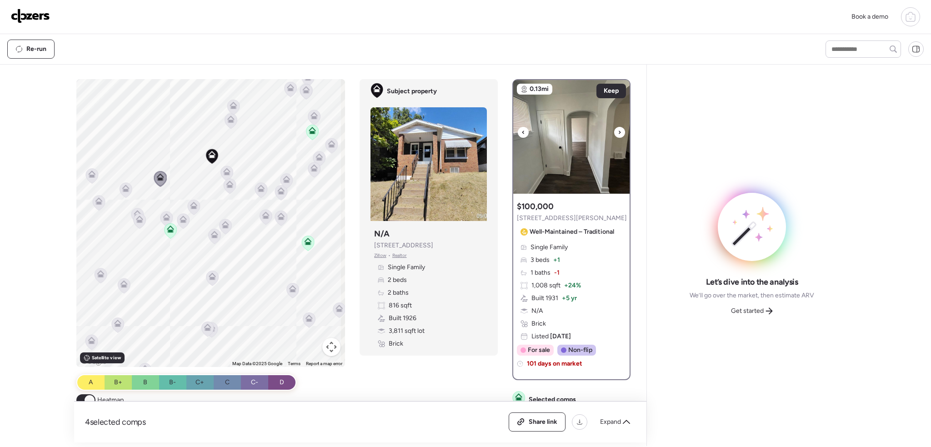
click at [619, 132] on icon at bounding box center [620, 131] width 2 height 3
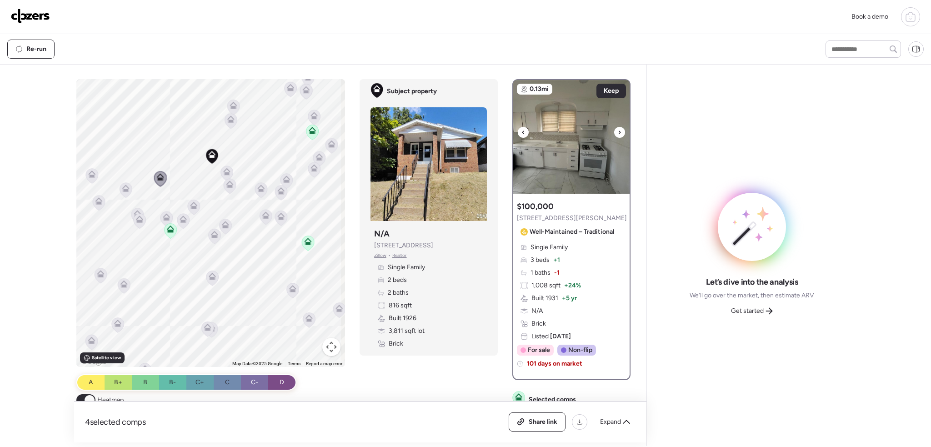
click at [619, 132] on icon at bounding box center [620, 131] width 2 height 3
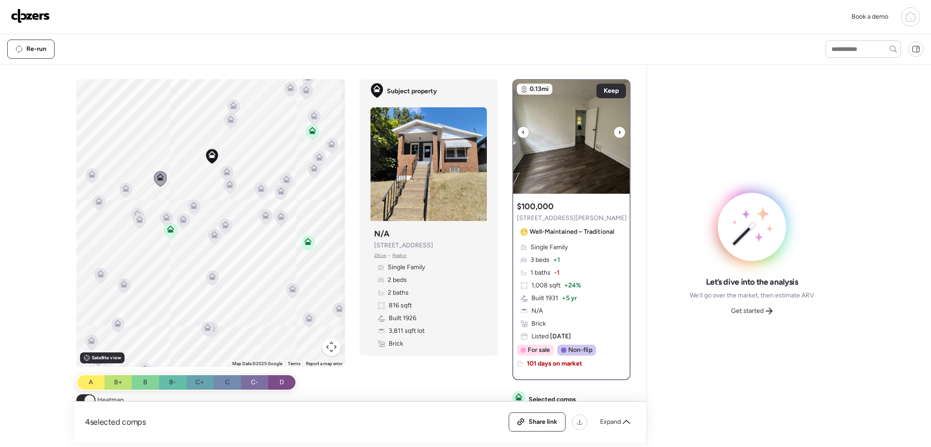
click at [619, 132] on icon at bounding box center [620, 131] width 2 height 3
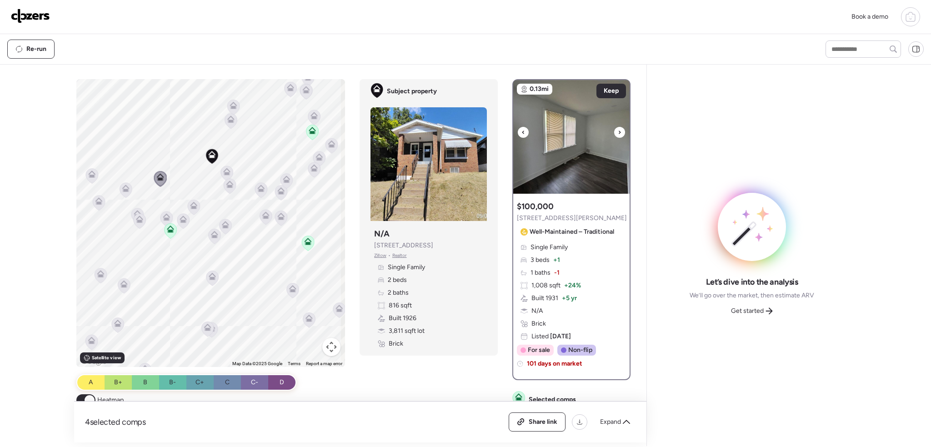
click at [619, 132] on icon at bounding box center [620, 131] width 2 height 3
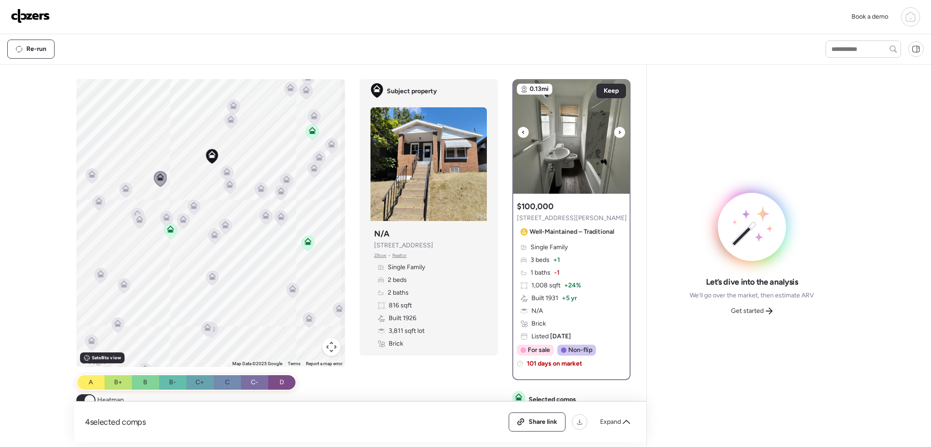
click at [619, 132] on icon at bounding box center [620, 131] width 2 height 3
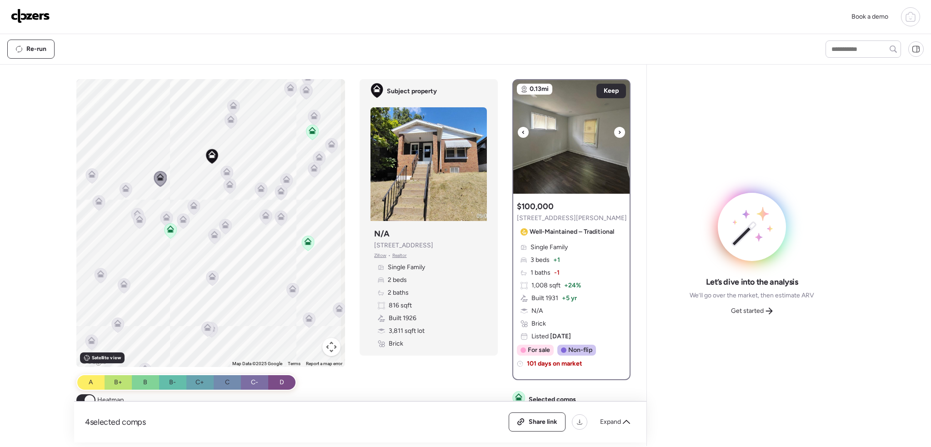
click at [619, 132] on icon at bounding box center [620, 131] width 2 height 3
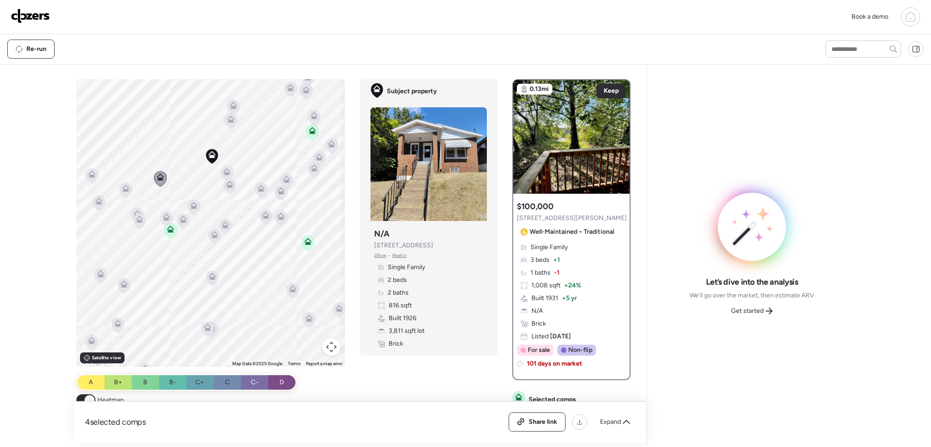
click at [136, 210] on icon at bounding box center [137, 213] width 7 height 7
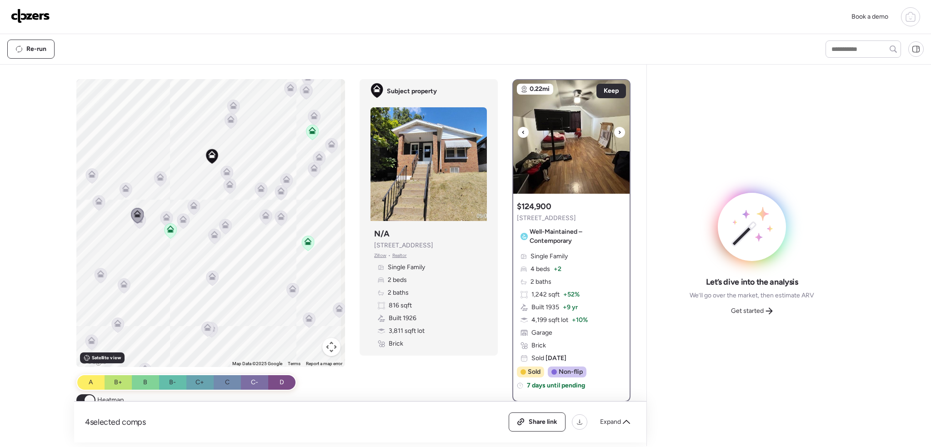
click at [618, 131] on icon at bounding box center [620, 132] width 4 height 11
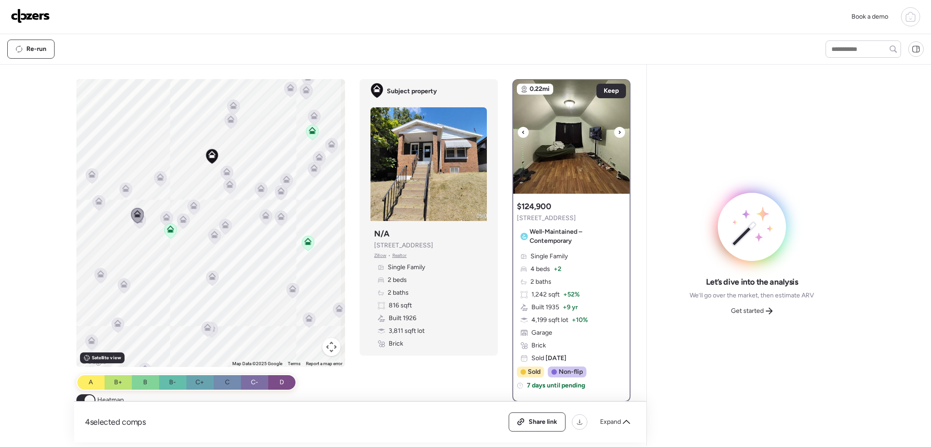
click at [618, 131] on icon at bounding box center [620, 132] width 4 height 11
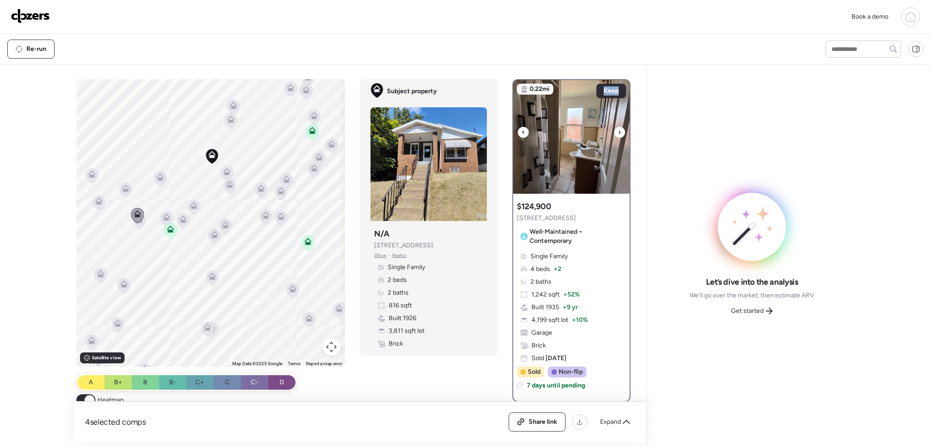
click at [618, 131] on icon at bounding box center [620, 132] width 4 height 11
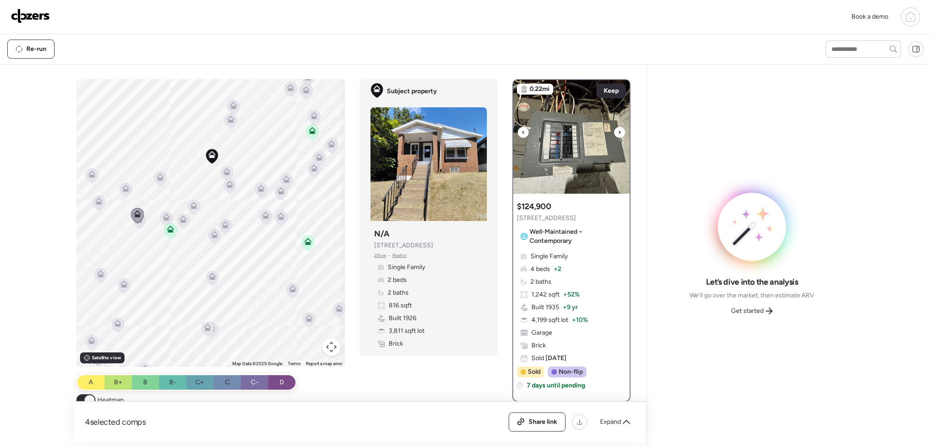
click at [618, 131] on icon at bounding box center [620, 132] width 4 height 11
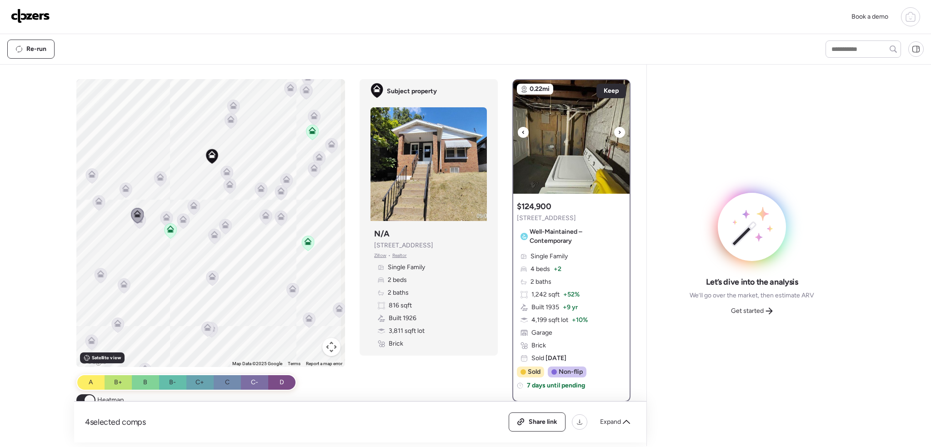
click at [618, 131] on icon at bounding box center [620, 132] width 4 height 11
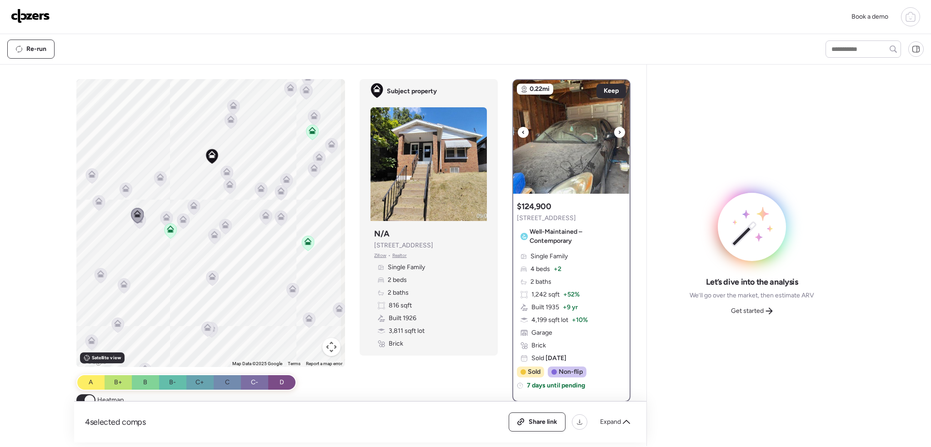
click at [618, 131] on icon at bounding box center [620, 132] width 4 height 11
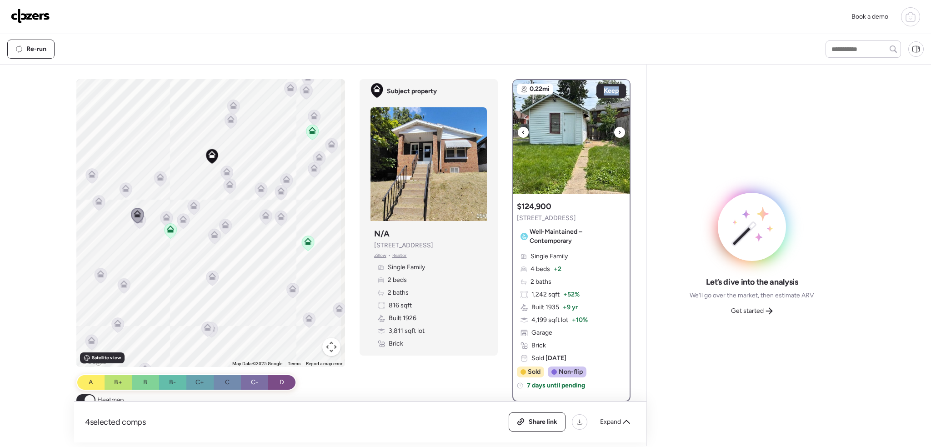
click at [618, 131] on icon at bounding box center [620, 132] width 4 height 11
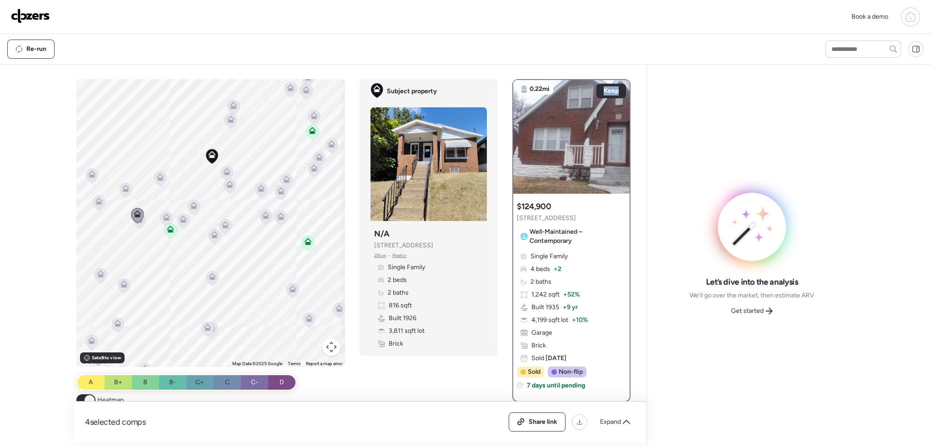
click at [139, 222] on icon at bounding box center [137, 215] width 13 height 15
click at [166, 217] on icon at bounding box center [167, 218] width 6 height 3
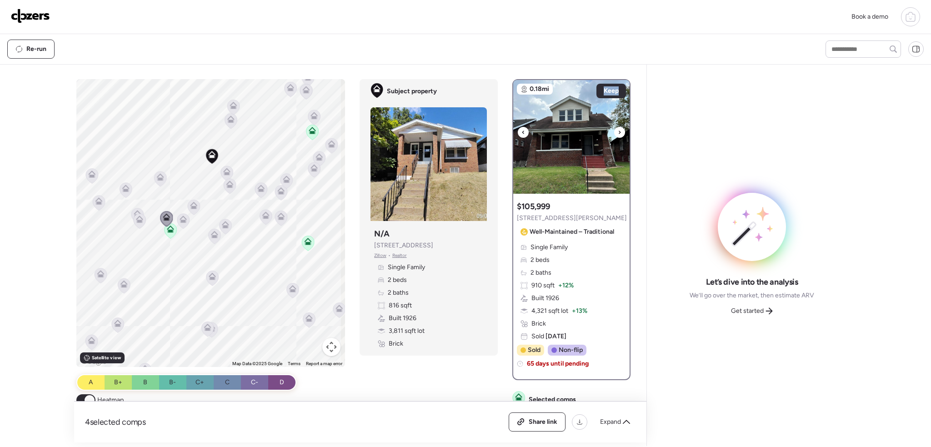
click at [610, 130] on div at bounding box center [571, 137] width 116 height 114
click at [619, 130] on icon at bounding box center [620, 131] width 2 height 3
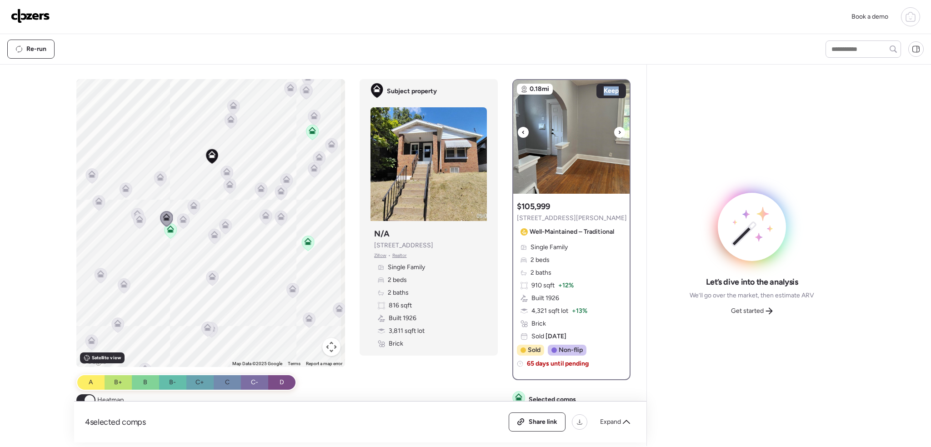
click at [619, 130] on icon at bounding box center [620, 131] width 2 height 3
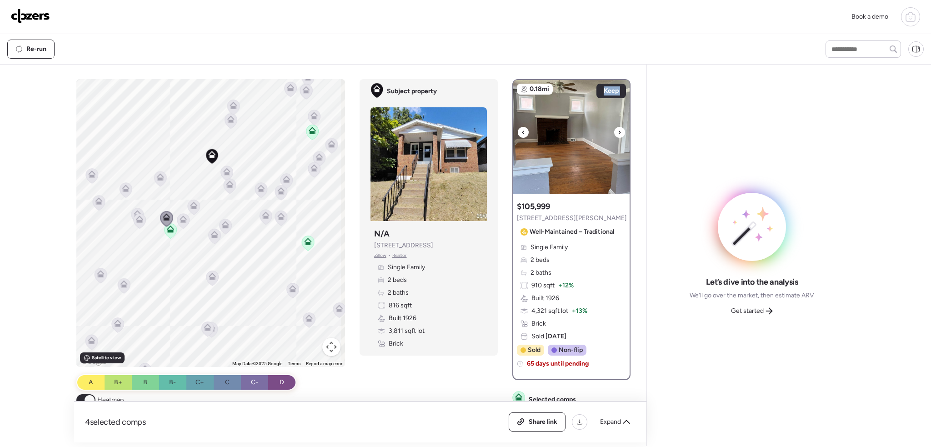
click at [619, 130] on icon at bounding box center [620, 131] width 2 height 3
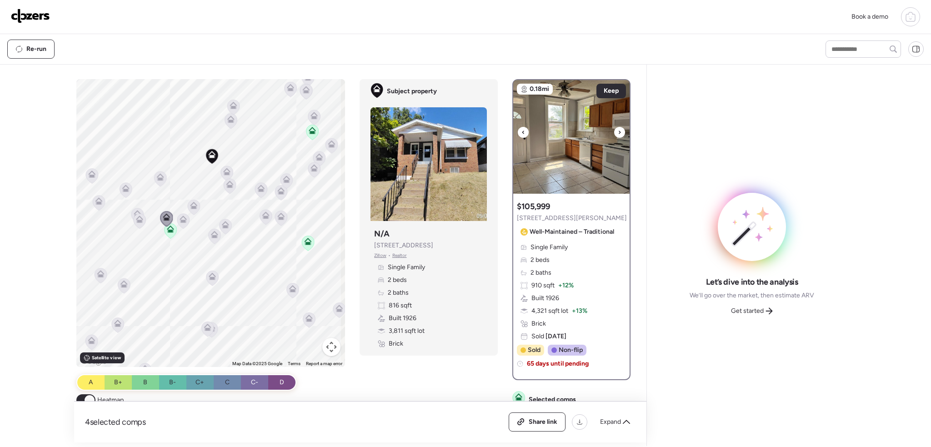
click at [619, 130] on icon at bounding box center [620, 131] width 2 height 3
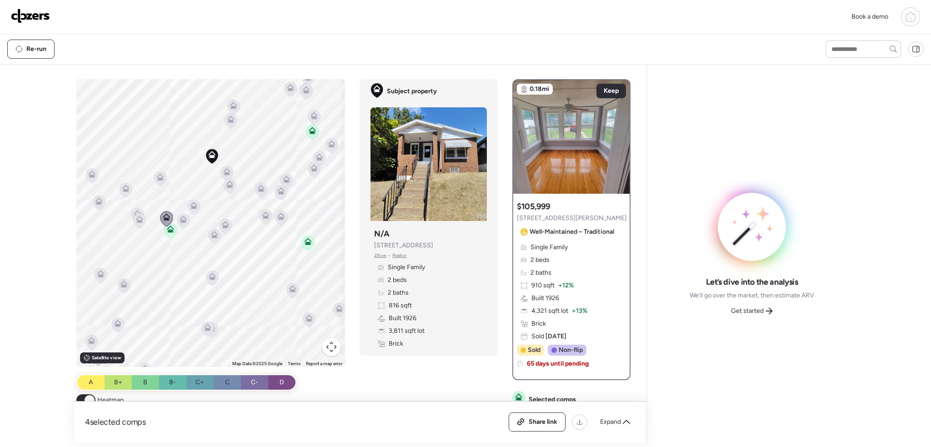
click at [181, 219] on icon at bounding box center [183, 219] width 7 height 7
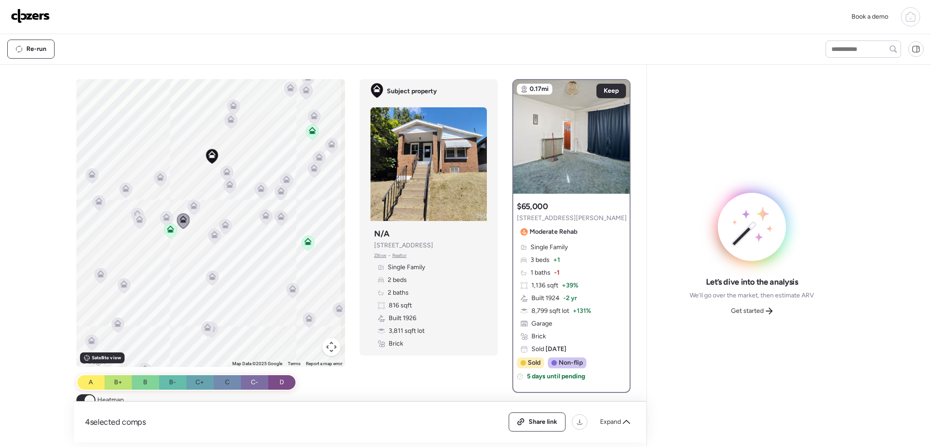
click at [191, 201] on icon at bounding box center [194, 204] width 7 height 7
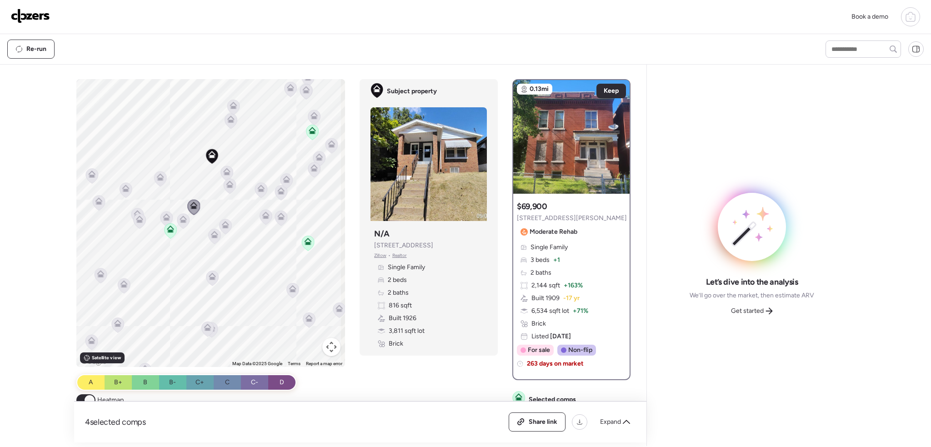
click at [160, 181] on icon at bounding box center [161, 178] width 12 height 15
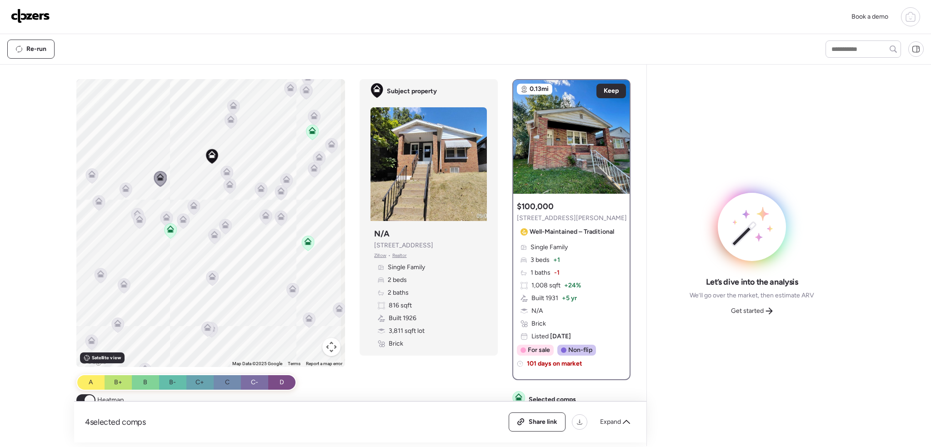
drag, startPoint x: 190, startPoint y: 207, endPoint x: 205, endPoint y: 201, distance: 16.5
click at [191, 207] on icon at bounding box center [194, 207] width 6 height 3
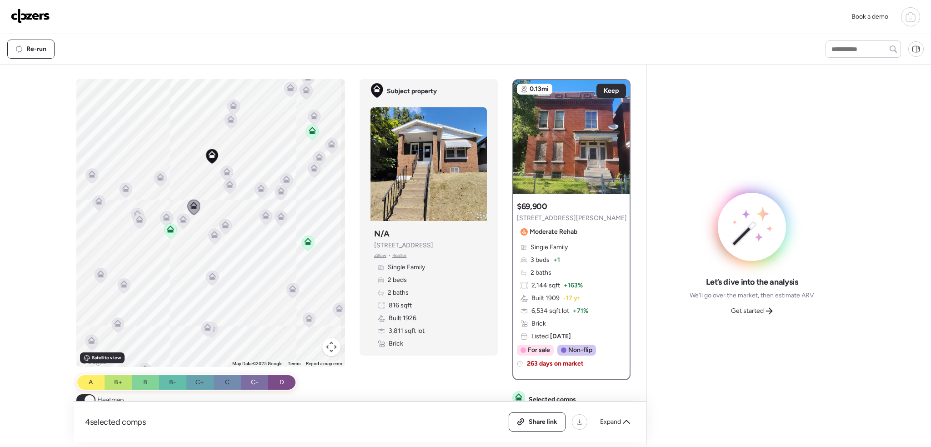
click at [156, 180] on icon at bounding box center [161, 178] width 12 height 15
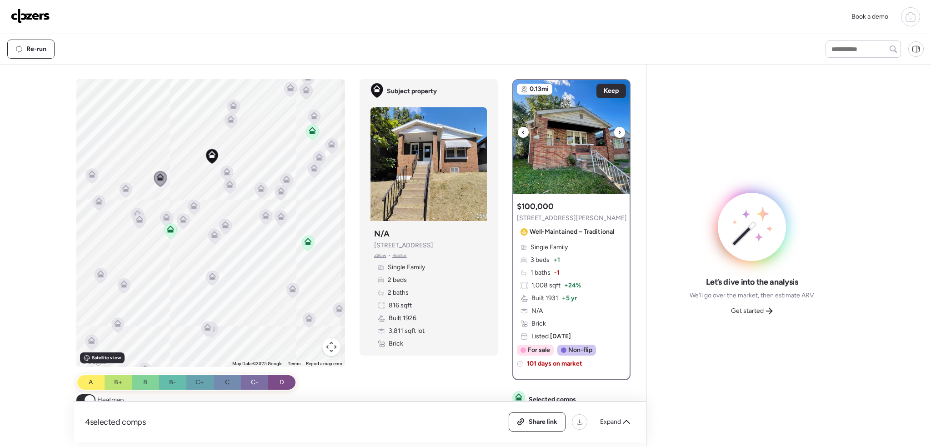
click at [614, 133] on div at bounding box center [619, 132] width 11 height 11
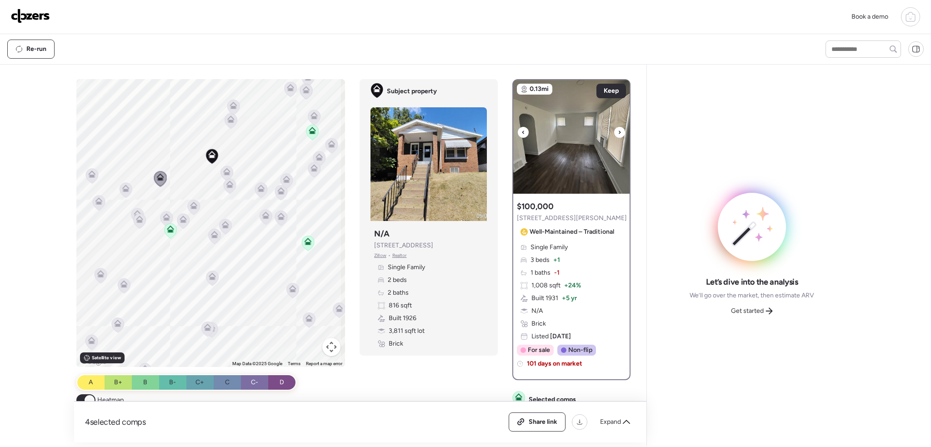
click at [614, 133] on div at bounding box center [619, 132] width 11 height 11
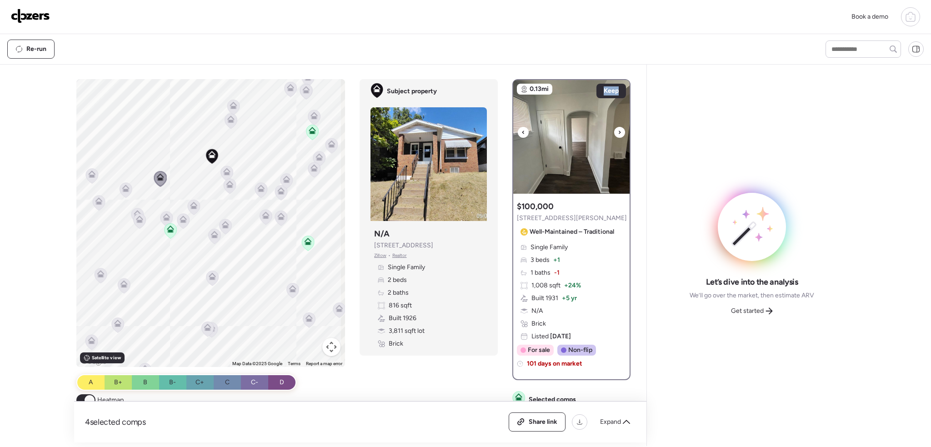
click at [614, 133] on div at bounding box center [619, 132] width 11 height 11
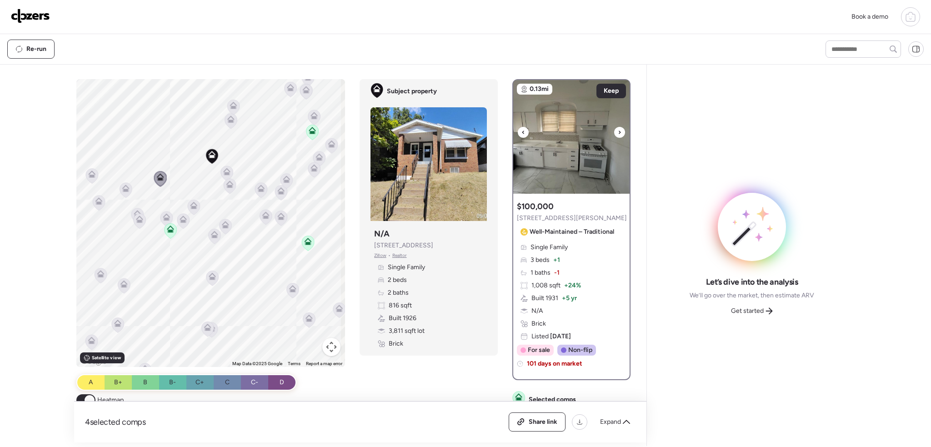
click at [609, 130] on div at bounding box center [571, 137] width 116 height 114
click at [607, 89] on span "Keep" at bounding box center [611, 90] width 15 height 9
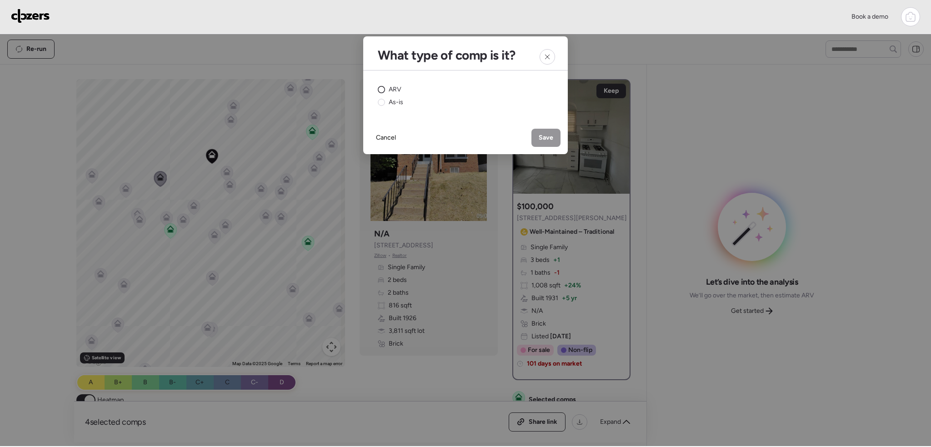
click at [387, 87] on div "ARV" at bounding box center [390, 89] width 24 height 9
click at [547, 135] on span "Save" at bounding box center [546, 137] width 15 height 9
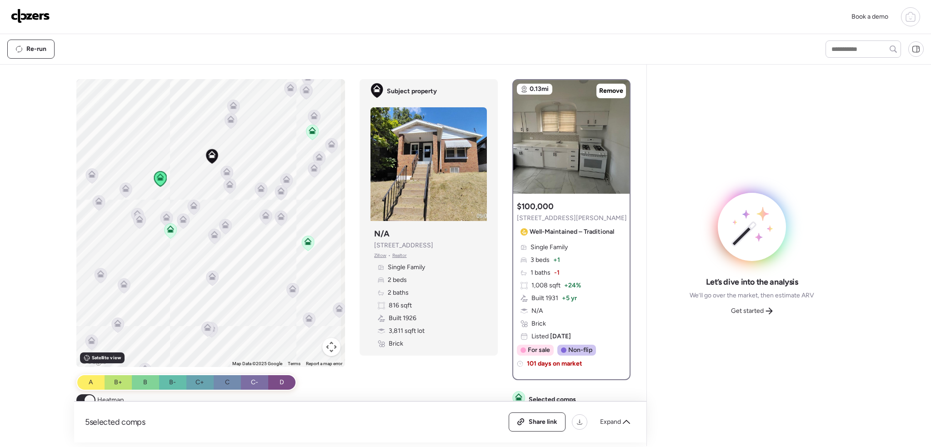
click at [308, 119] on icon at bounding box center [314, 117] width 12 height 15
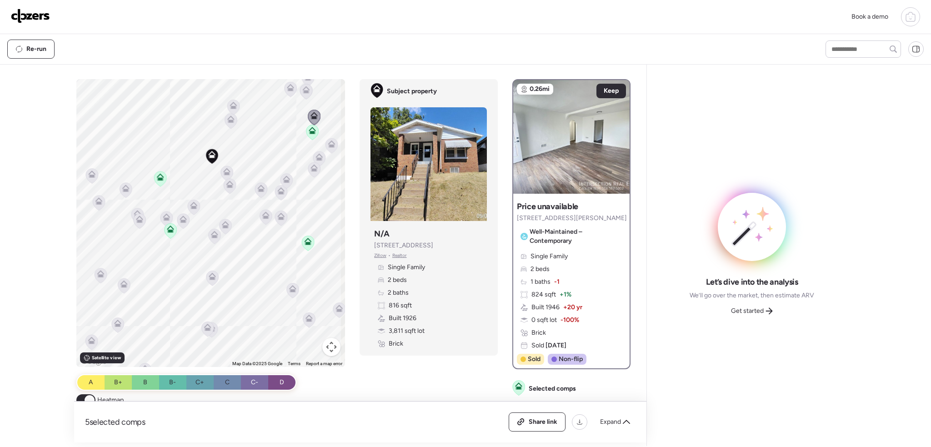
click at [304, 91] on icon at bounding box center [306, 91] width 6 height 3
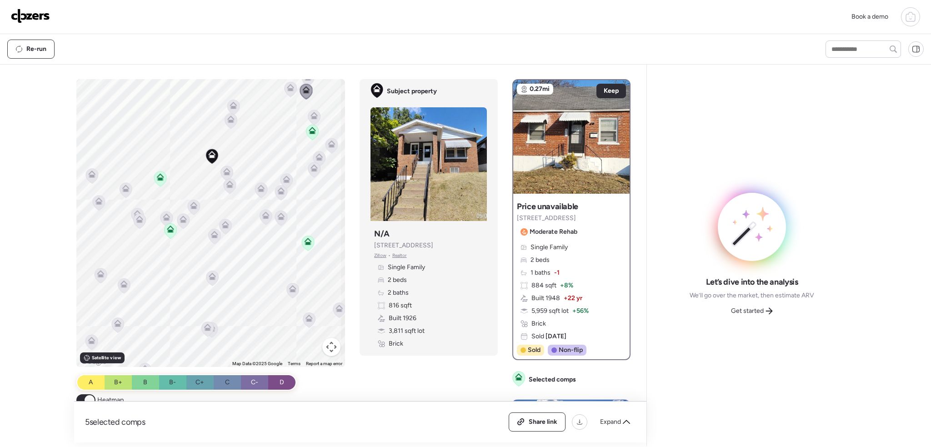
click at [288, 90] on icon at bounding box center [291, 89] width 12 height 15
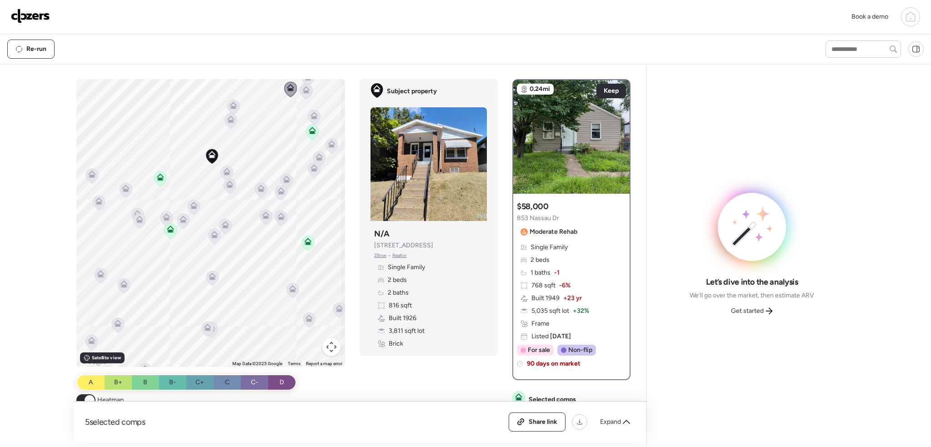
click at [305, 78] on icon at bounding box center [308, 78] width 6 height 3
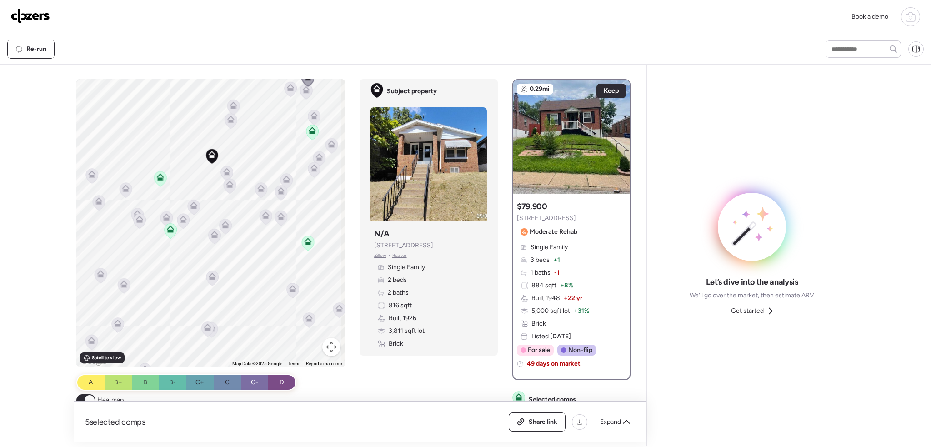
click at [332, 148] on icon at bounding box center [332, 145] width 12 height 15
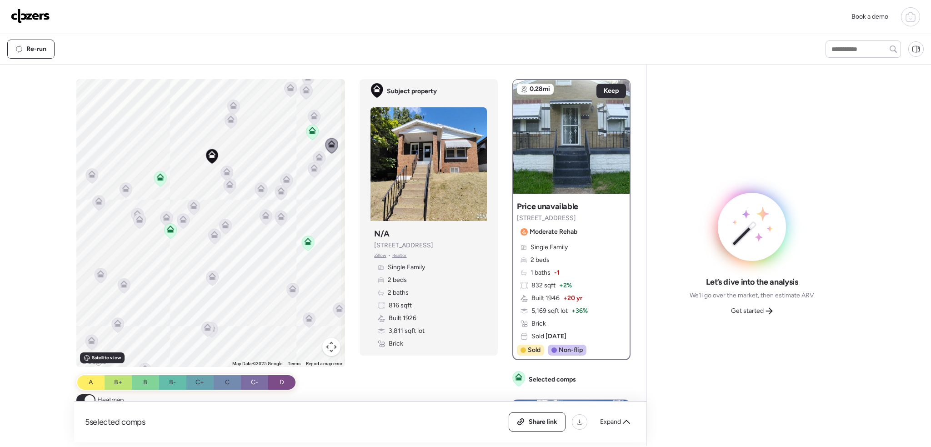
click at [316, 157] on icon at bounding box center [319, 156] width 7 height 7
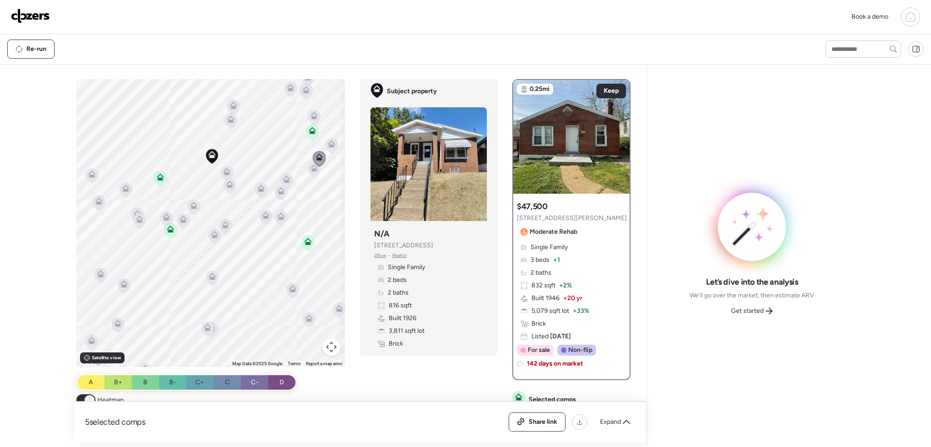
click at [312, 171] on icon at bounding box center [314, 169] width 12 height 15
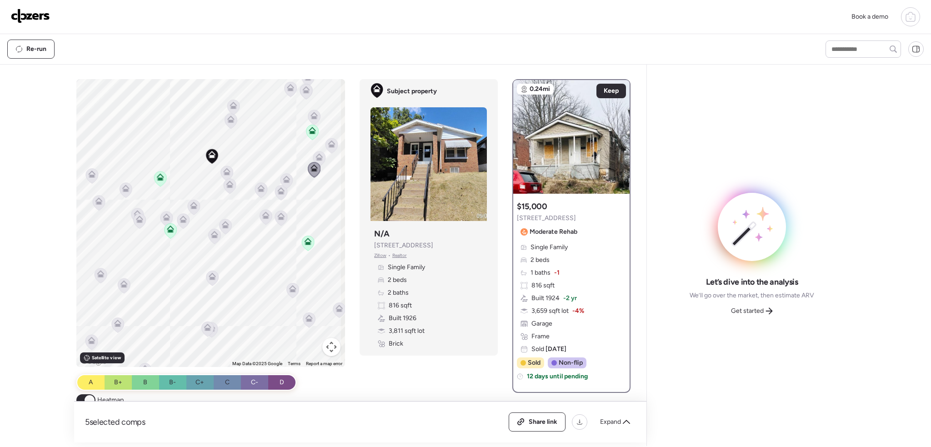
click at [287, 179] on icon at bounding box center [286, 178] width 7 height 7
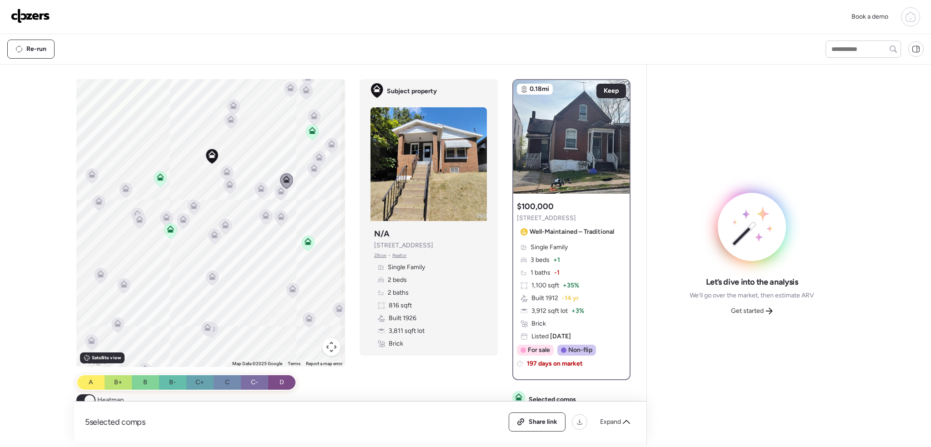
click at [280, 191] on icon at bounding box center [281, 190] width 7 height 7
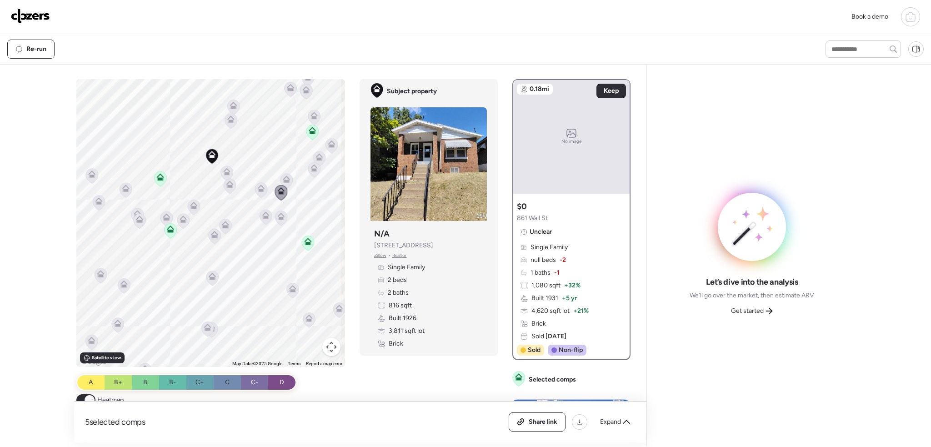
click at [261, 192] on icon at bounding box center [261, 189] width 12 height 15
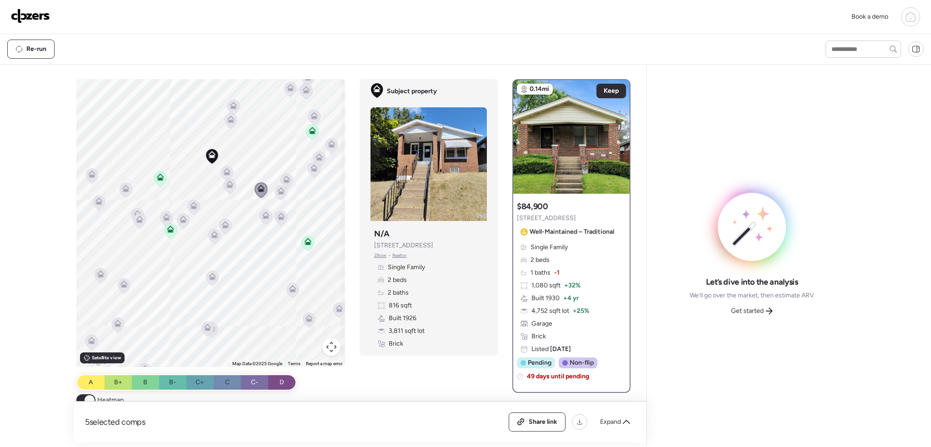
click at [304, 246] on icon at bounding box center [308, 243] width 12 height 15
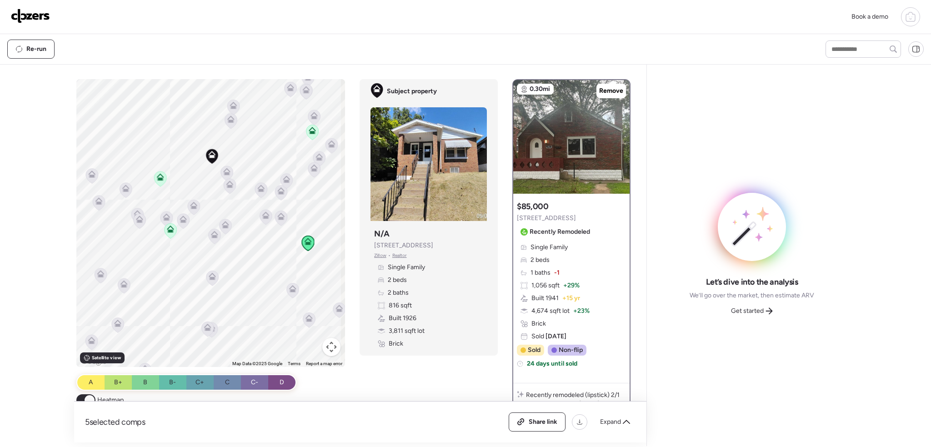
click at [263, 220] on icon at bounding box center [266, 217] width 12 height 15
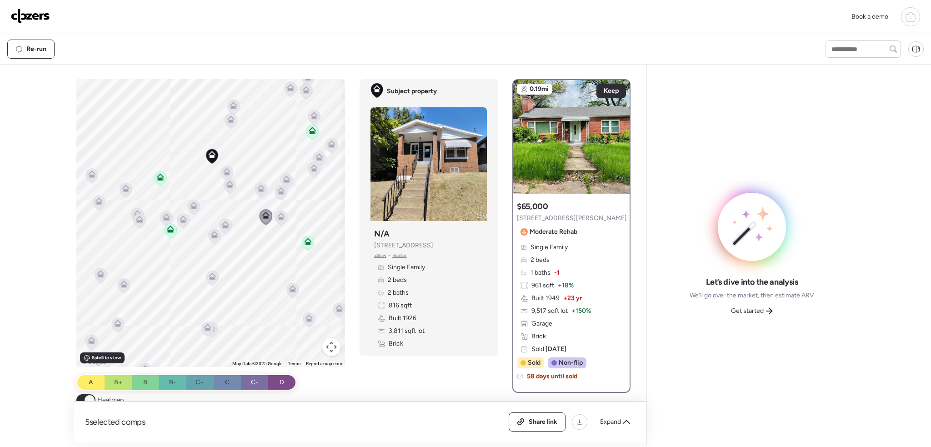
click at [224, 225] on icon at bounding box center [225, 226] width 6 height 3
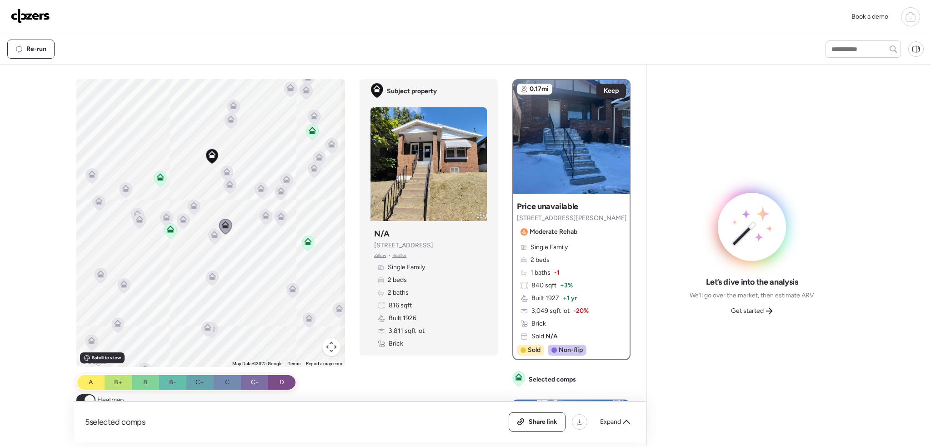
click at [213, 240] on icon at bounding box center [215, 236] width 12 height 15
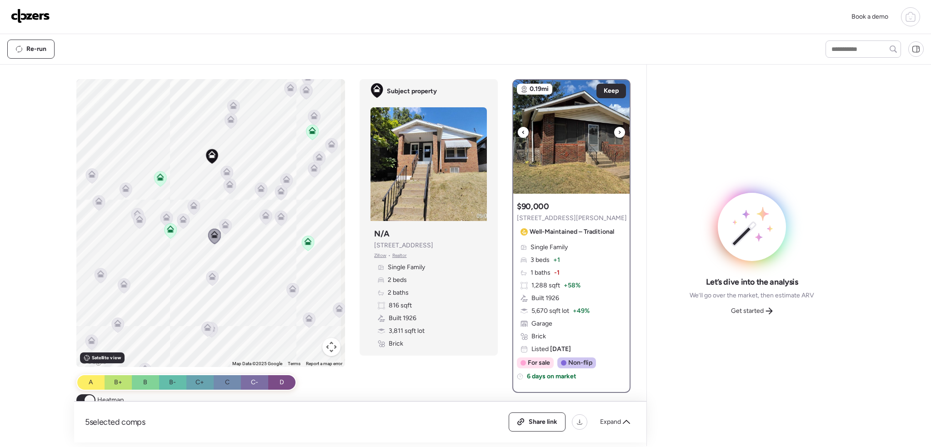
click at [618, 127] on icon at bounding box center [620, 132] width 4 height 11
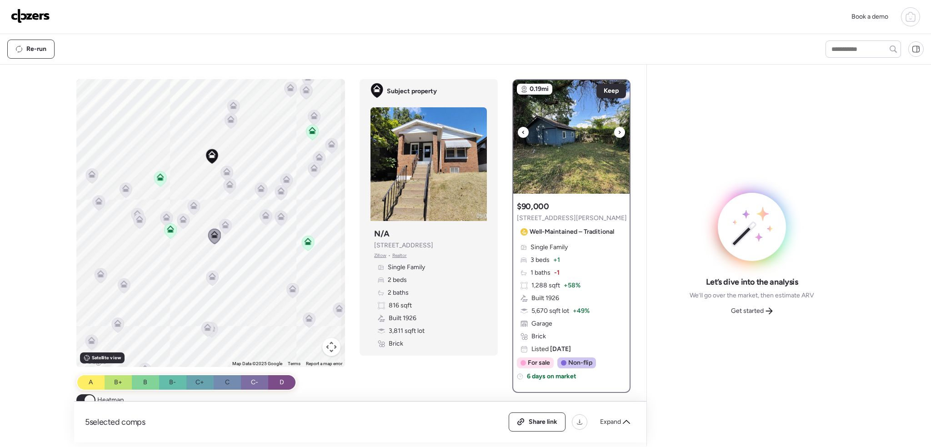
click at [618, 129] on icon at bounding box center [620, 132] width 4 height 11
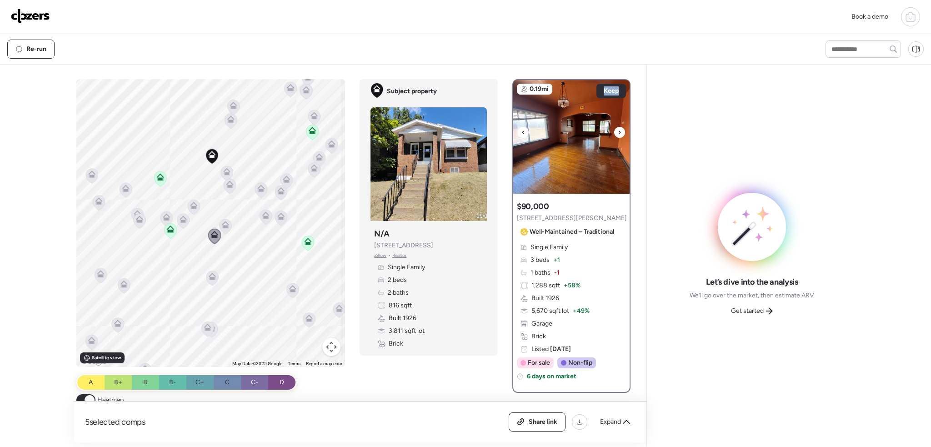
click at [618, 129] on icon at bounding box center [620, 132] width 4 height 11
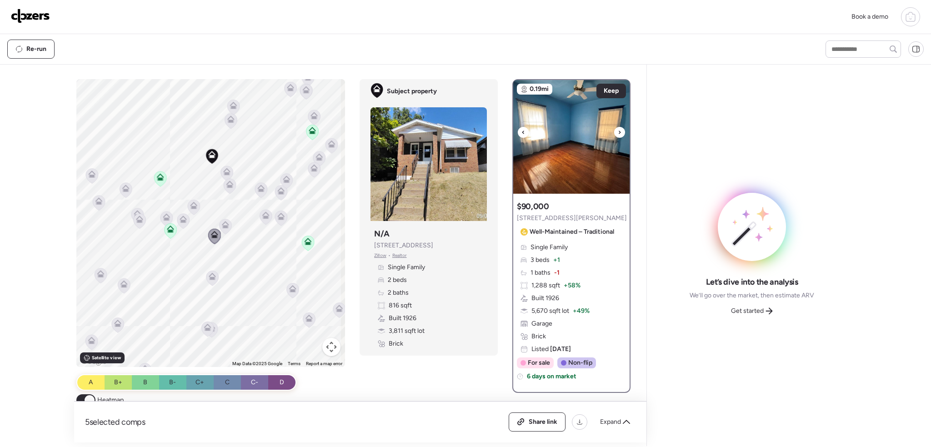
click at [618, 129] on icon at bounding box center [620, 132] width 4 height 11
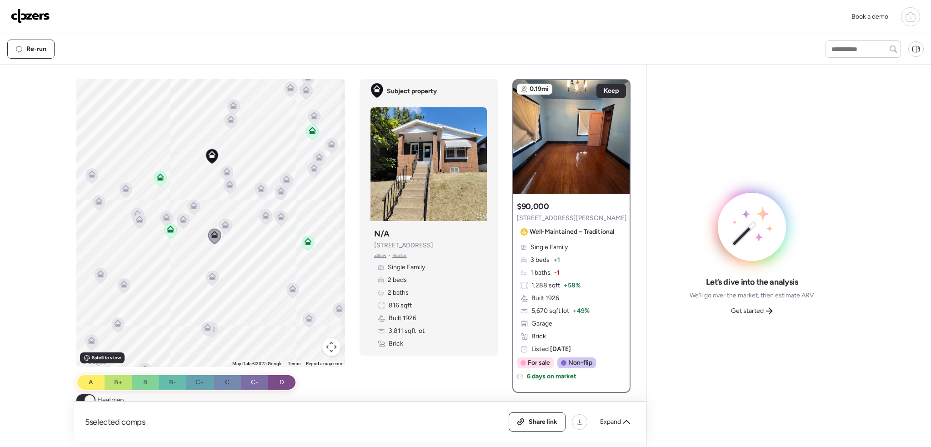
click at [191, 207] on icon at bounding box center [194, 207] width 6 height 3
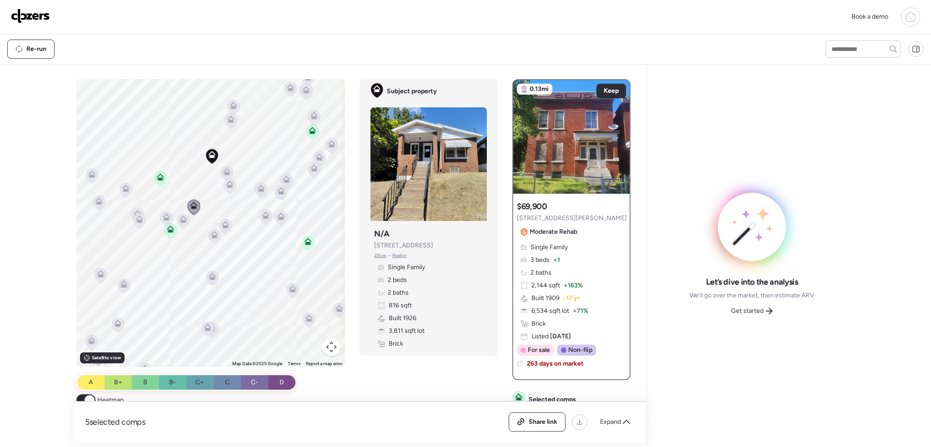
click at [182, 219] on icon at bounding box center [183, 219] width 7 height 7
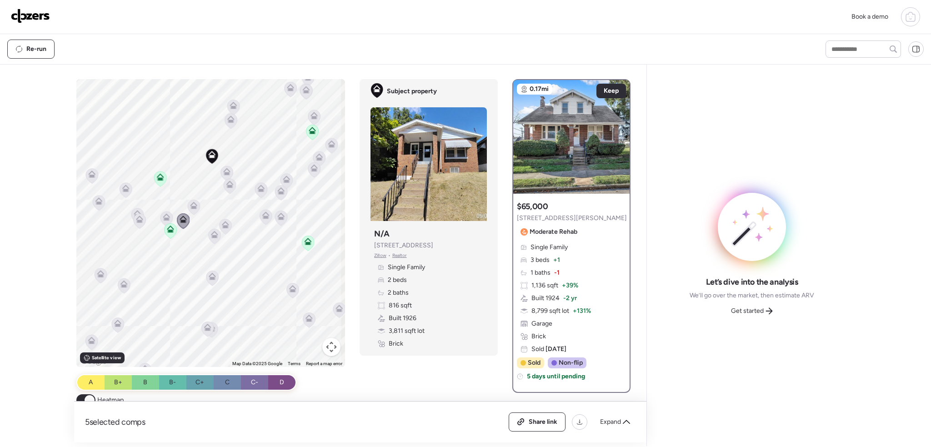
click at [171, 216] on div "To activate drag with keyboard, press Alt + Enter. Once in keyboard drag state,…" at bounding box center [210, 223] width 269 height 288
click at [166, 216] on icon at bounding box center [166, 216] width 7 height 7
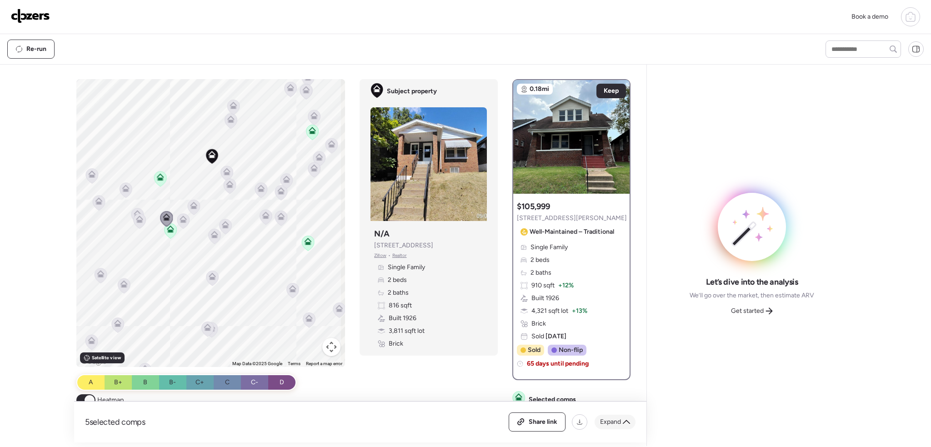
click at [619, 426] on span "Expand" at bounding box center [610, 421] width 21 height 9
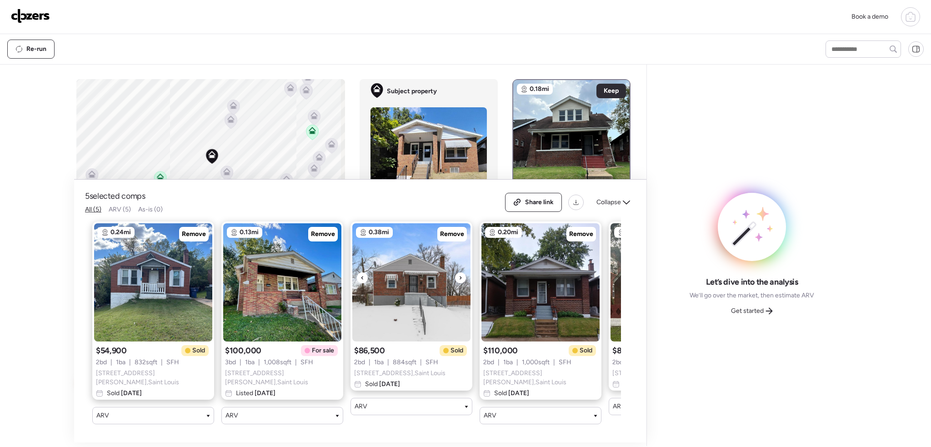
click at [458, 280] on div at bounding box center [460, 277] width 11 height 11
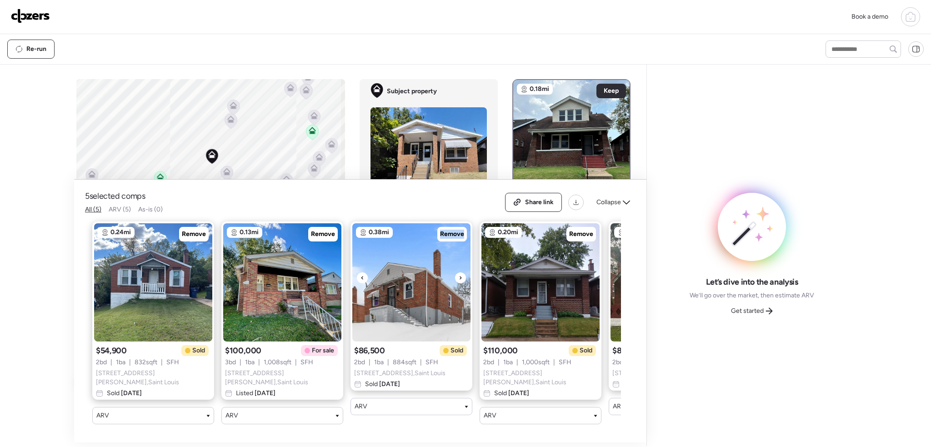
click at [458, 280] on div at bounding box center [460, 277] width 11 height 11
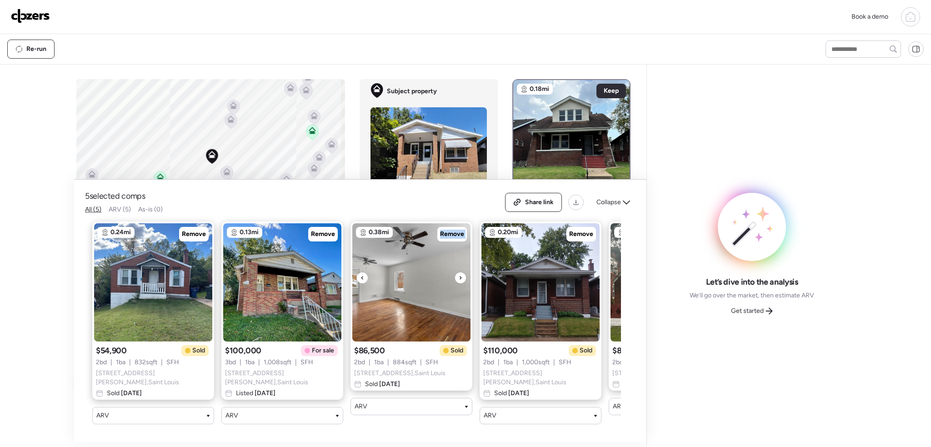
click at [458, 280] on div at bounding box center [460, 277] width 11 height 11
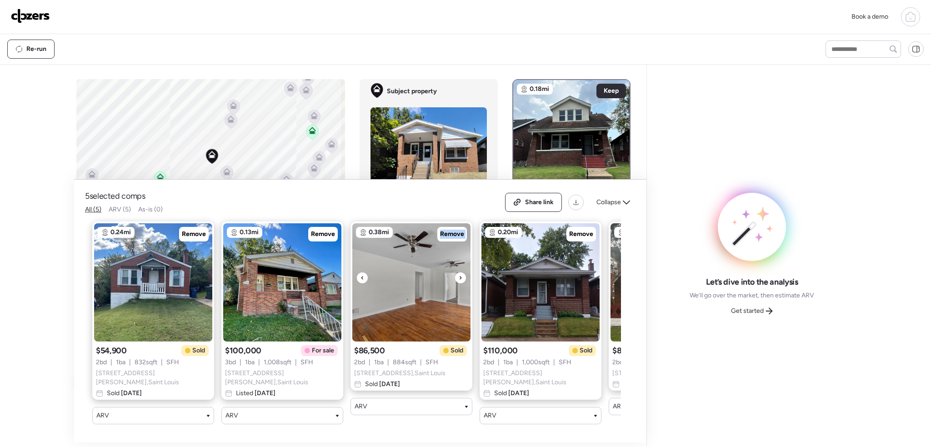
click at [458, 280] on div at bounding box center [460, 277] width 11 height 11
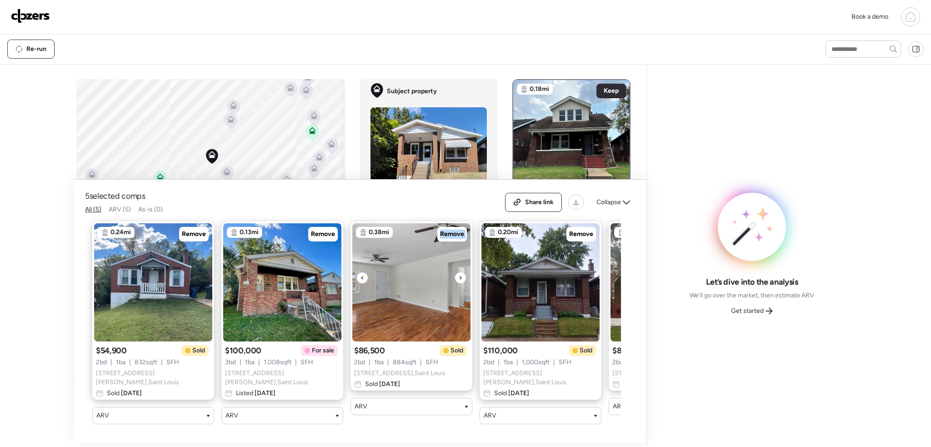
click at [458, 280] on div at bounding box center [460, 277] width 11 height 11
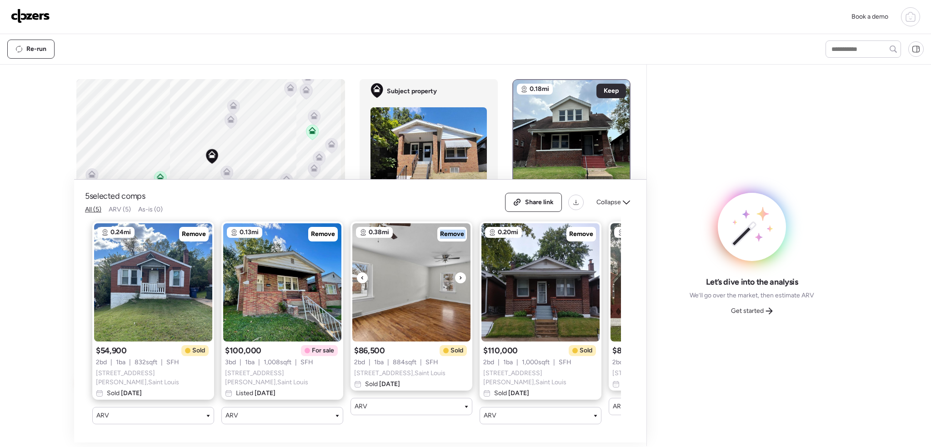
click at [458, 280] on div at bounding box center [460, 277] width 11 height 11
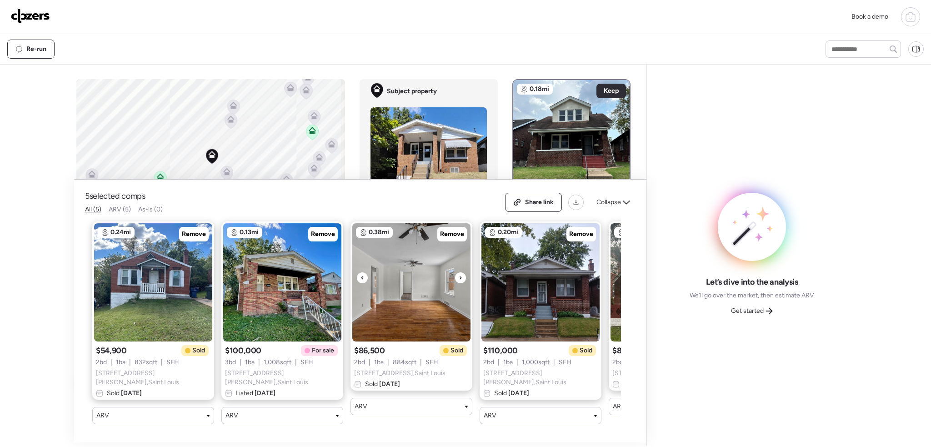
click at [458, 280] on div at bounding box center [460, 277] width 11 height 11
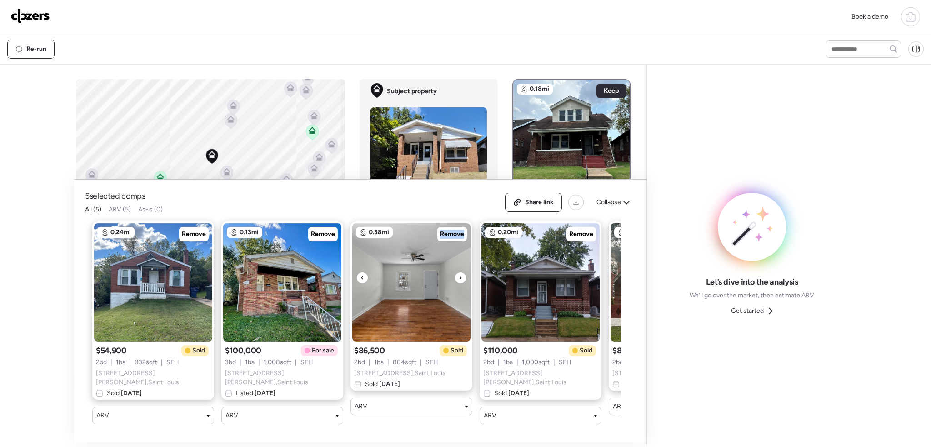
click at [458, 280] on div at bounding box center [460, 277] width 11 height 11
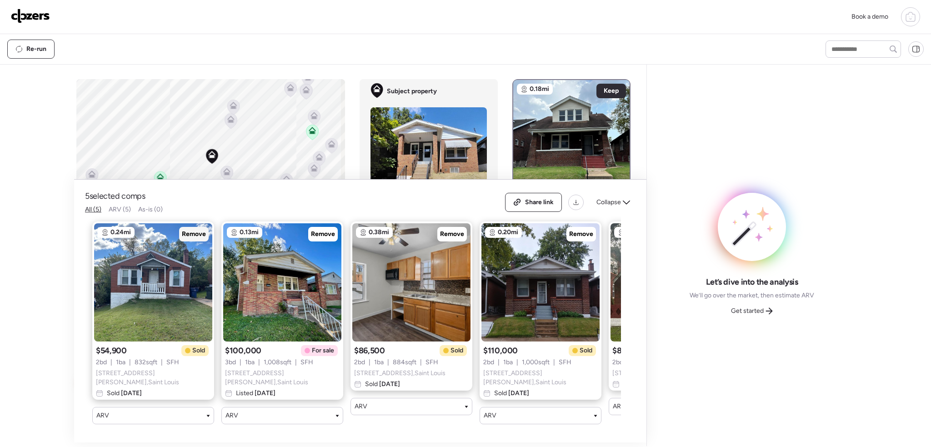
click at [199, 237] on span "Remove" at bounding box center [194, 234] width 24 height 9
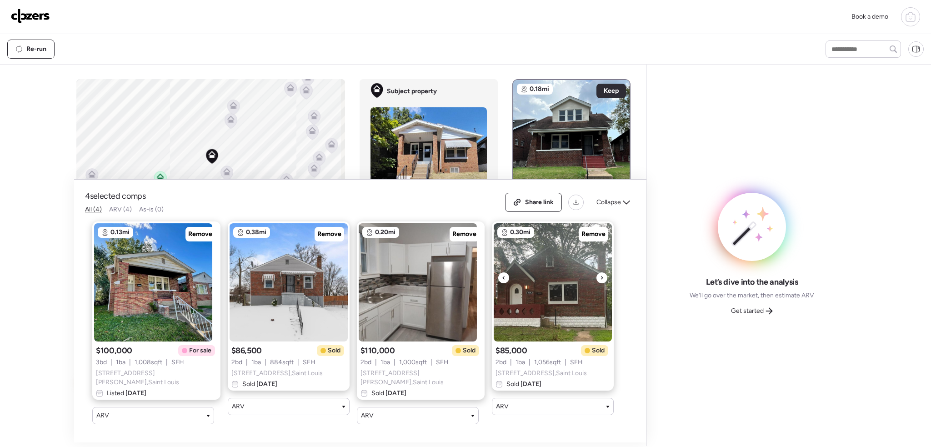
click at [600, 278] on icon at bounding box center [602, 277] width 4 height 11
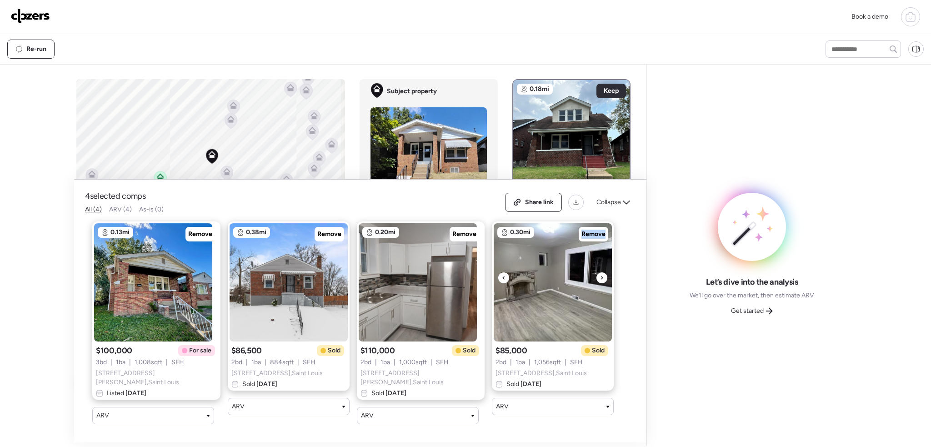
click at [600, 278] on icon at bounding box center [602, 277] width 4 height 11
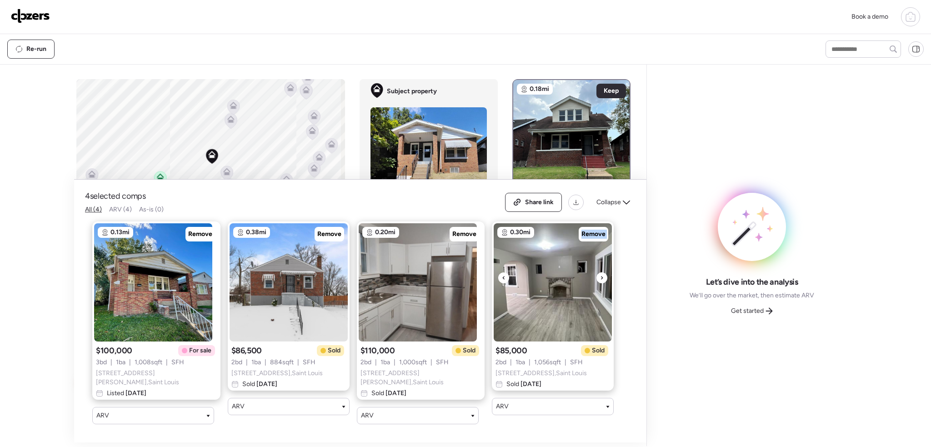
click at [600, 278] on icon at bounding box center [602, 277] width 4 height 11
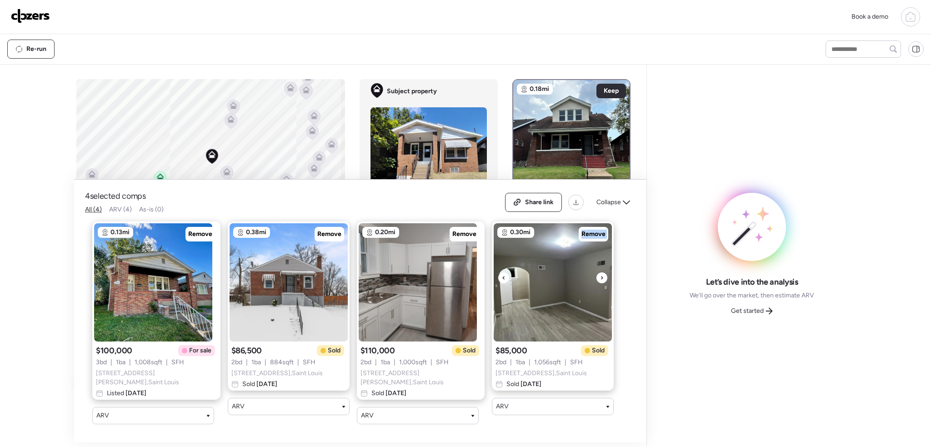
click at [600, 278] on icon at bounding box center [602, 277] width 4 height 11
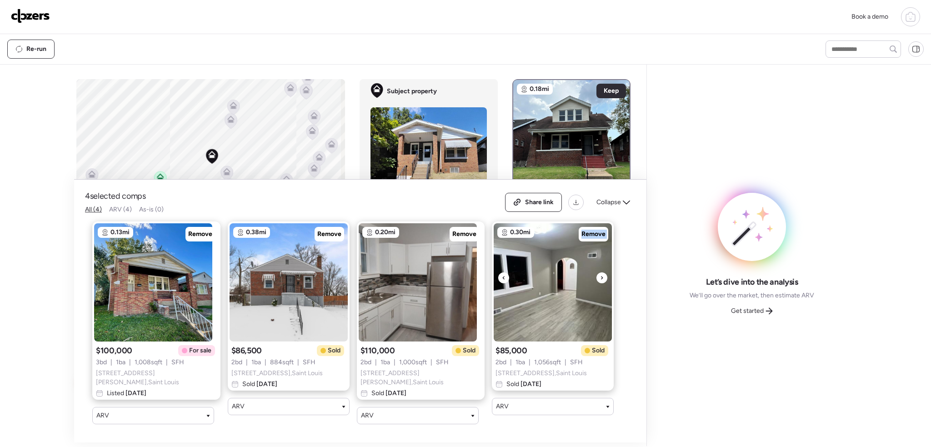
click at [600, 278] on icon at bounding box center [602, 277] width 4 height 11
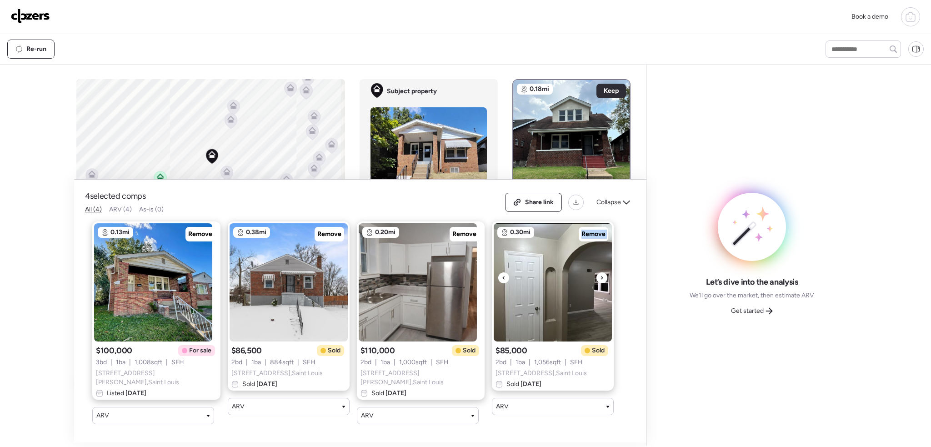
click at [600, 278] on icon at bounding box center [602, 277] width 4 height 11
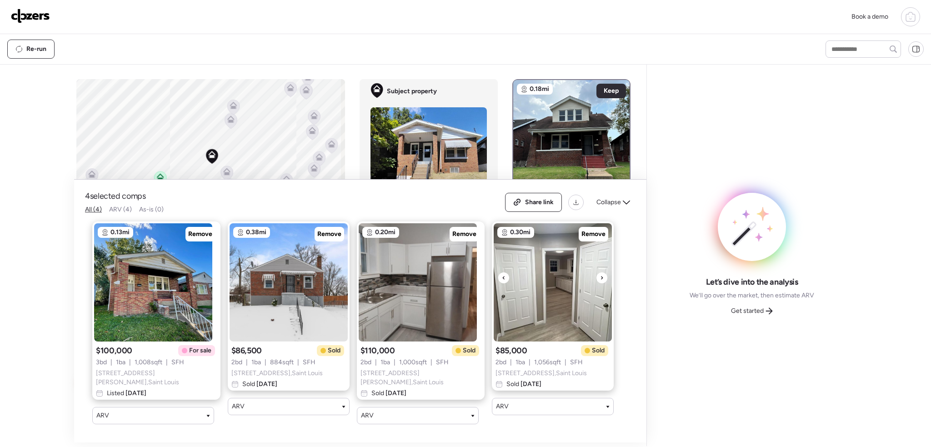
click at [600, 278] on icon at bounding box center [602, 277] width 4 height 11
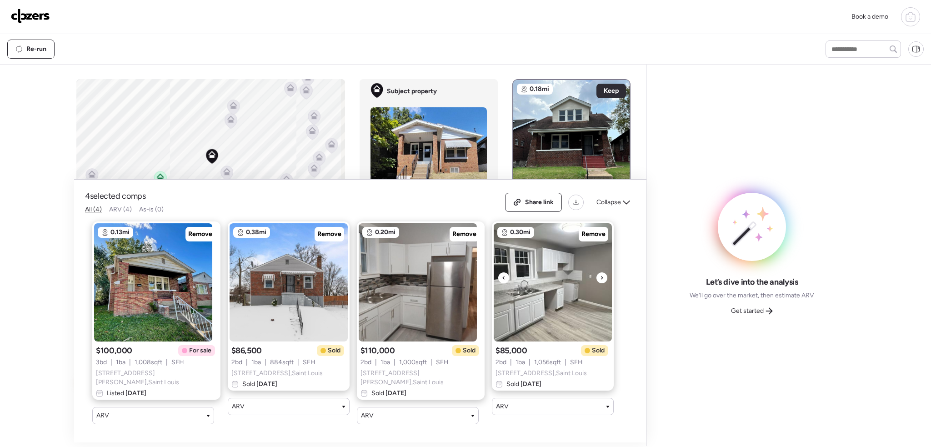
click at [600, 278] on icon at bounding box center [602, 277] width 4 height 11
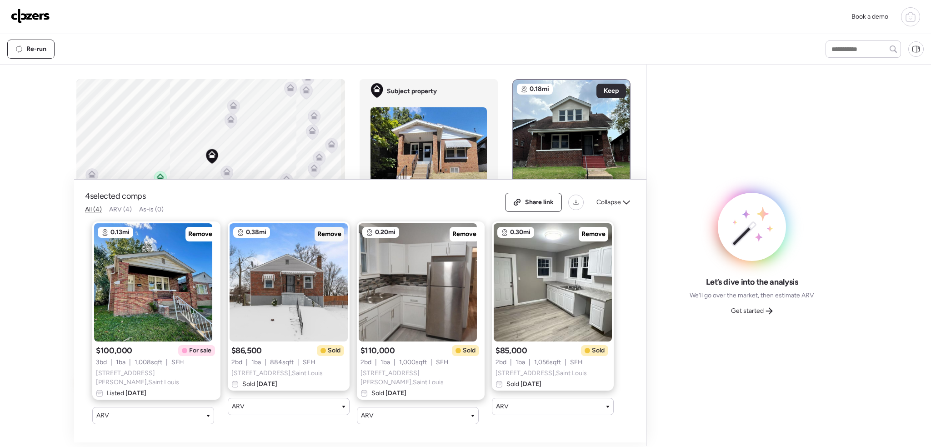
click at [324, 232] on span "Remove" at bounding box center [329, 234] width 24 height 9
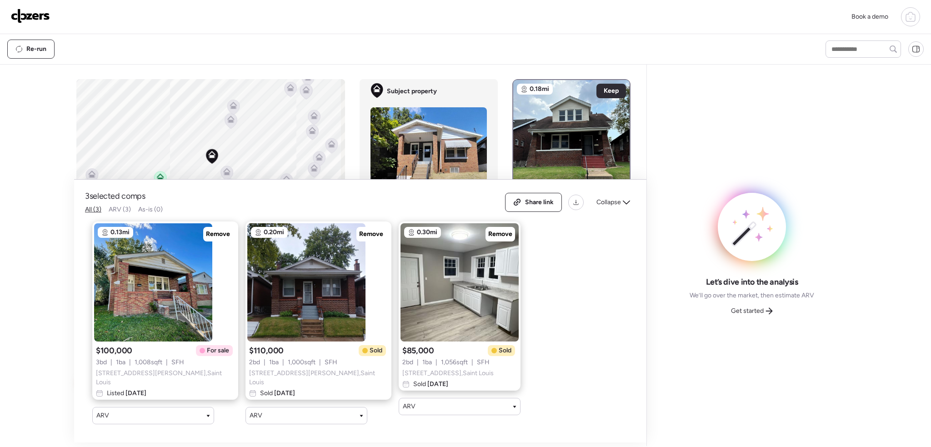
click at [746, 314] on span "Get started" at bounding box center [747, 310] width 33 height 9
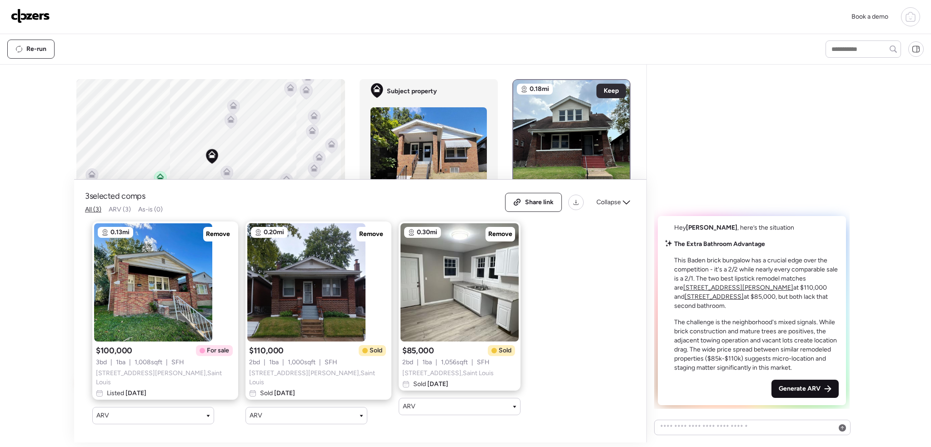
click at [830, 386] on icon at bounding box center [827, 388] width 7 height 7
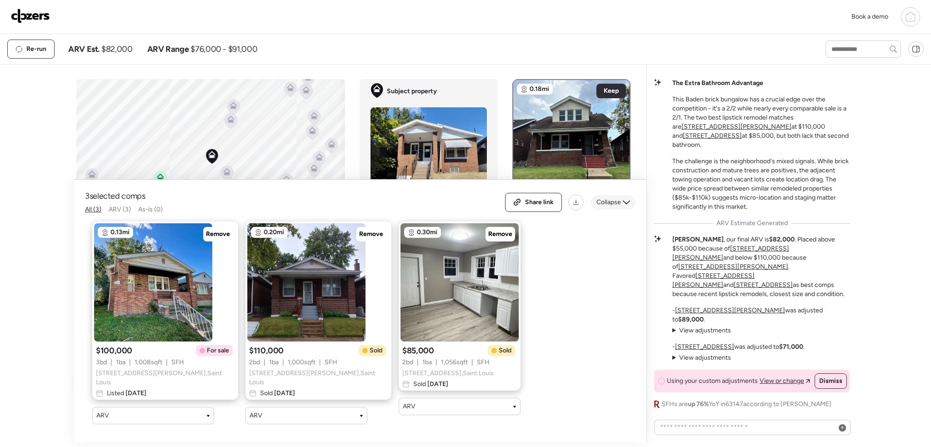
click at [627, 203] on icon at bounding box center [626, 202] width 7 height 7
